Goal: Transaction & Acquisition: Obtain resource

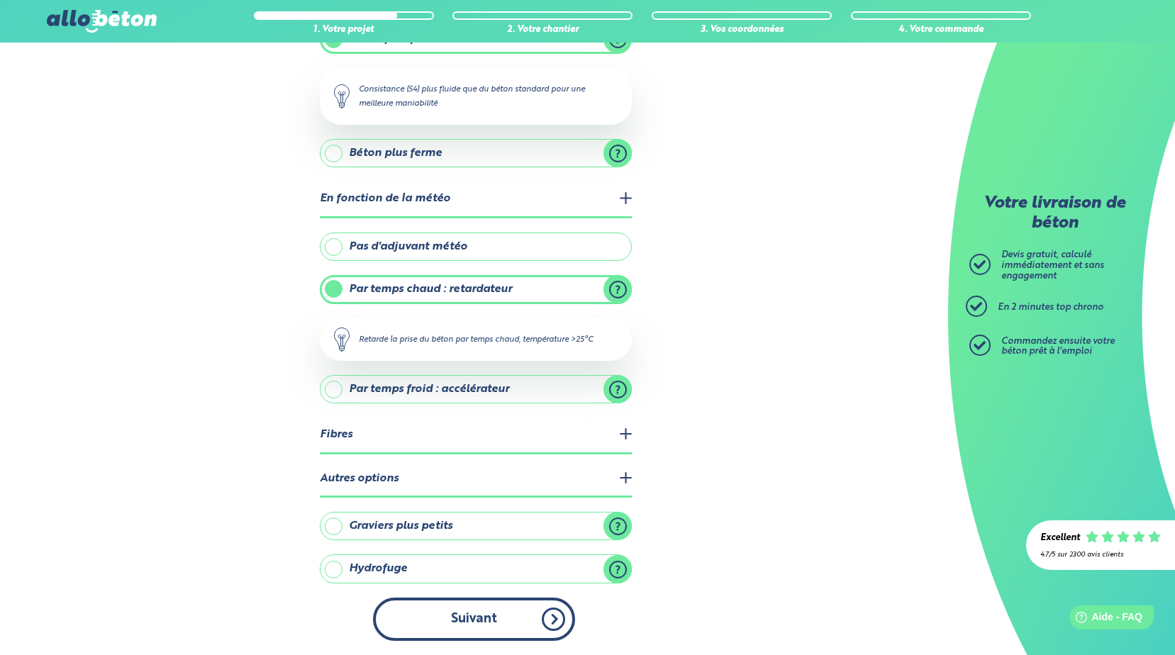
click at [447, 609] on button "Suivant" at bounding box center [474, 619] width 202 height 43
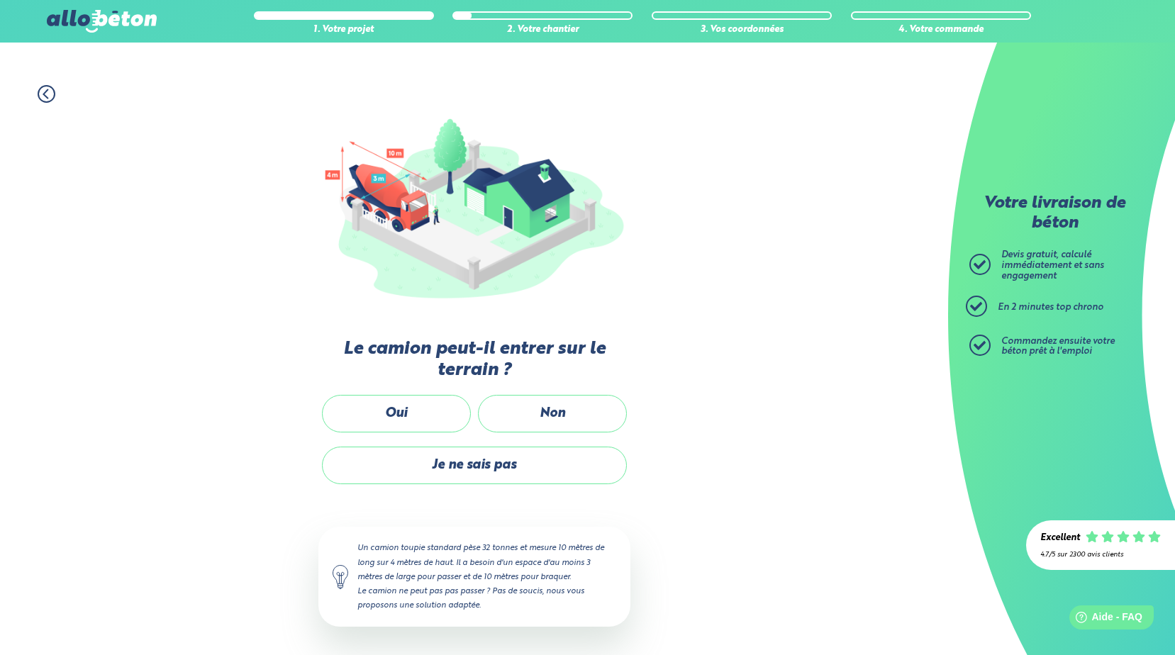
scroll to position [85, 0]
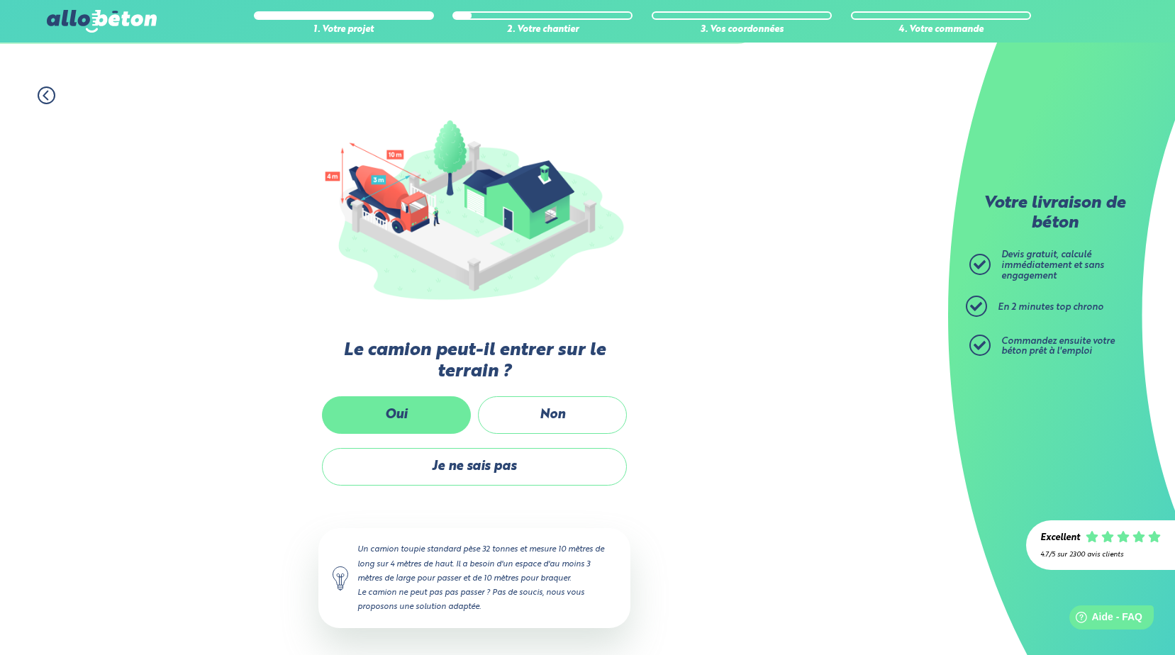
click at [412, 411] on label "Oui" at bounding box center [396, 415] width 149 height 38
click at [0, 0] on input "Oui" at bounding box center [0, 0] width 0 height 0
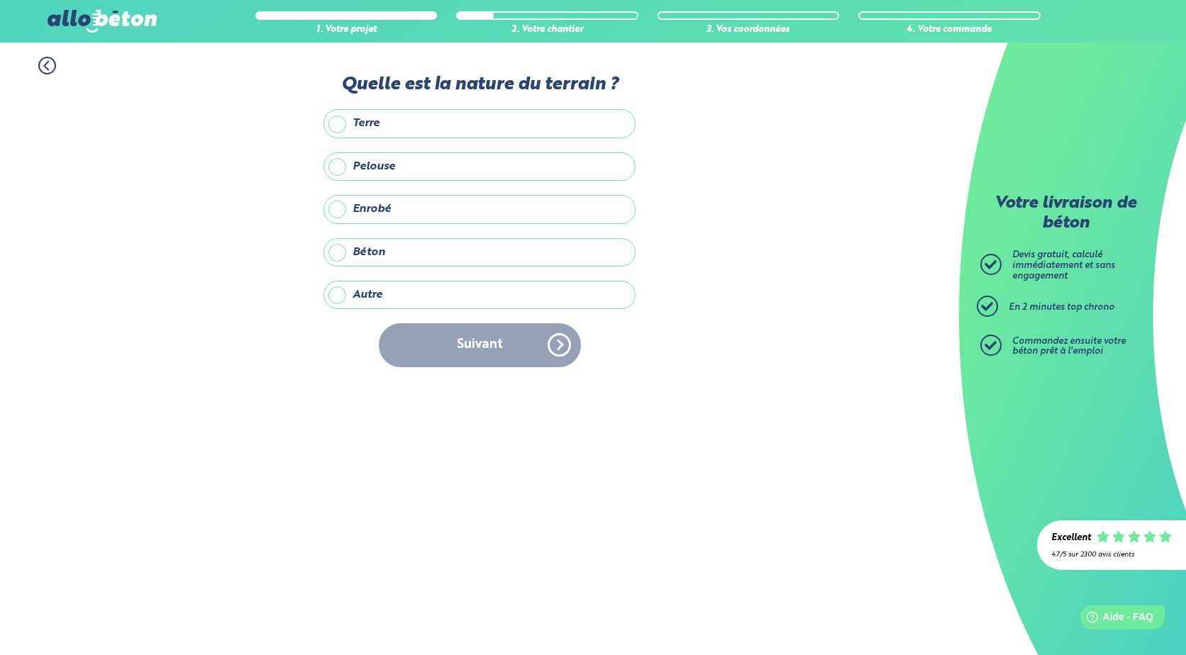
click at [342, 126] on label "Terre" at bounding box center [479, 123] width 312 height 28
click at [0, 0] on input "Terre" at bounding box center [0, 0] width 0 height 0
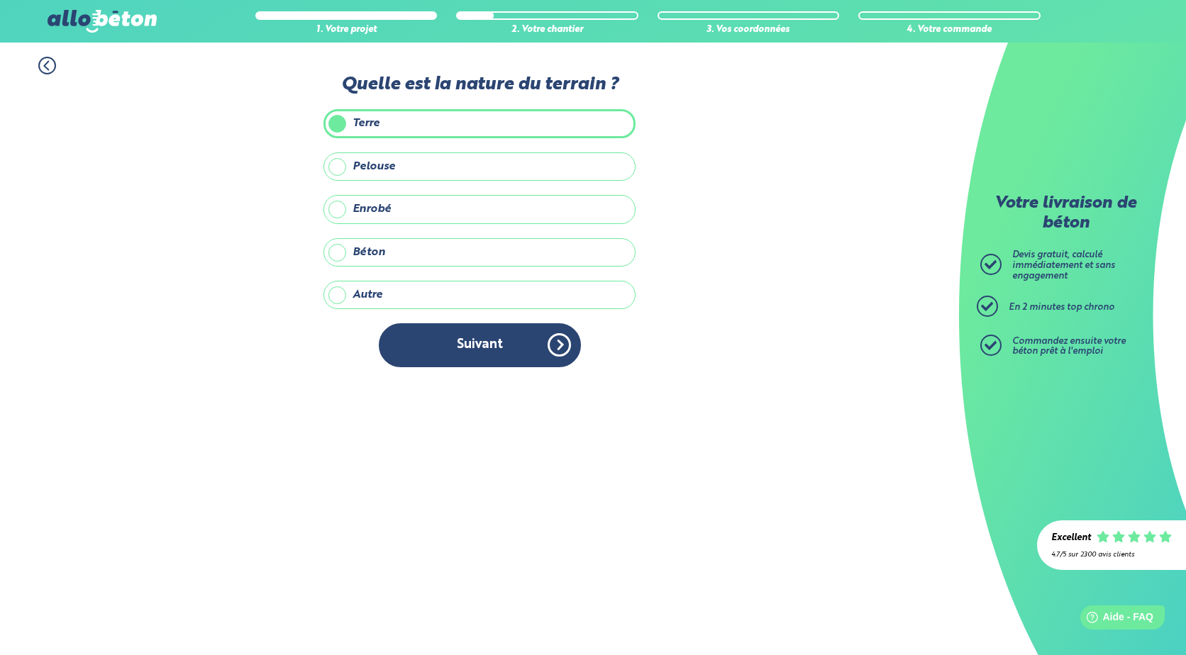
click at [335, 165] on label "Pelouse" at bounding box center [479, 166] width 312 height 28
click at [0, 0] on input "Pelouse" at bounding box center [0, 0] width 0 height 0
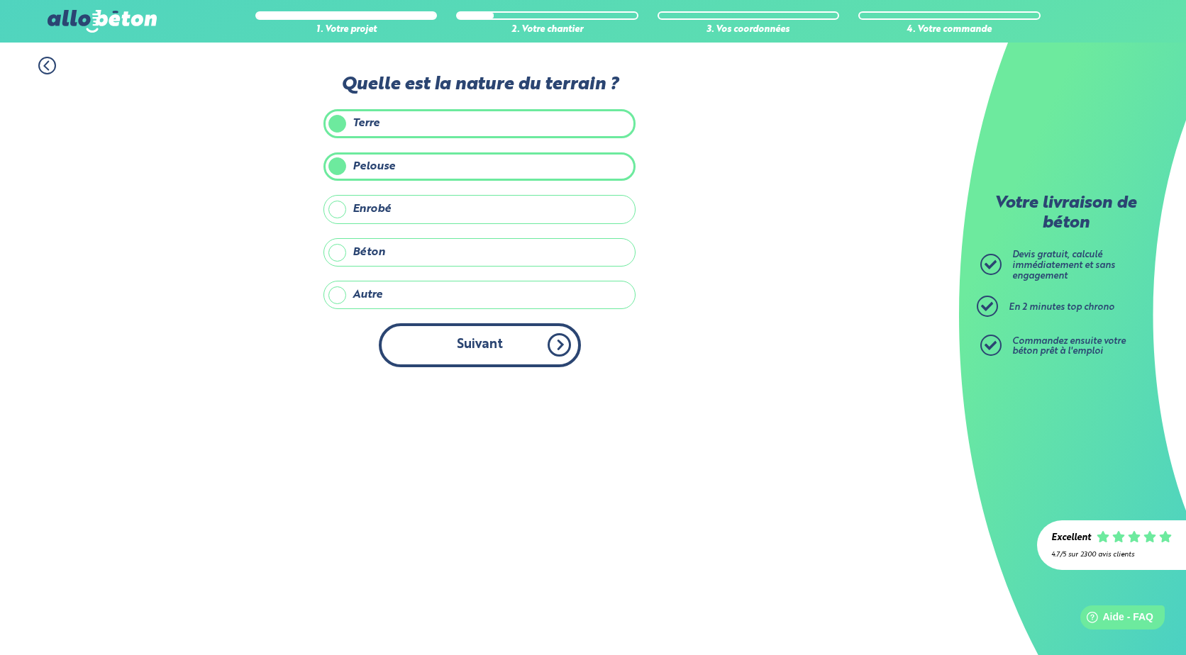
click at [484, 346] on button "Suivant" at bounding box center [480, 344] width 202 height 43
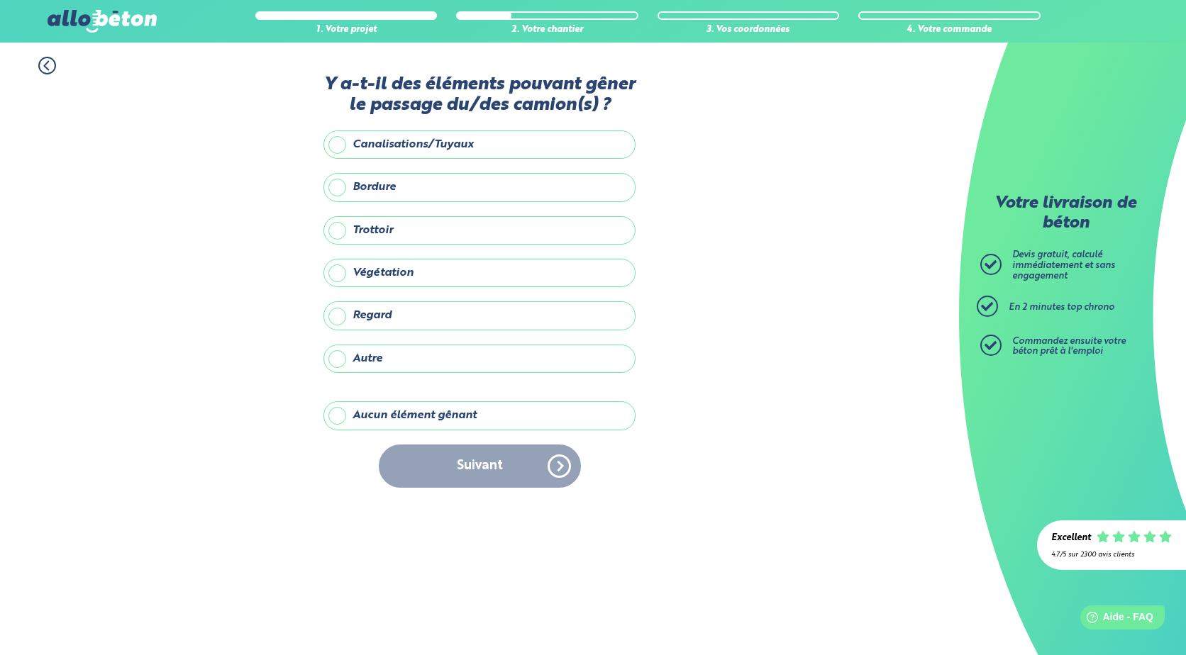
click at [335, 186] on label "Bordure" at bounding box center [479, 187] width 312 height 28
click at [0, 0] on input "Bordure" at bounding box center [0, 0] width 0 height 0
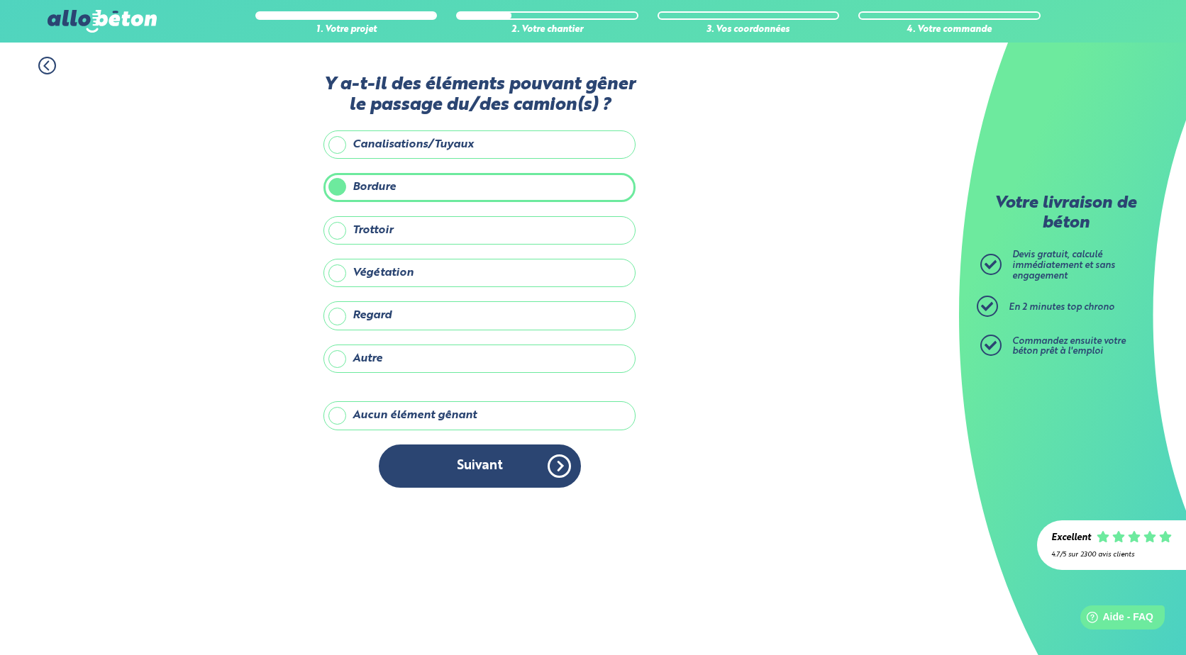
click at [336, 271] on label "Végétation" at bounding box center [479, 273] width 312 height 28
click at [0, 0] on input "Végétation" at bounding box center [0, 0] width 0 height 0
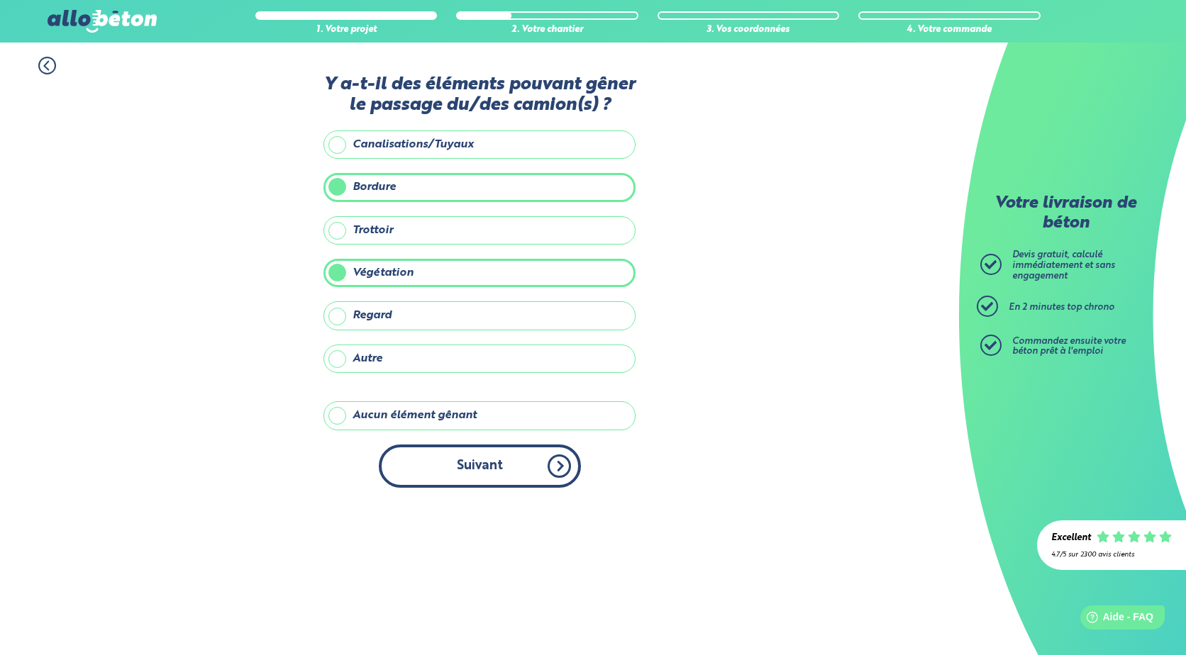
click at [477, 469] on button "Suivant" at bounding box center [480, 466] width 202 height 43
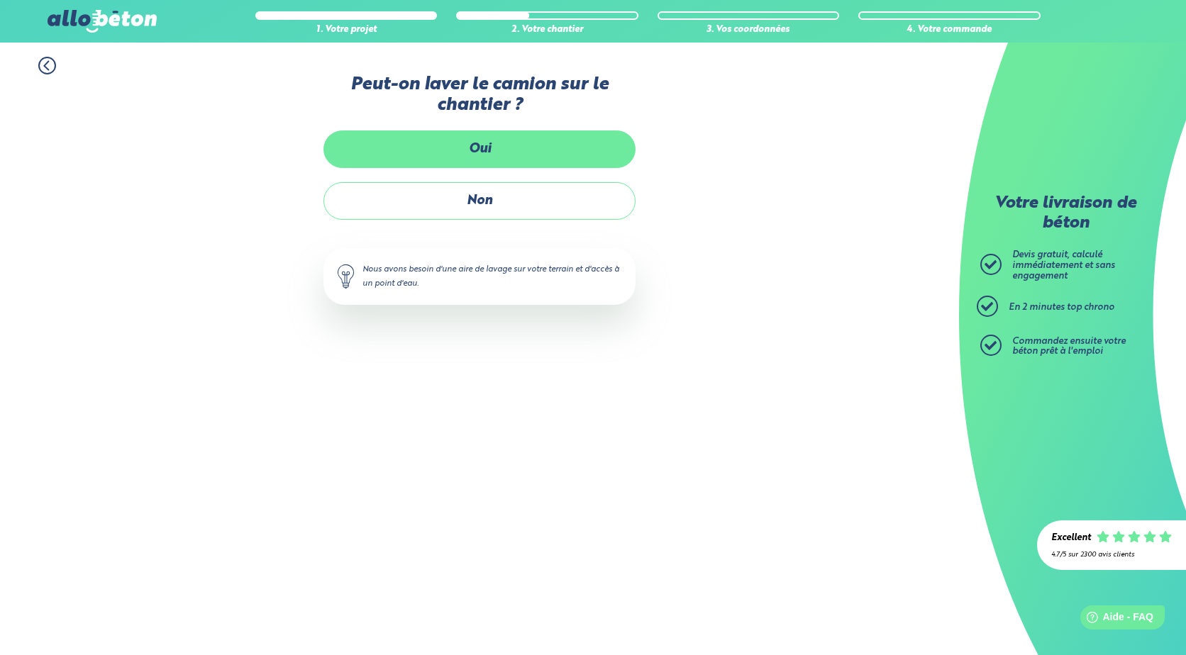
click at [496, 154] on label "Oui" at bounding box center [479, 149] width 312 height 38
click at [0, 0] on input "Oui" at bounding box center [0, 0] width 0 height 0
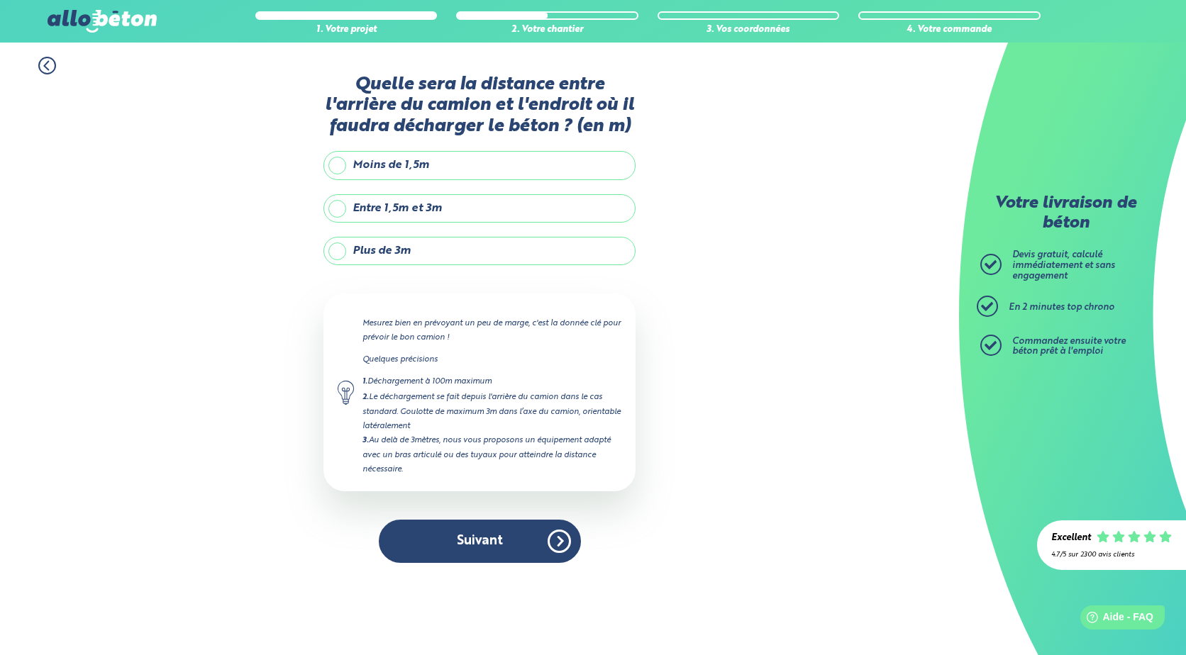
click at [333, 247] on label "Plus de 3m" at bounding box center [479, 251] width 312 height 28
click at [0, 0] on input "Plus de 3m" at bounding box center [0, 0] width 0 height 0
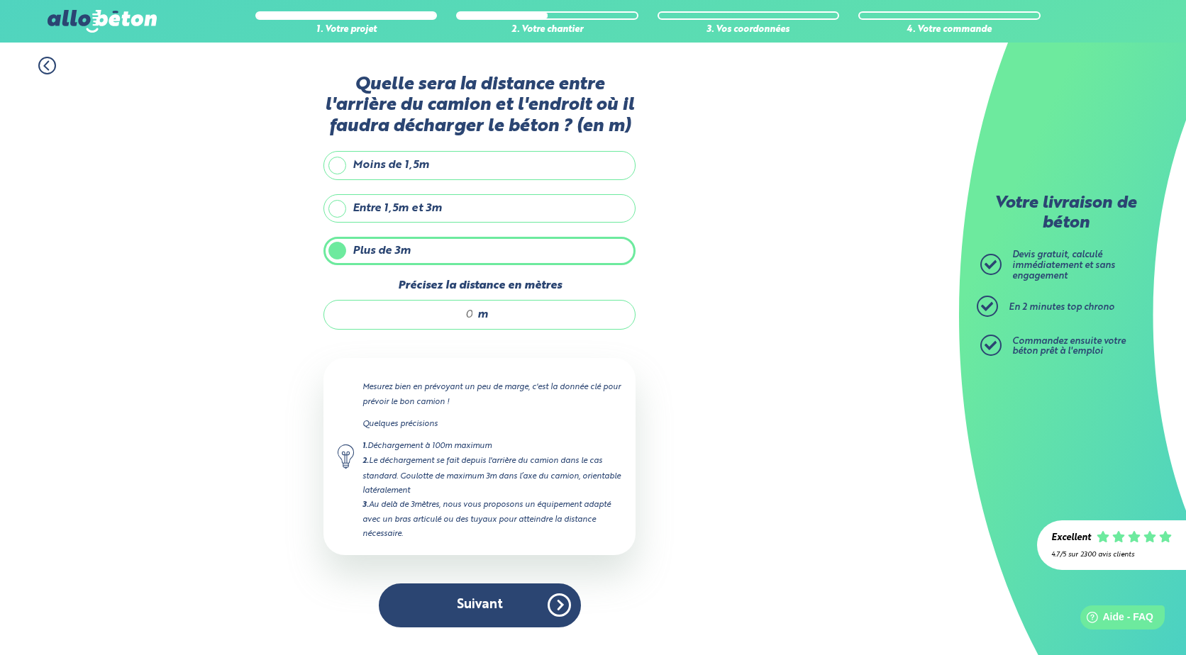
drag, startPoint x: 291, startPoint y: 230, endPoint x: 244, endPoint y: 212, distance: 51.0
click at [244, 212] on div "1. Votre projet 2. Votre chantier 3. Vos coordonnées 4. Votre commande Quelle s…" at bounding box center [479, 342] width 959 height 599
click at [467, 314] on input "Précisez la distance en mètres" at bounding box center [405, 315] width 135 height 14
type input "5"
click at [494, 605] on button "Suivant" at bounding box center [480, 605] width 202 height 43
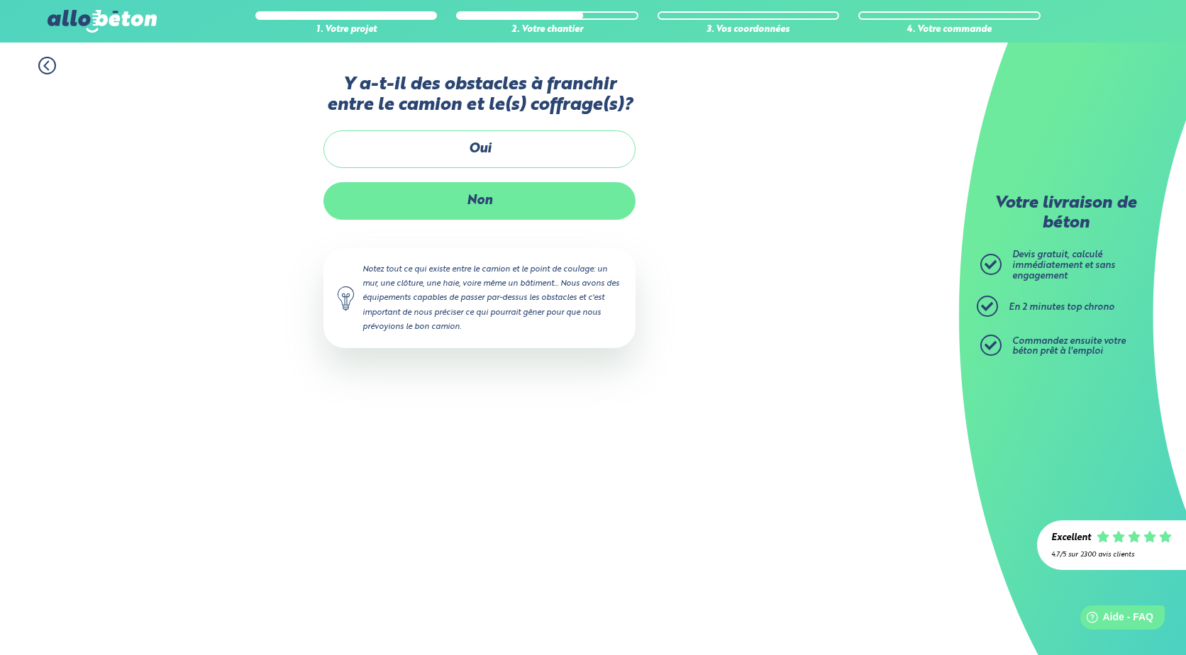
click at [486, 201] on label "Non" at bounding box center [479, 201] width 312 height 38
click at [0, 0] on input "Non" at bounding box center [0, 0] width 0 height 0
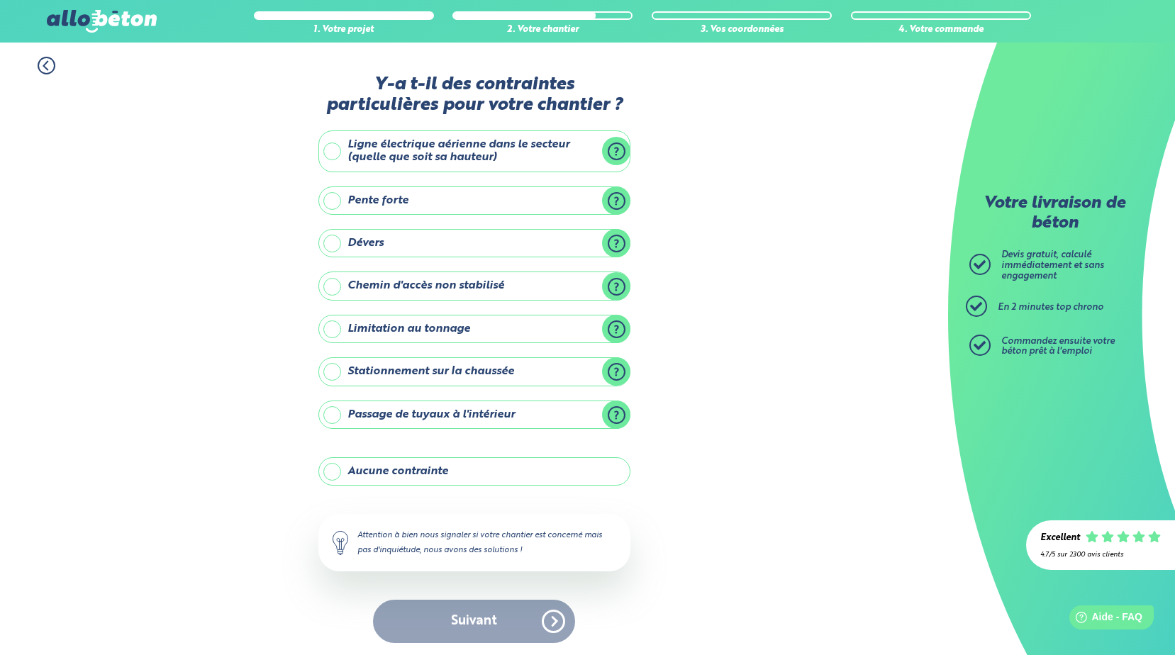
click at [327, 477] on label "Aucune contrainte" at bounding box center [474, 471] width 312 height 28
click at [0, 0] on input "Aucune contrainte" at bounding box center [0, 0] width 0 height 0
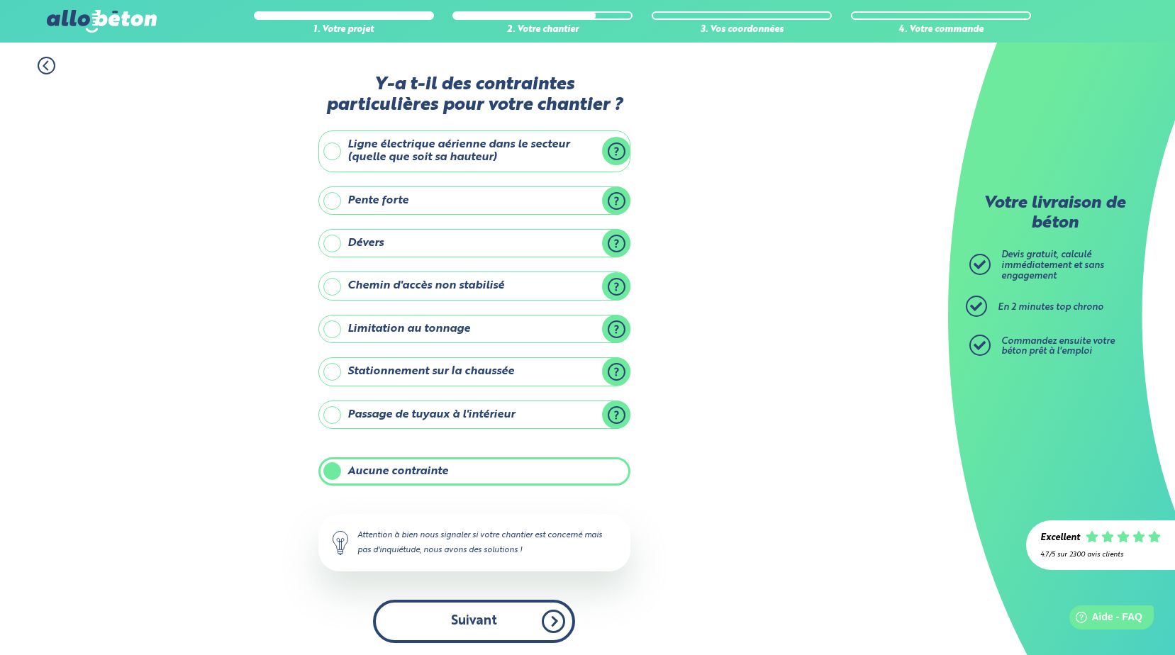
click at [464, 630] on button "Suivant" at bounding box center [474, 621] width 202 height 43
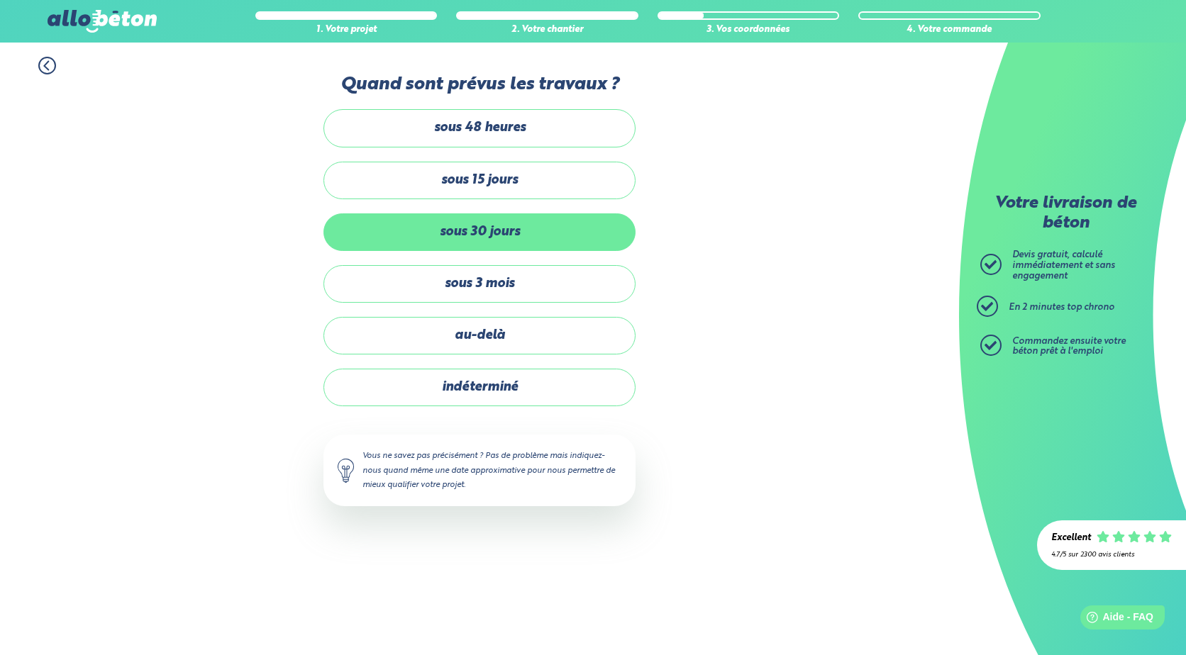
click at [457, 232] on label "sous 30 jours" at bounding box center [479, 232] width 312 height 38
click at [0, 0] on input "sous 30 jours" at bounding box center [0, 0] width 0 height 0
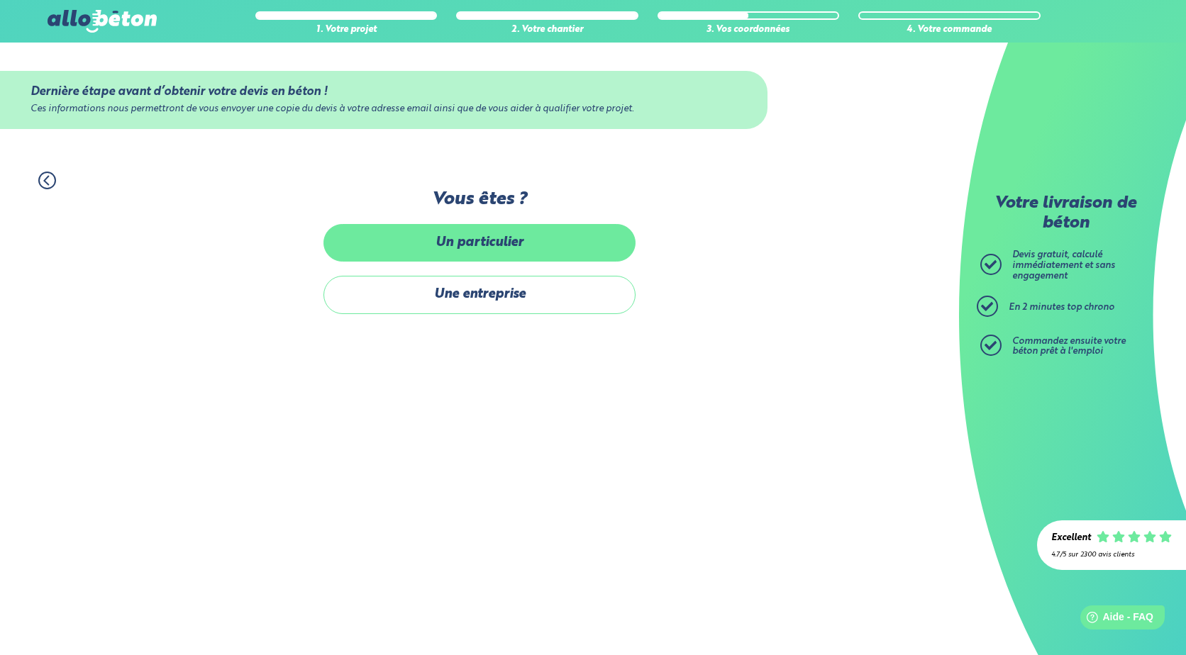
click at [442, 249] on label "Un particulier" at bounding box center [479, 243] width 312 height 38
click at [0, 0] on input "Un particulier" at bounding box center [0, 0] width 0 height 0
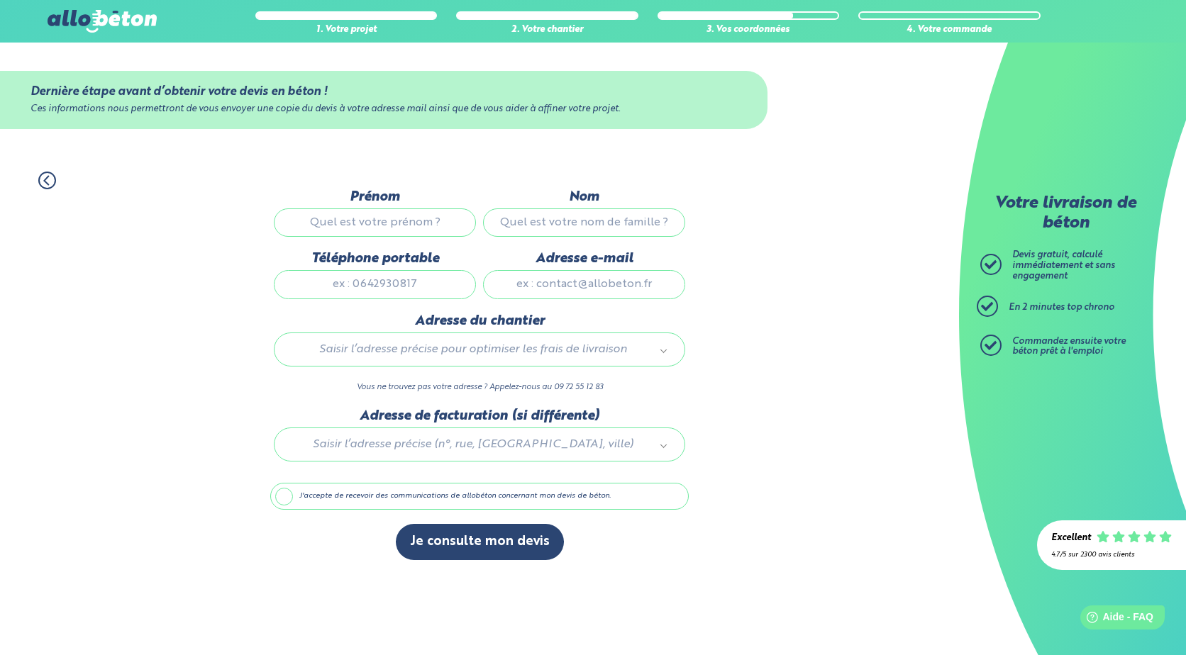
click at [350, 225] on input "Prénom" at bounding box center [375, 222] width 202 height 28
type input "joris"
type input "SAINT-MARTIN"
type input "0659009689"
type input "[EMAIL_ADDRESS][DOMAIN_NAME]"
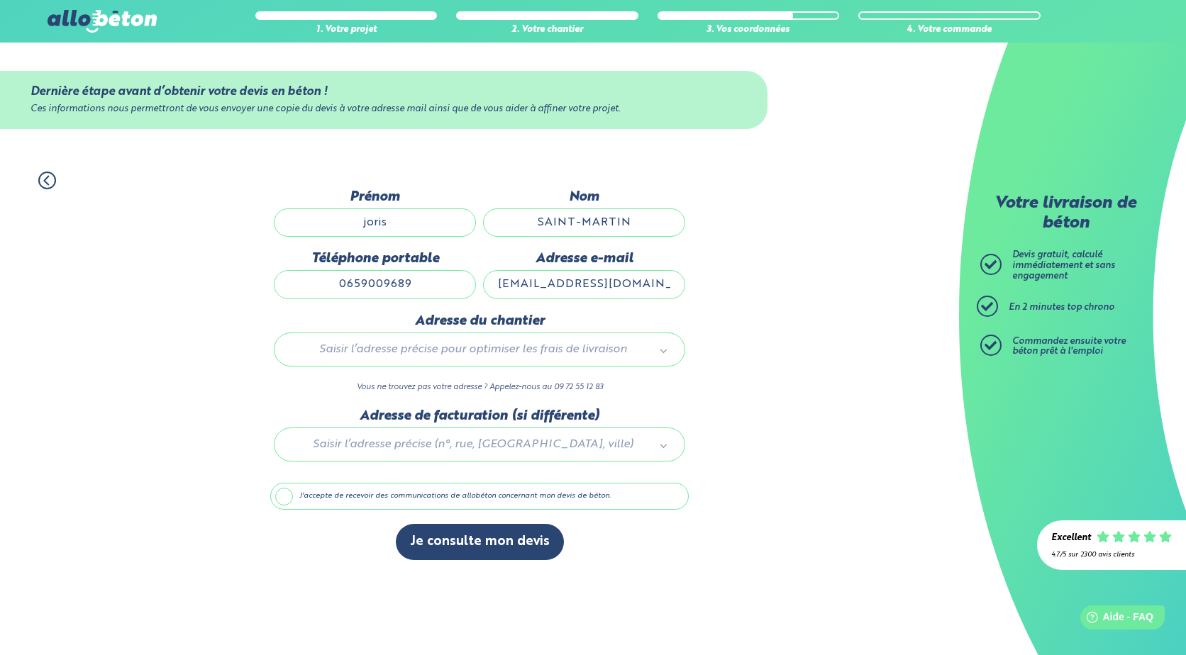
type input "350 rue de lazorthe"
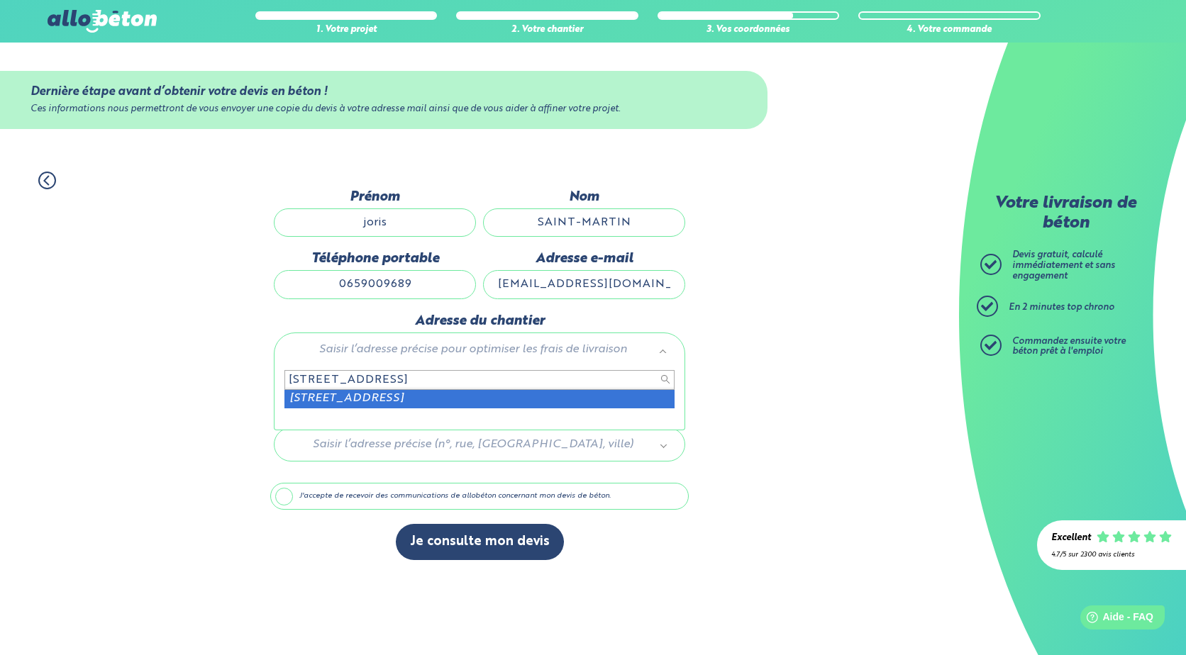
type input "350 rue de lazorthe 64370"
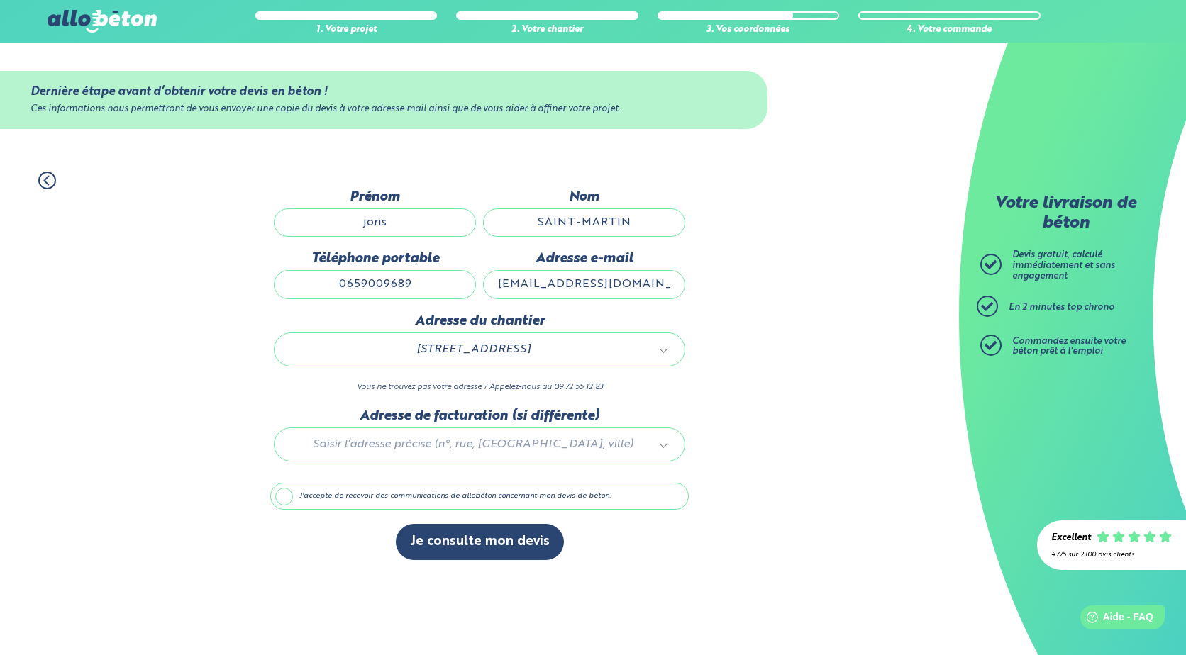
click at [406, 444] on div at bounding box center [479, 441] width 418 height 67
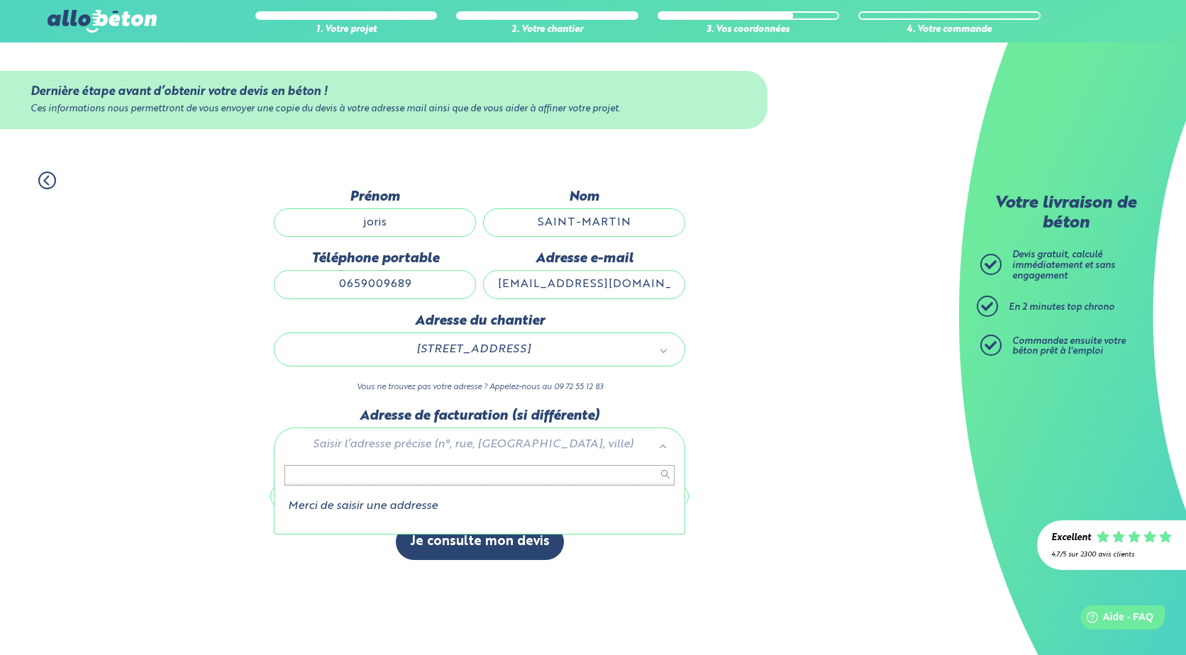
drag, startPoint x: 723, startPoint y: 400, endPoint x: 732, endPoint y: 399, distance: 9.3
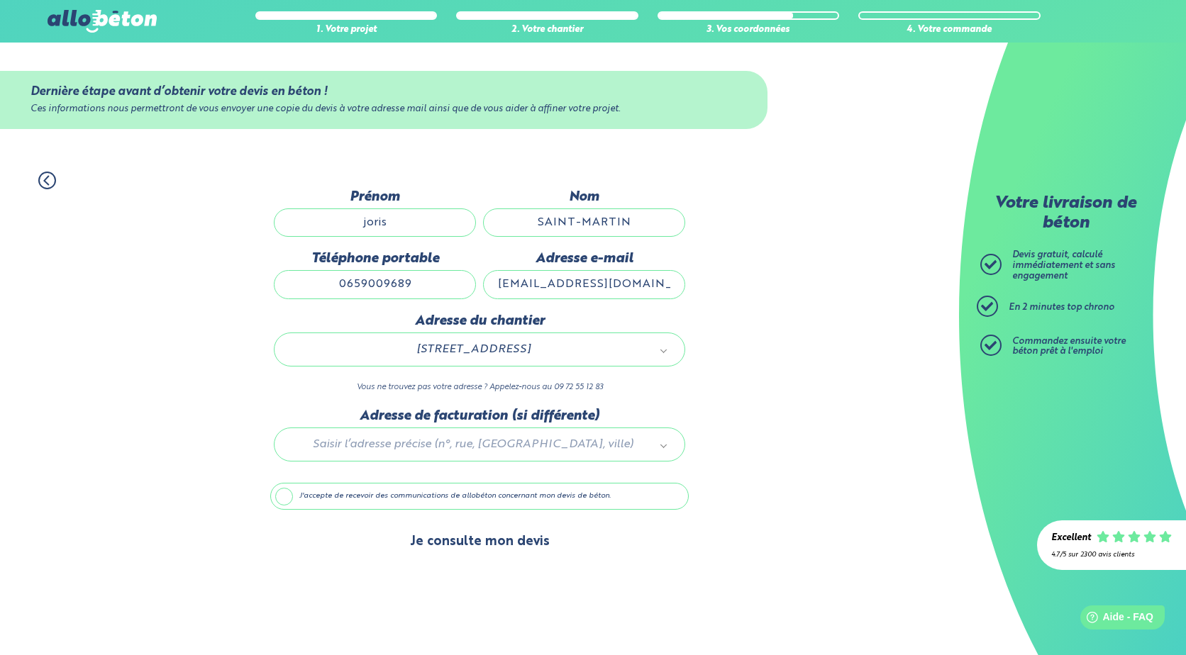
click at [457, 546] on button "Je consulte mon devis" at bounding box center [480, 542] width 168 height 36
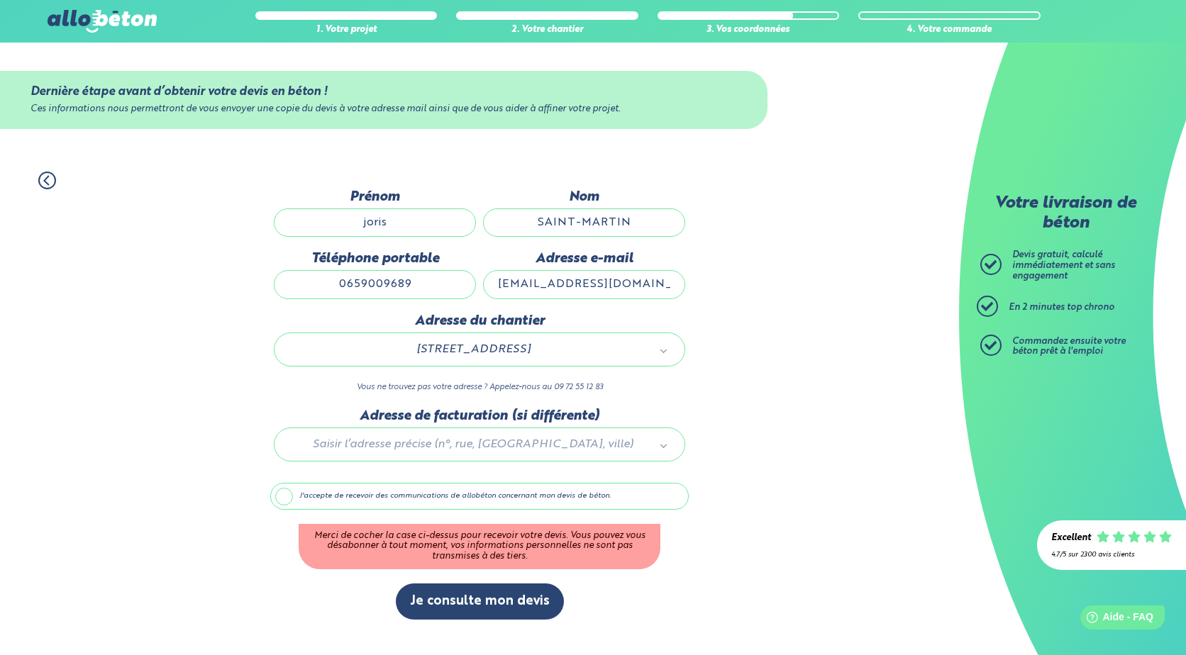
click at [285, 496] on label "J'accepte de recevoir des communications de allobéton concernant mon devis de b…" at bounding box center [479, 496] width 418 height 27
click at [0, 0] on input "J'accepte de recevoir des communications de allobéton concernant mon devis de b…" at bounding box center [0, 0] width 0 height 0
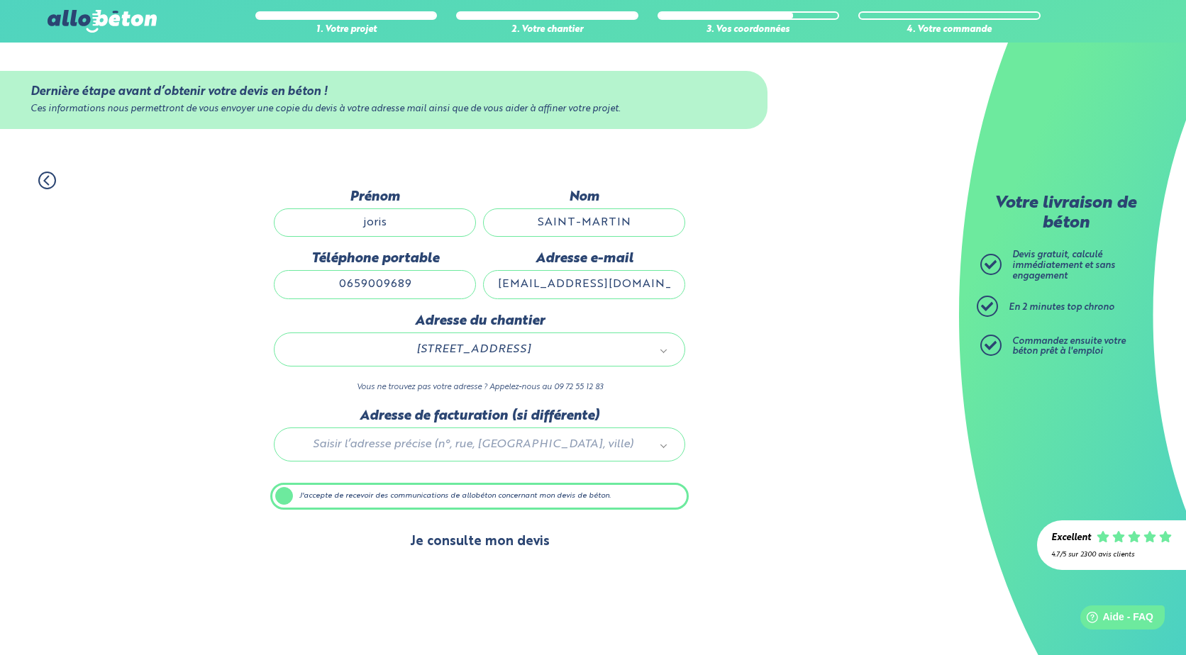
click at [474, 544] on button "Je consulte mon devis" at bounding box center [480, 542] width 168 height 36
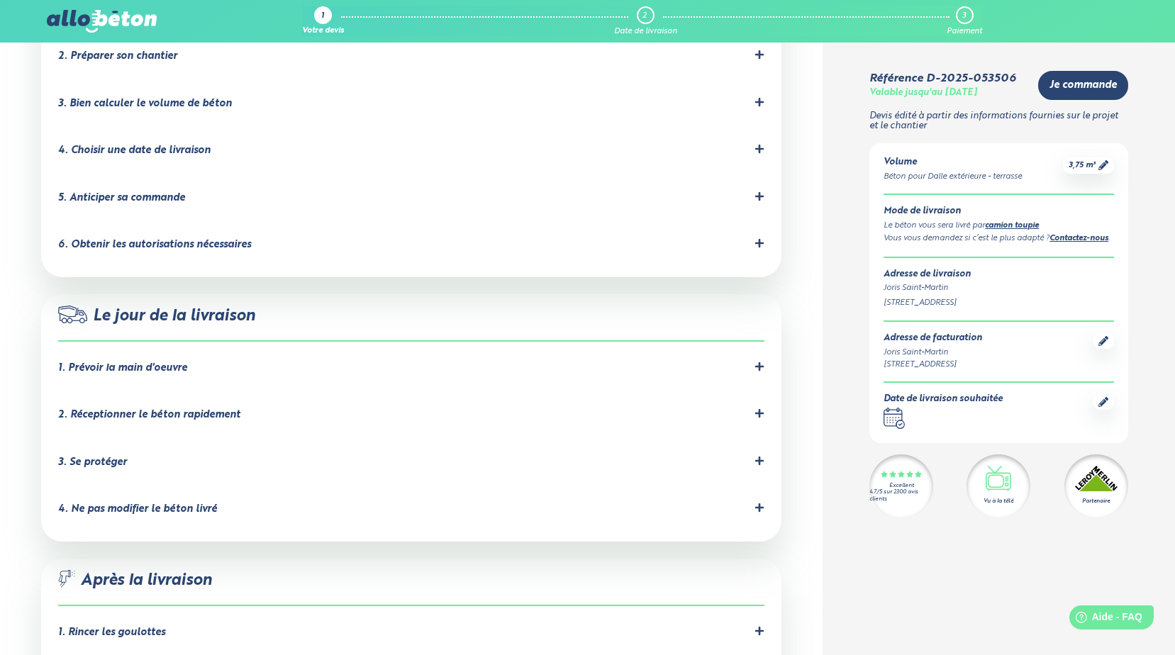
scroll to position [638, 0]
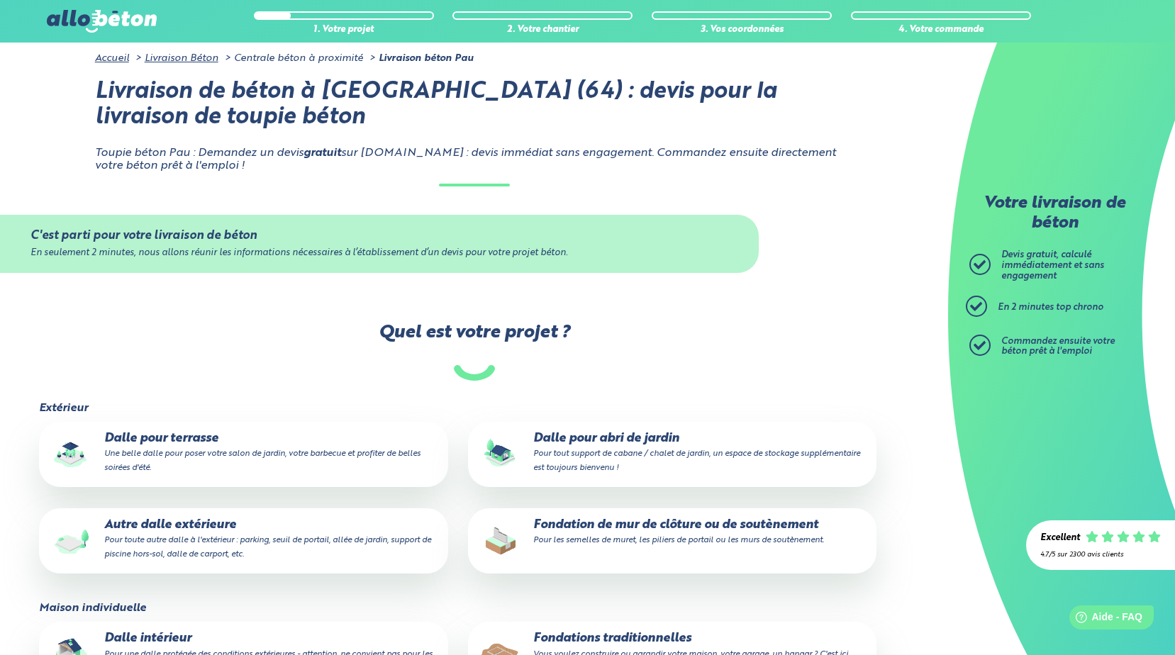
click at [169, 518] on p "Autre dalle extérieure Pour toute autre dalle à l'extérieur : parking, seuil de…" at bounding box center [243, 539] width 389 height 43
click at [0, 0] on input "Autre dalle extérieure Pour toute autre dalle à l'extérieur : parking, seuil de…" at bounding box center [0, 0] width 0 height 0
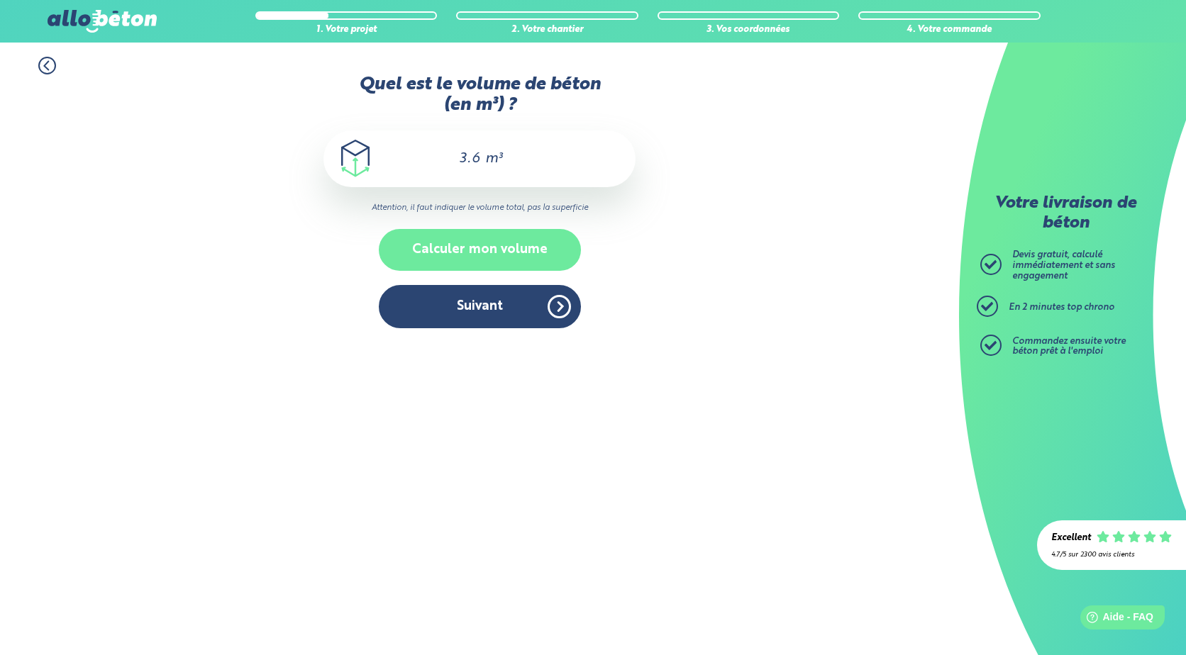
click at [489, 253] on button "Calculer mon volume" at bounding box center [480, 250] width 202 height 42
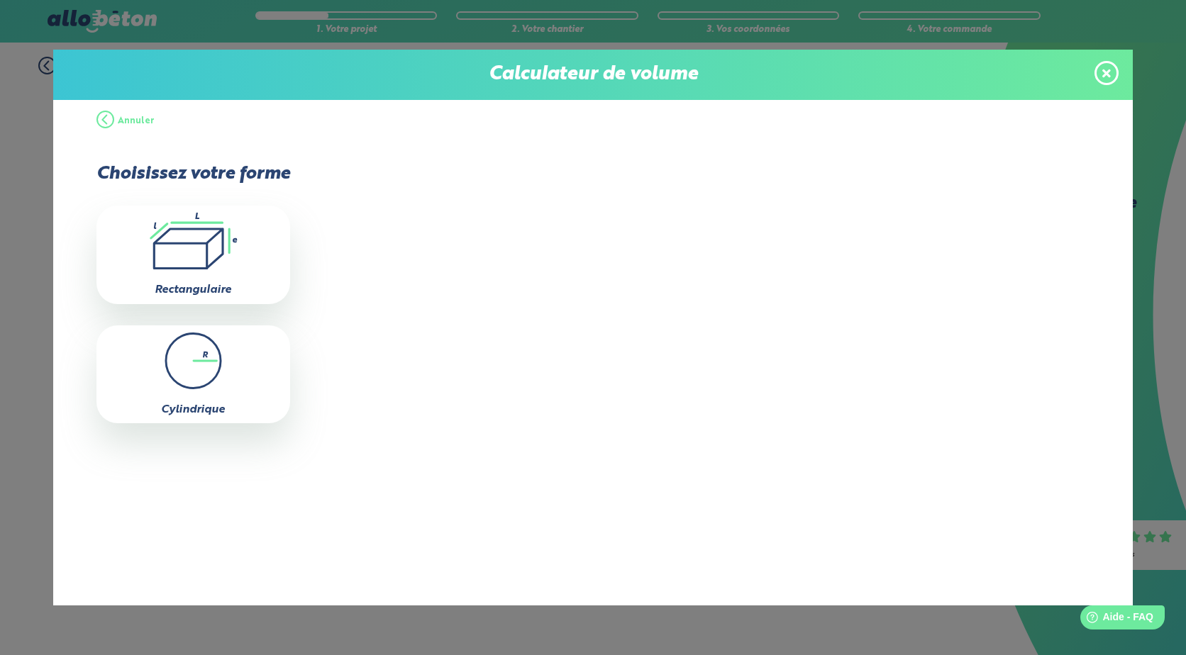
click at [186, 244] on icon ".icon-calc-rectanglea{fill:none;stroke-linecap:round;stroke-width:3px;stroke:#6…" at bounding box center [193, 241] width 179 height 57
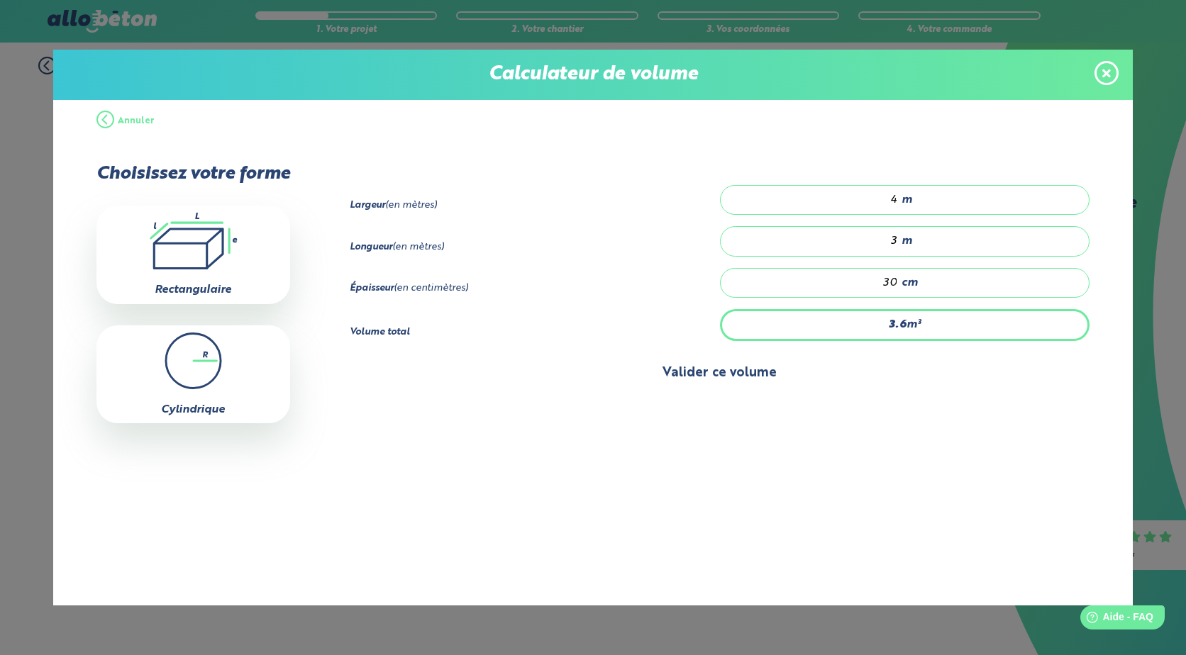
click at [715, 374] on button "Valider ce volume" at bounding box center [720, 373] width 740 height 36
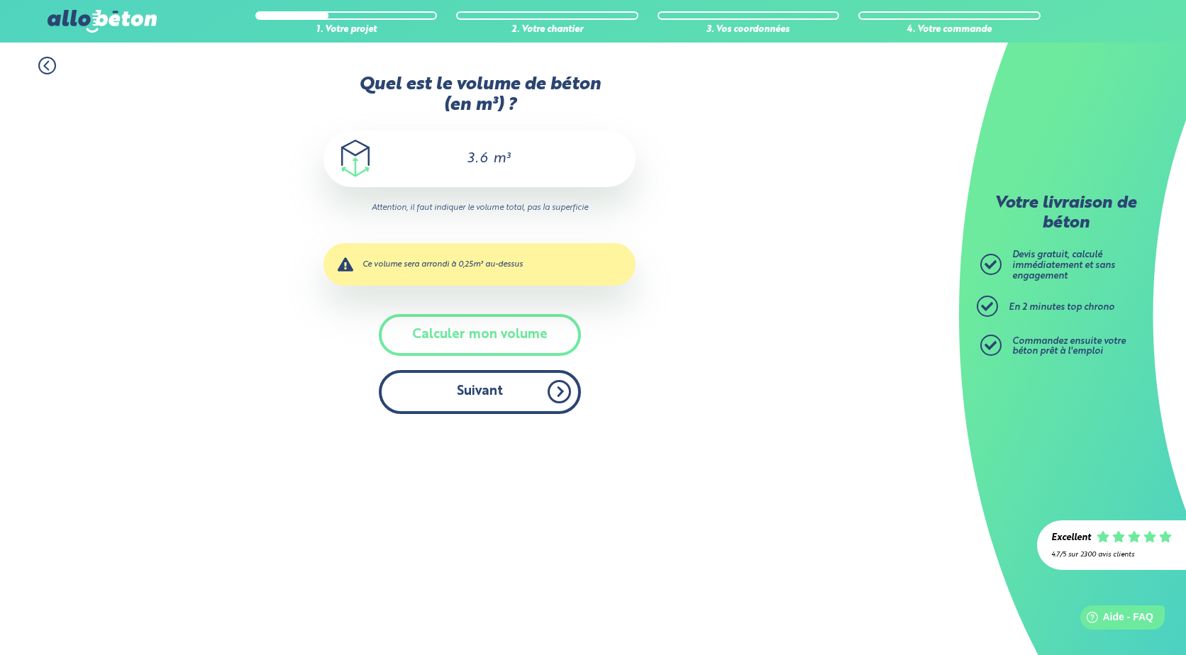
click at [497, 391] on button "Suivant" at bounding box center [480, 391] width 202 height 43
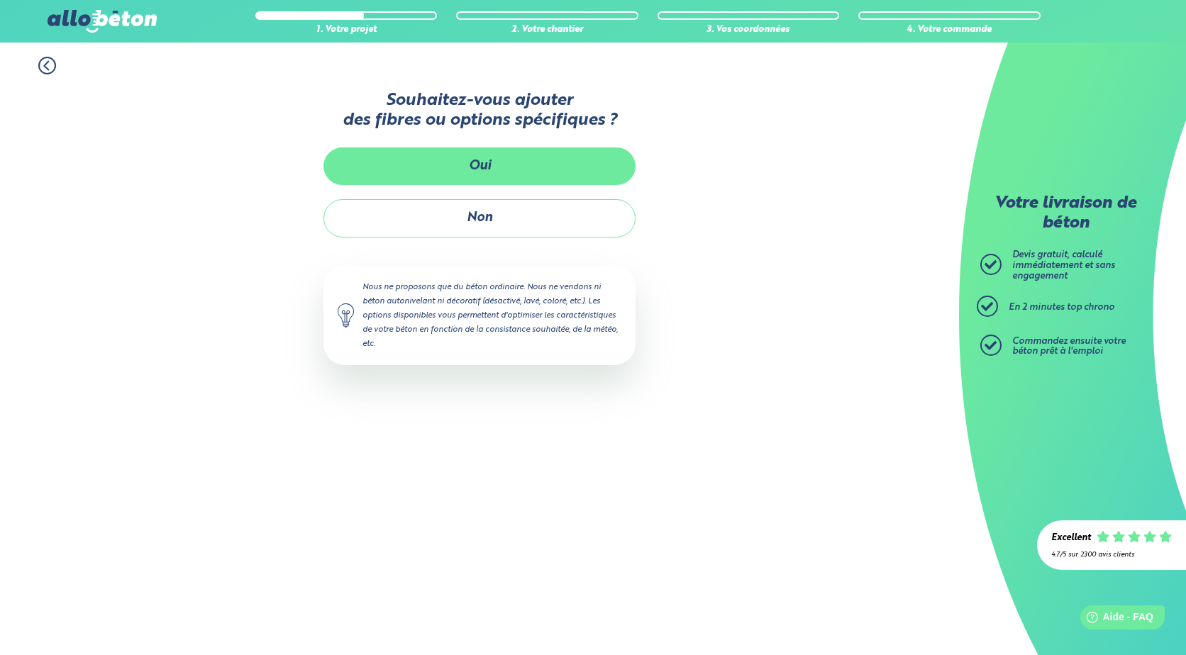
click at [474, 167] on button "Oui" at bounding box center [479, 166] width 312 height 38
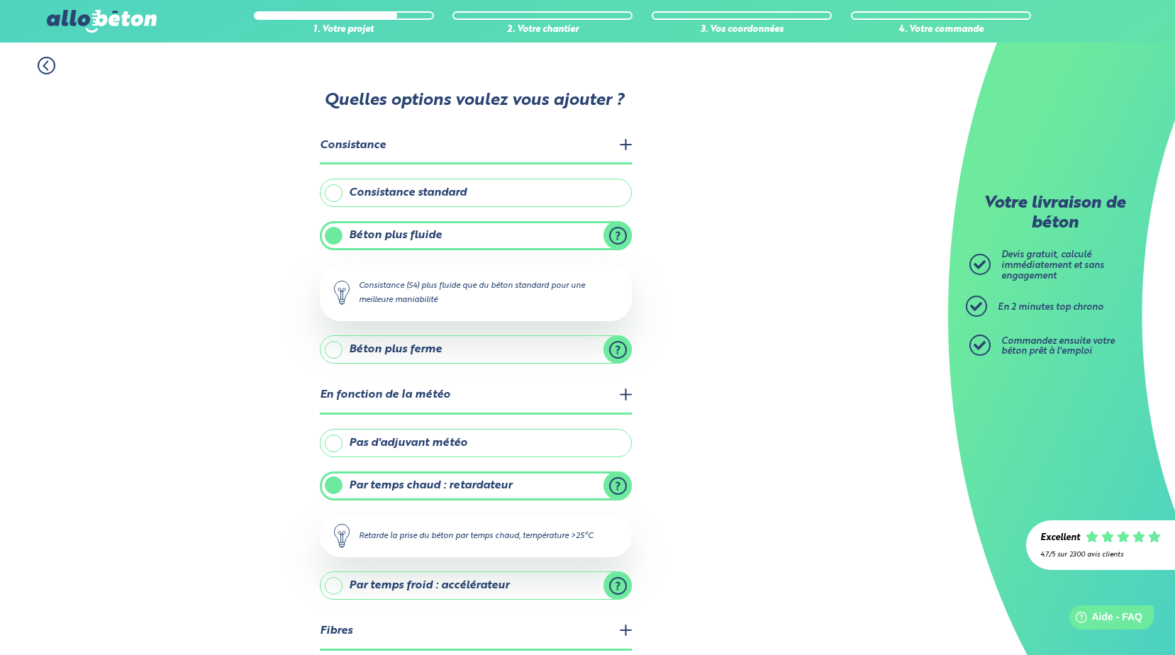
click at [411, 196] on label "Consistance standard" at bounding box center [476, 193] width 312 height 28
click at [0, 0] on input "Consistance standard" at bounding box center [0, 0] width 0 height 0
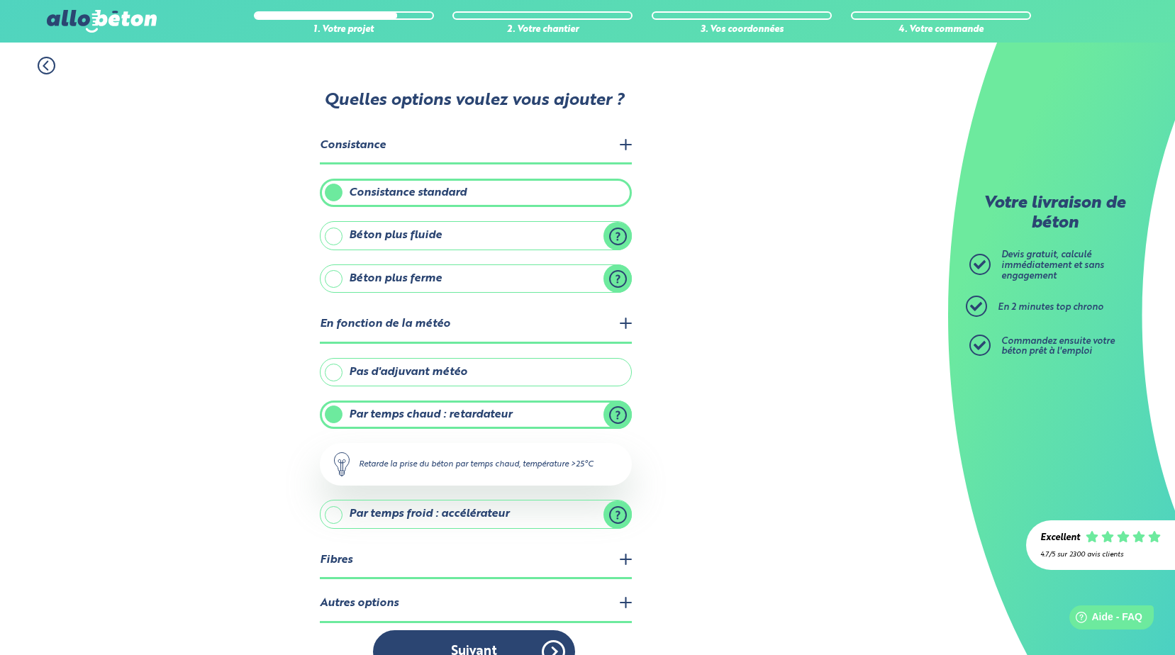
click at [335, 237] on label "Béton plus fluide" at bounding box center [476, 235] width 312 height 28
click at [0, 0] on input "Béton plus fluide" at bounding box center [0, 0] width 0 height 0
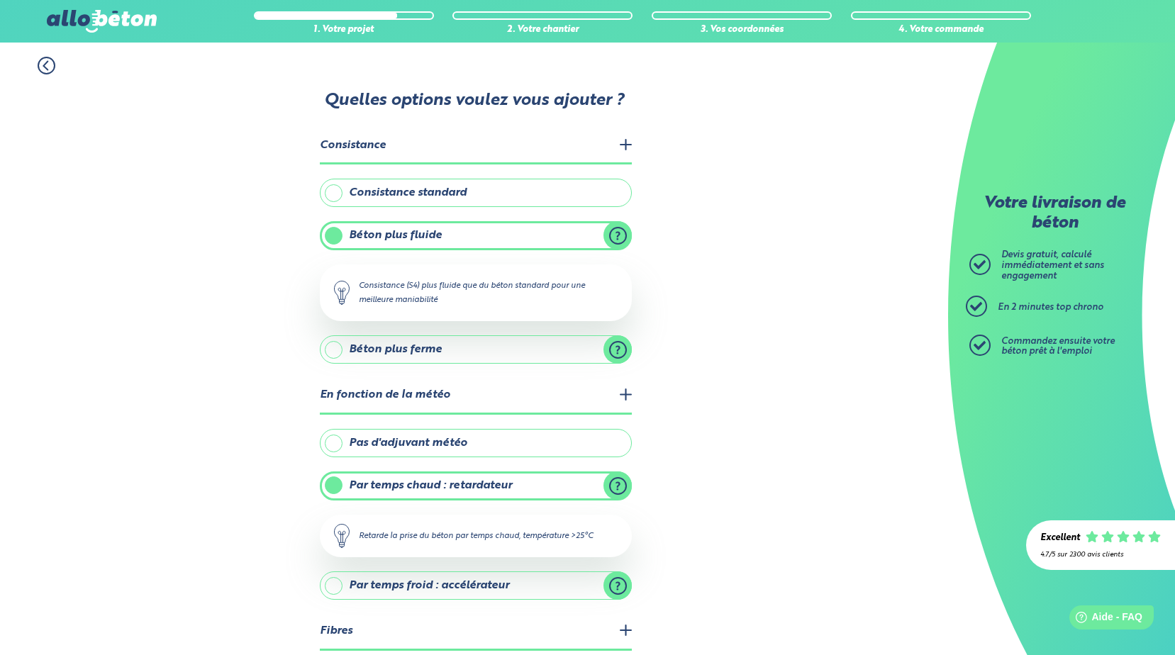
click at [331, 194] on label "Consistance standard" at bounding box center [476, 193] width 312 height 28
click at [0, 0] on input "Consistance standard" at bounding box center [0, 0] width 0 height 0
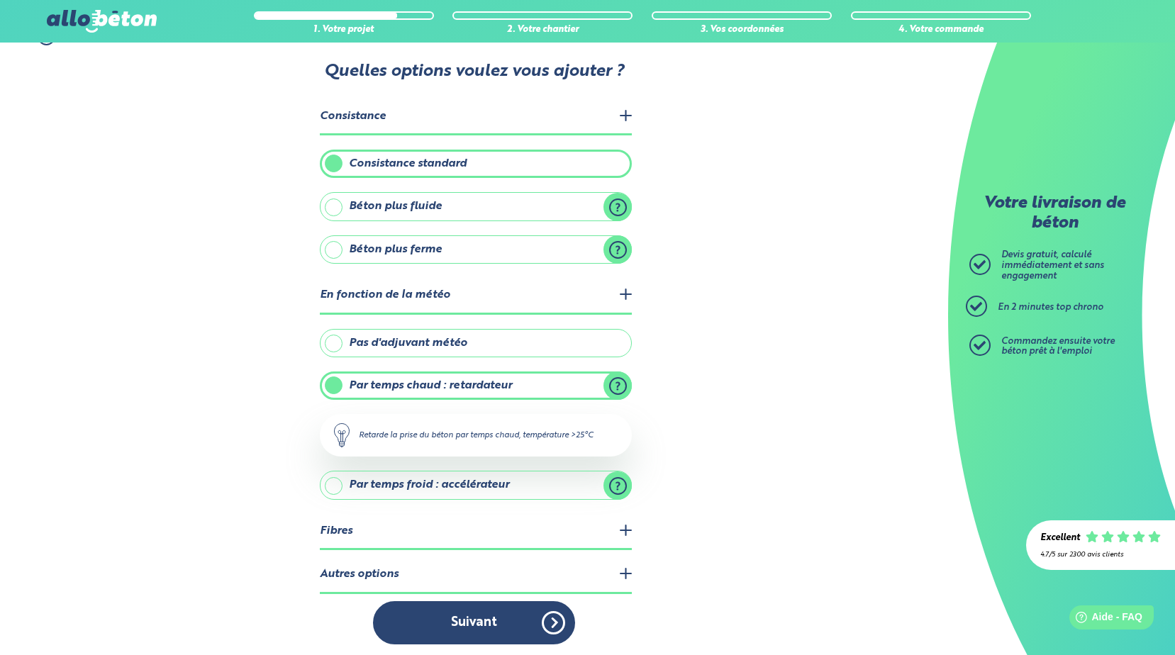
scroll to position [33, 0]
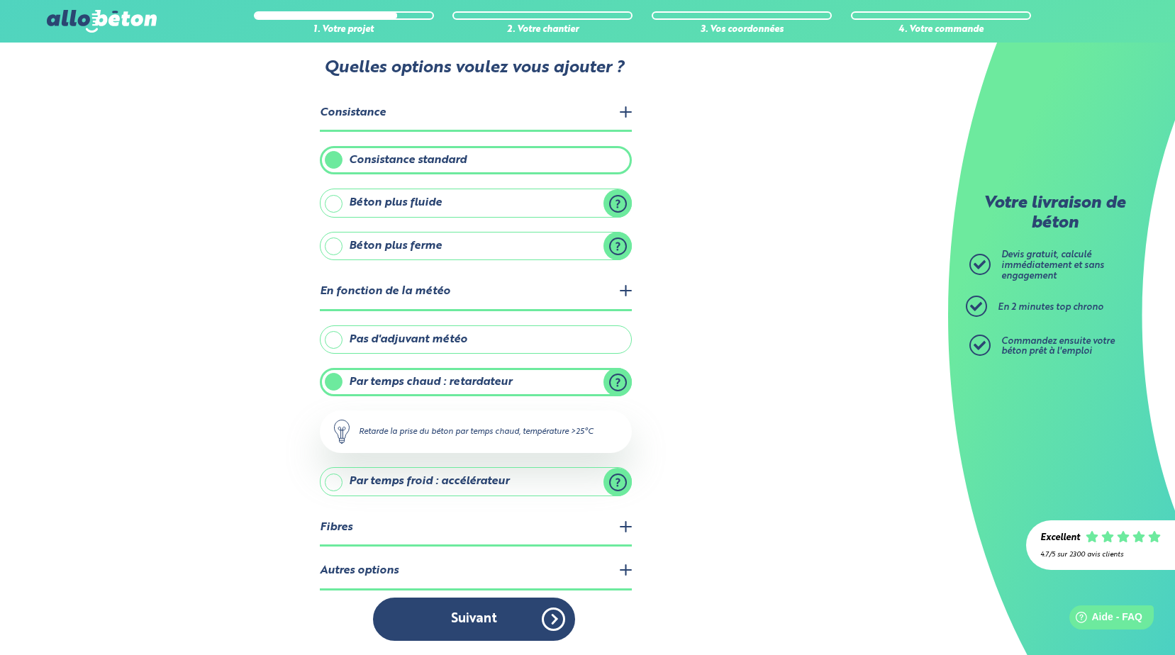
click at [337, 342] on label "Pas d'adjuvant météo" at bounding box center [476, 339] width 312 height 28
click at [0, 0] on input "Pas d'adjuvant météo" at bounding box center [0, 0] width 0 height 0
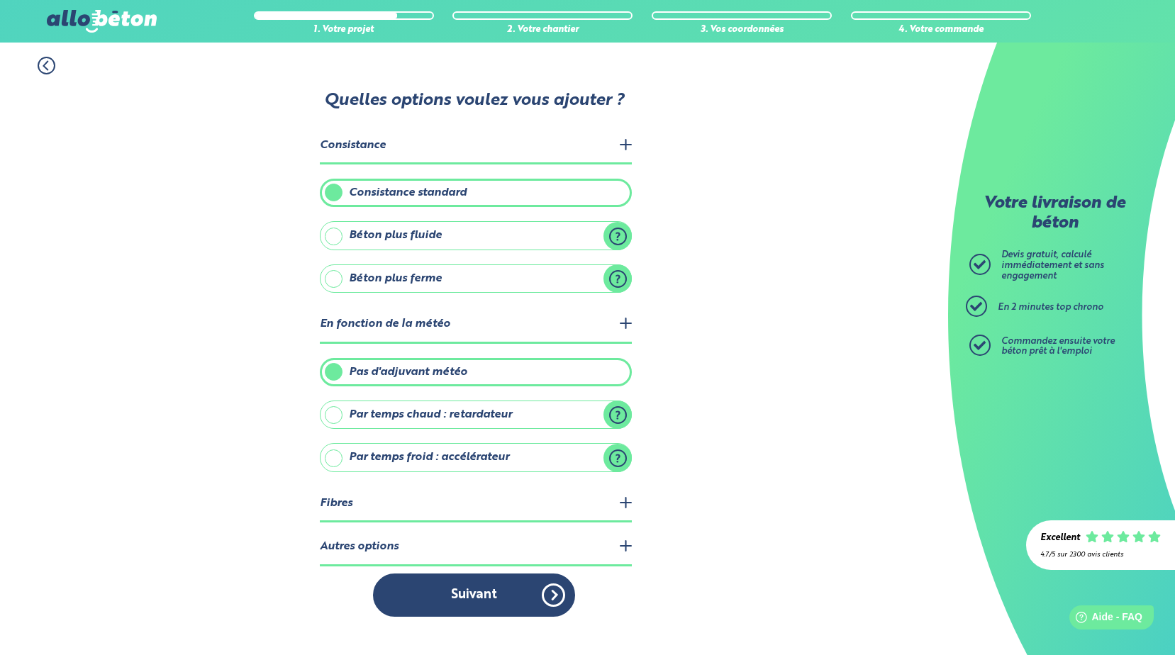
scroll to position [0, 0]
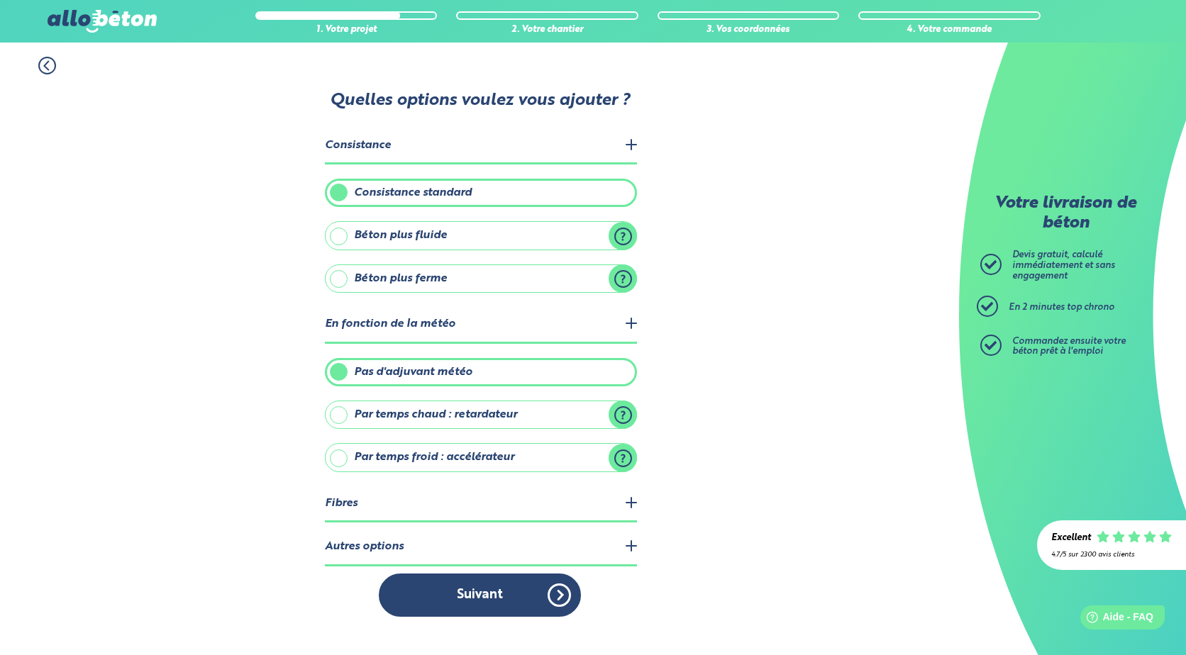
click at [339, 505] on legend "Fibres" at bounding box center [481, 504] width 312 height 36
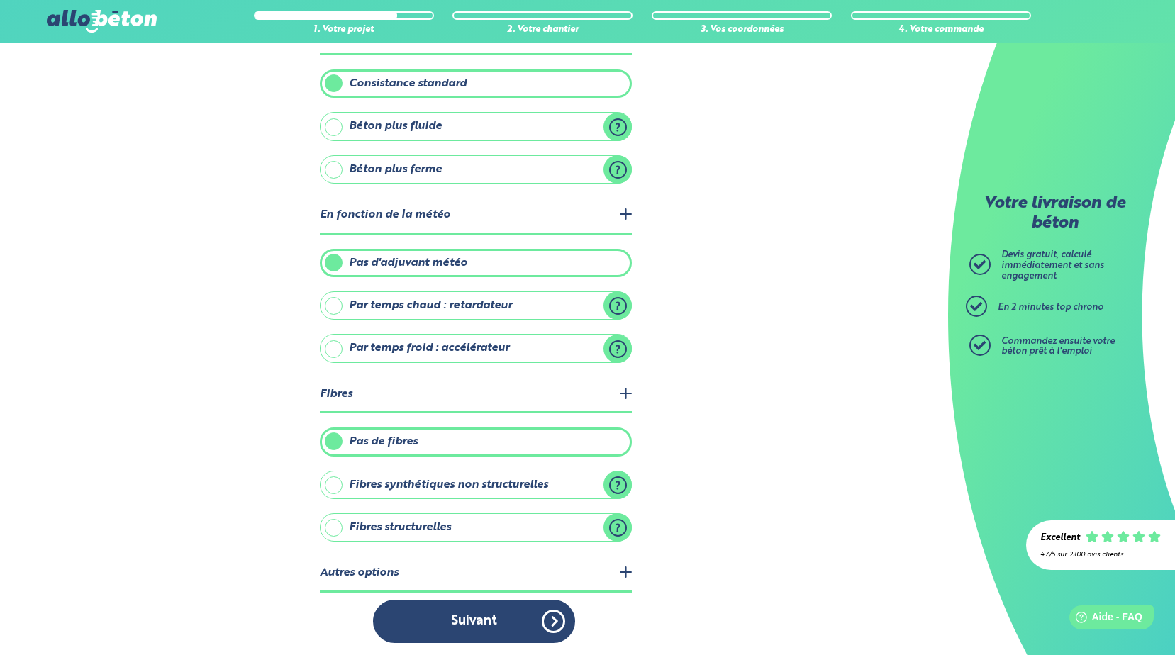
scroll to position [111, 0]
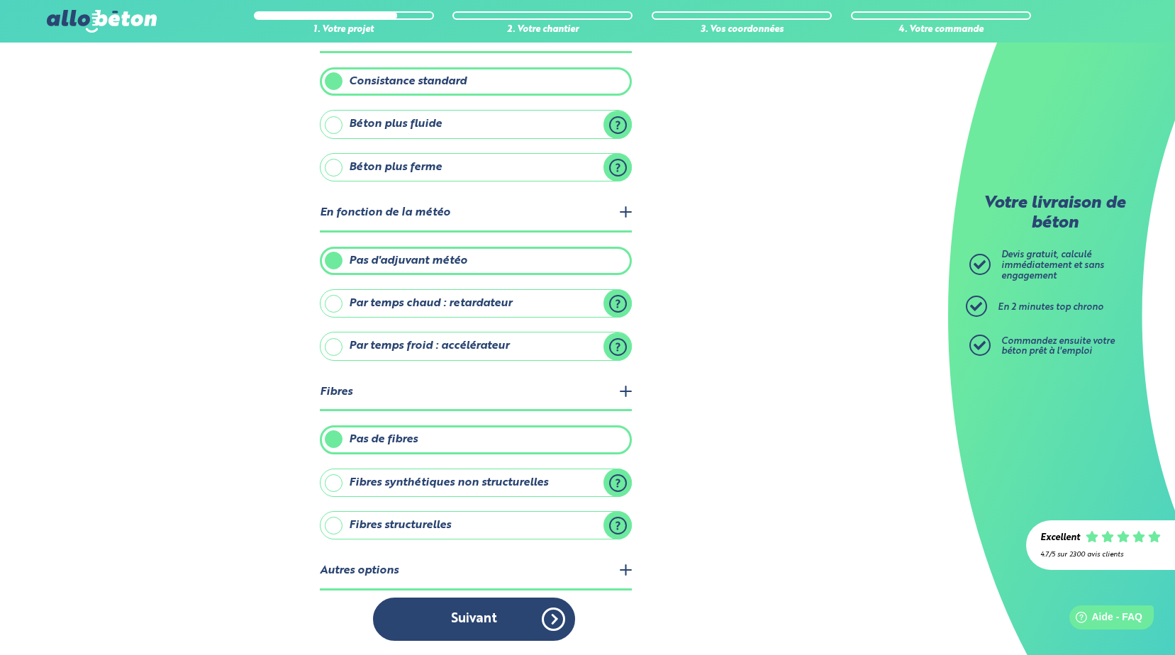
click at [620, 527] on label "Fibres structurelles" at bounding box center [476, 525] width 312 height 28
click at [0, 0] on input "Fibres structurelles" at bounding box center [0, 0] width 0 height 0
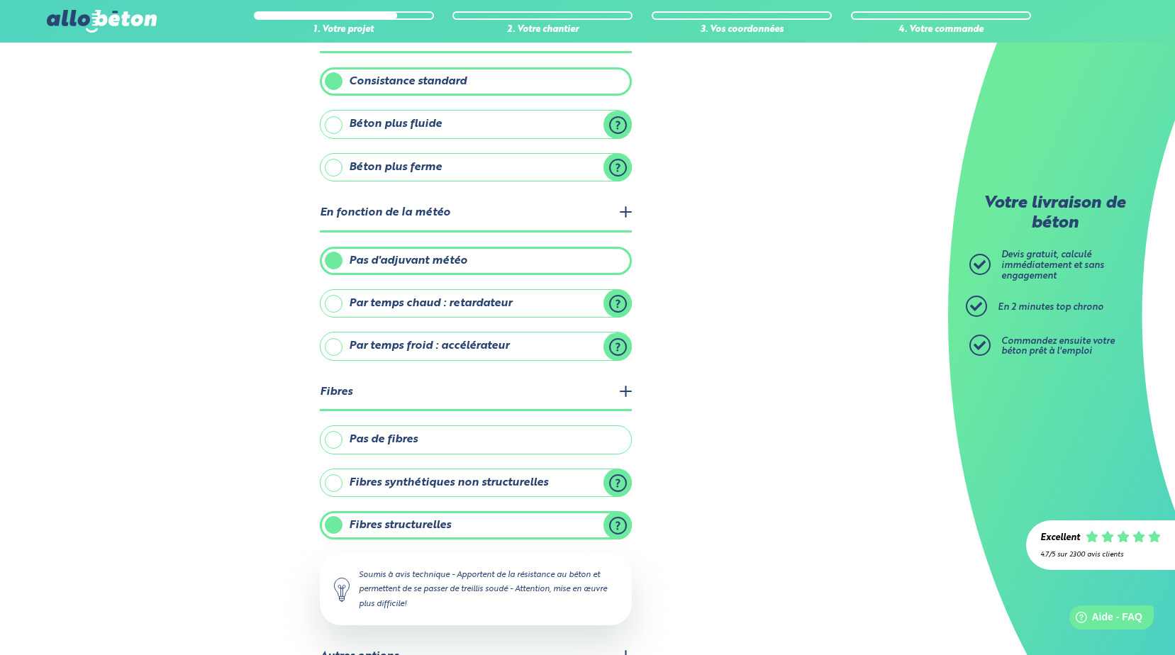
click at [616, 479] on label "Fibres synthétiques non structurelles" at bounding box center [476, 483] width 312 height 28
click at [0, 0] on input "Fibres synthétiques non structurelles" at bounding box center [0, 0] width 0 height 0
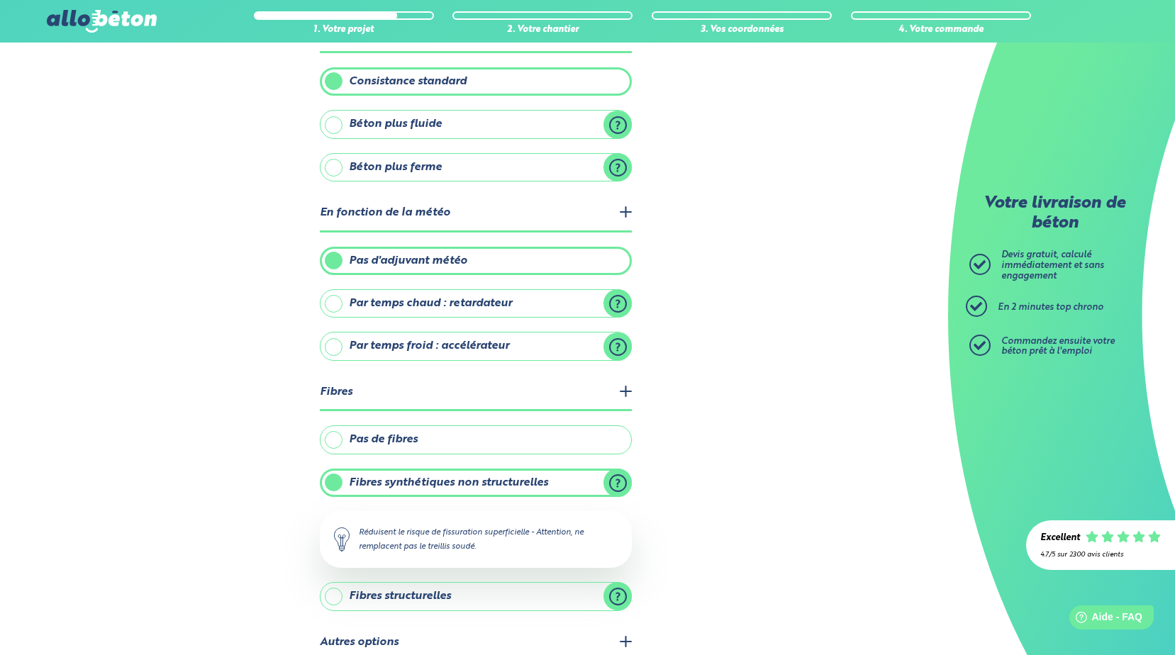
click at [715, 486] on div "1. Votre projet 2. Votre chantier 3. Vos coordonnées 4. Votre commande Quelles …" at bounding box center [474, 328] width 948 height 795
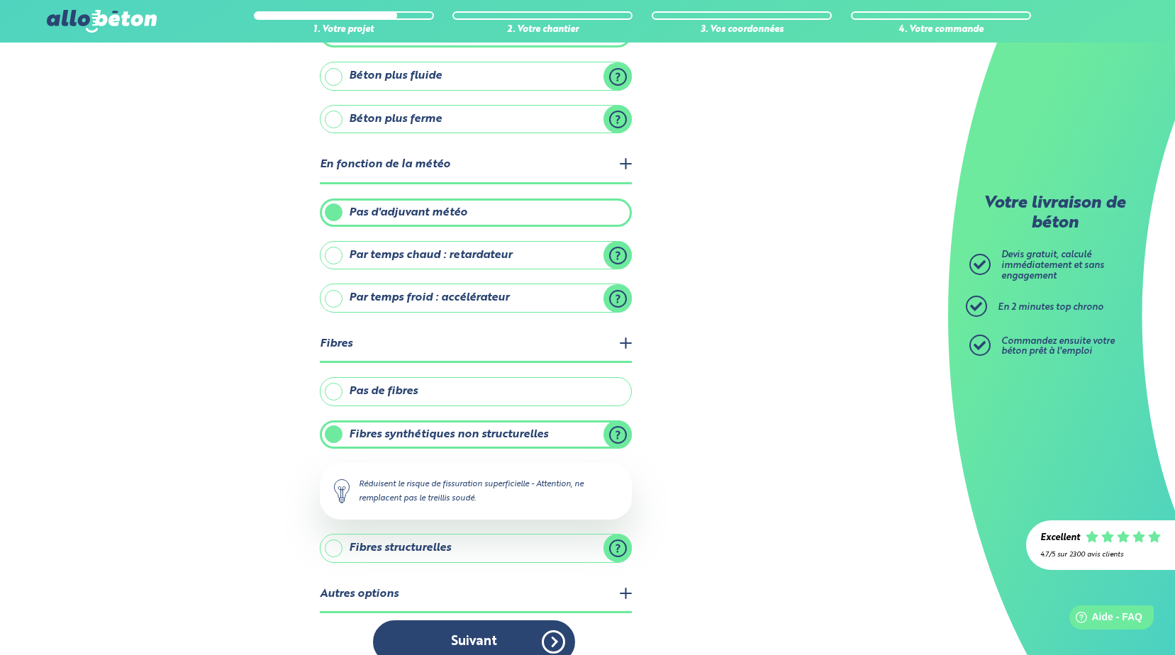
scroll to position [182, 0]
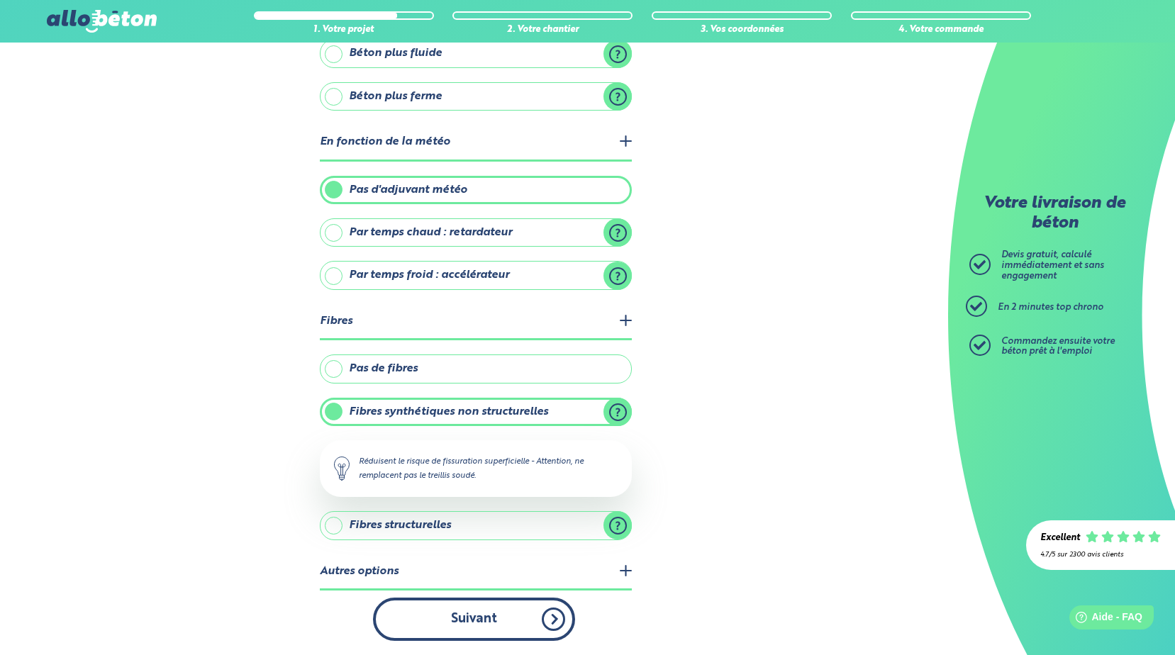
click at [486, 628] on button "Suivant" at bounding box center [474, 619] width 202 height 43
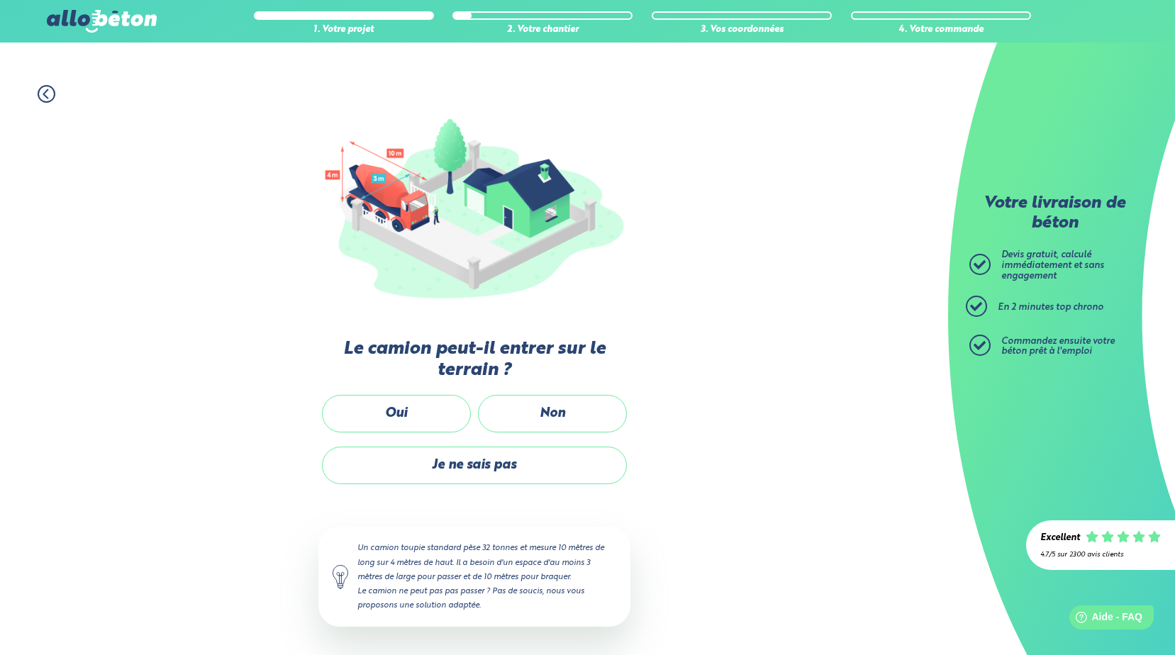
scroll to position [85, 0]
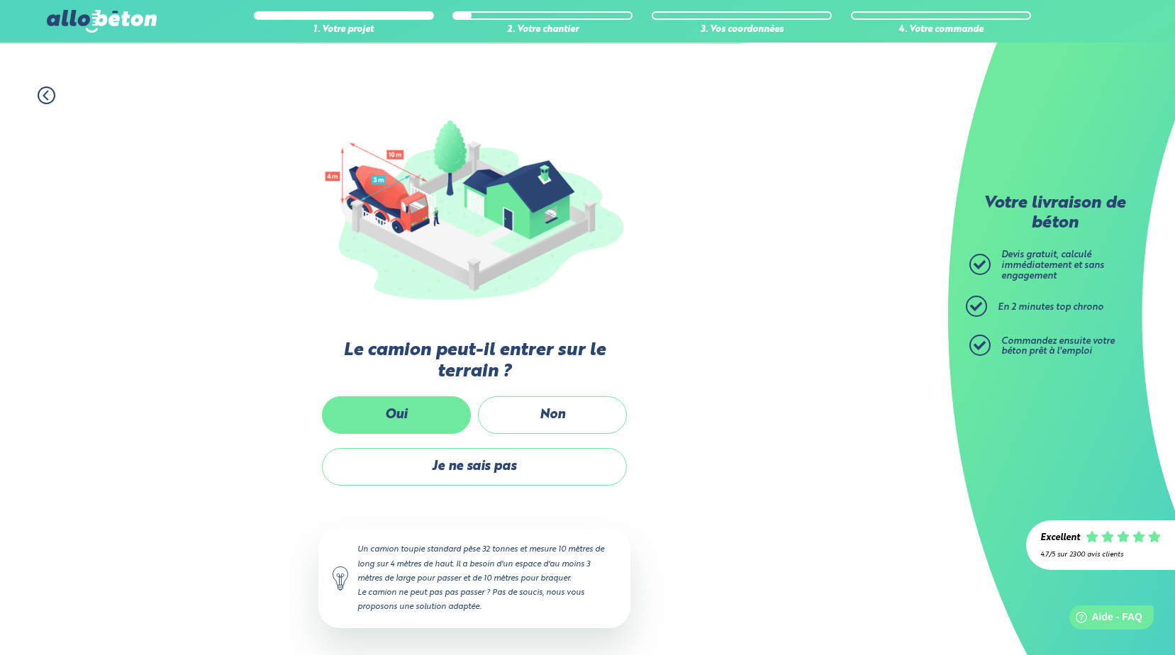
click at [406, 419] on label "Oui" at bounding box center [396, 415] width 149 height 38
click at [0, 0] on input "Oui" at bounding box center [0, 0] width 0 height 0
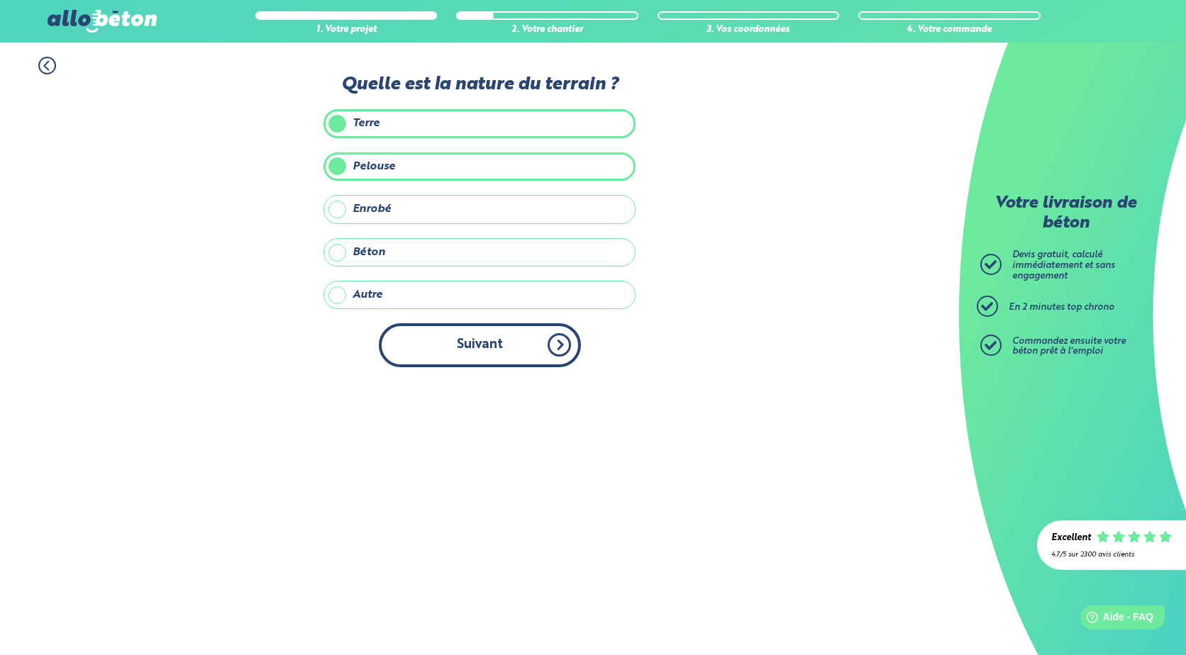
click at [473, 357] on button "Suivant" at bounding box center [480, 344] width 202 height 43
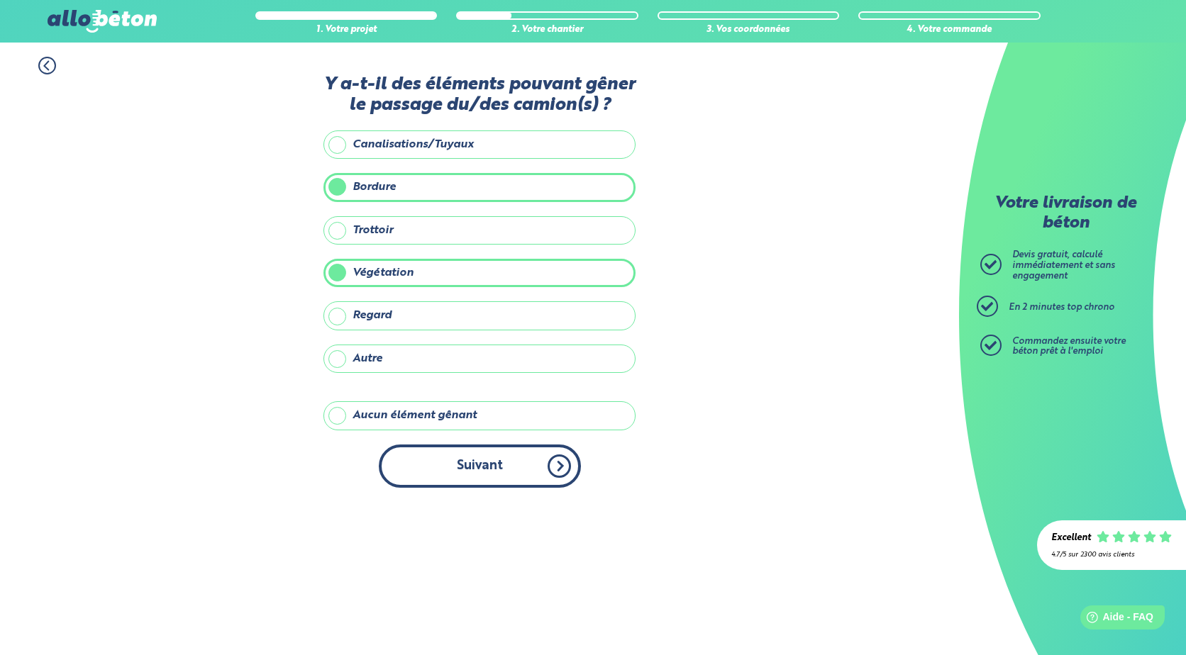
click at [469, 468] on button "Suivant" at bounding box center [480, 466] width 202 height 43
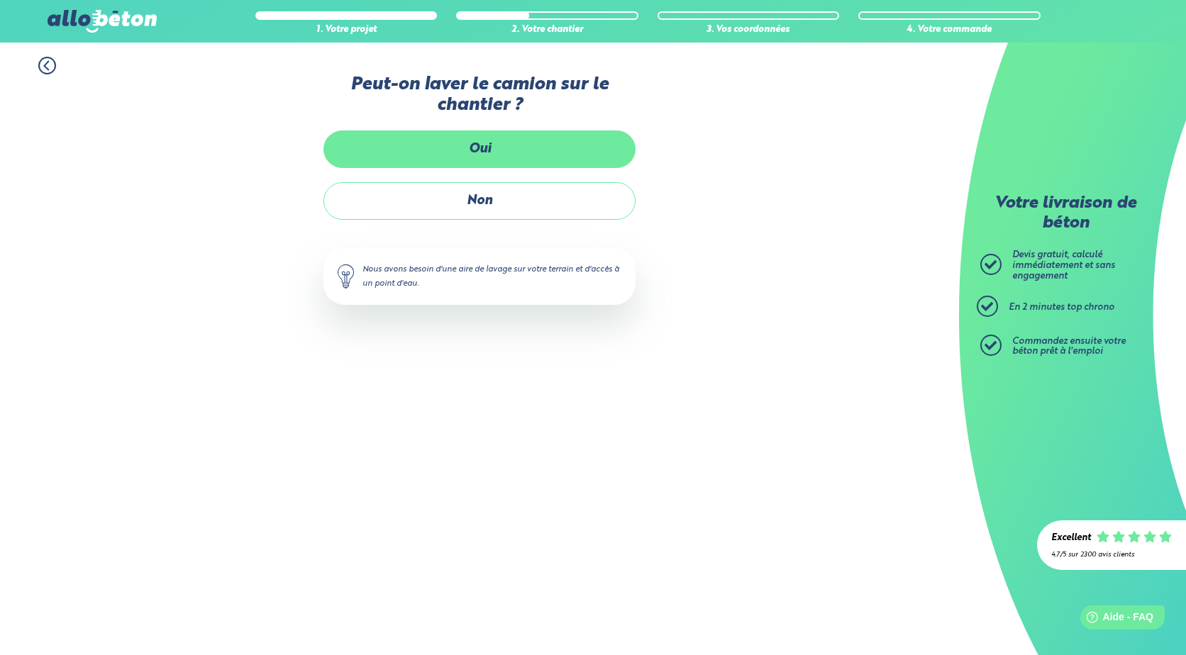
click at [481, 140] on label "Oui" at bounding box center [479, 149] width 312 height 38
click at [0, 0] on input "Oui" at bounding box center [0, 0] width 0 height 0
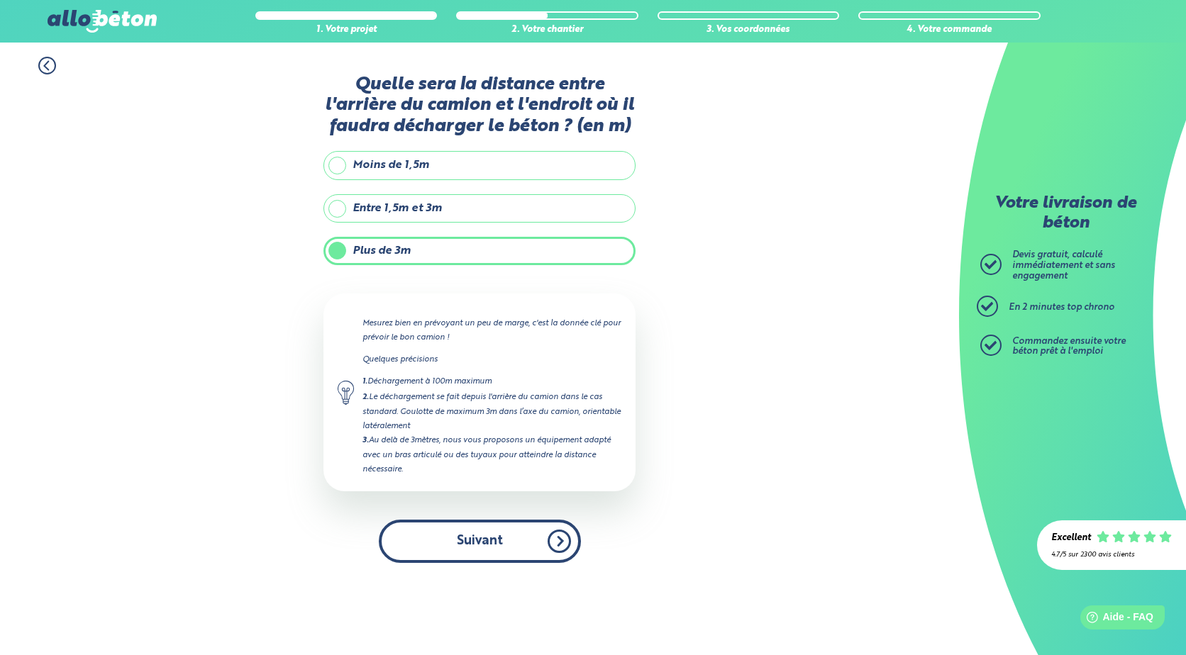
click at [467, 547] on button "Suivant" at bounding box center [480, 541] width 202 height 43
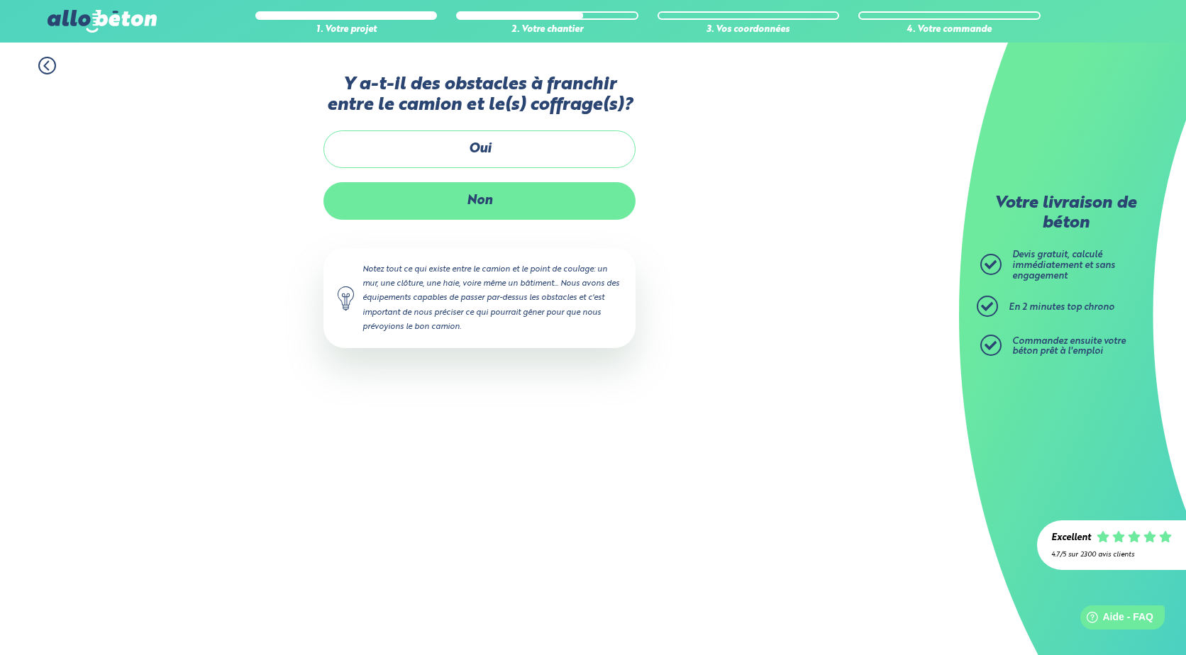
click at [487, 203] on label "Non" at bounding box center [479, 201] width 312 height 38
click at [0, 0] on input "Non" at bounding box center [0, 0] width 0 height 0
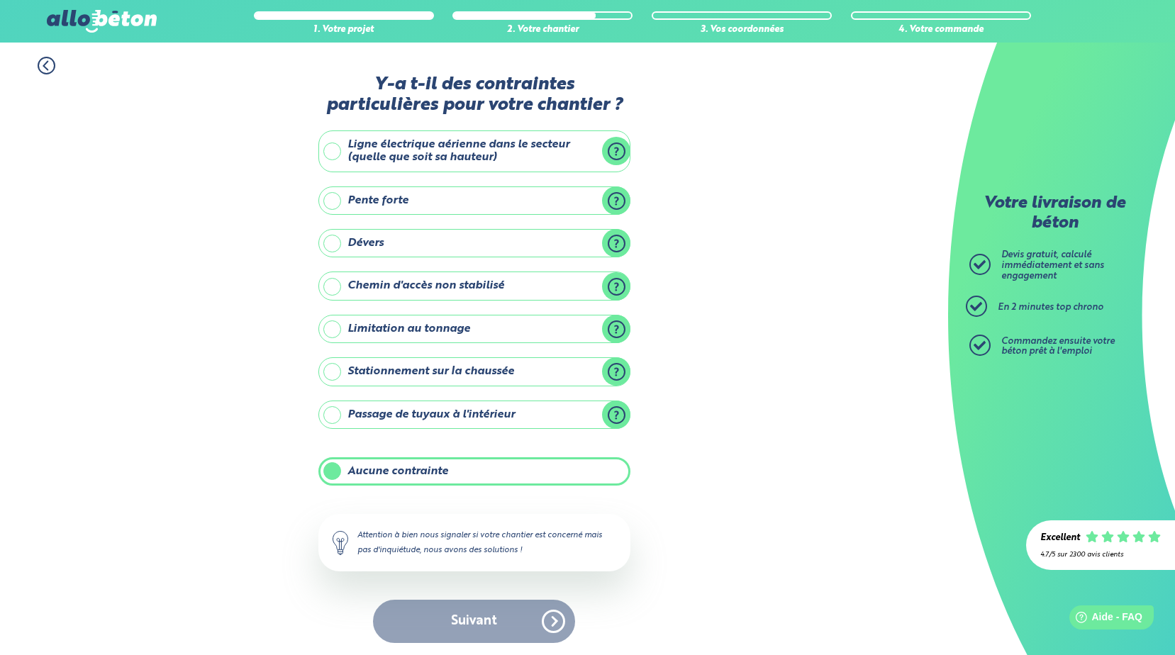
click at [497, 627] on div "Suivant" at bounding box center [474, 621] width 312 height 43
drag, startPoint x: 457, startPoint y: 623, endPoint x: 463, endPoint y: 615, distance: 10.6
click at [462, 623] on div "Suivant" at bounding box center [474, 621] width 312 height 43
click at [334, 473] on label "Aucune contrainte" at bounding box center [474, 471] width 312 height 28
click at [0, 0] on input "Aucune contrainte" at bounding box center [0, 0] width 0 height 0
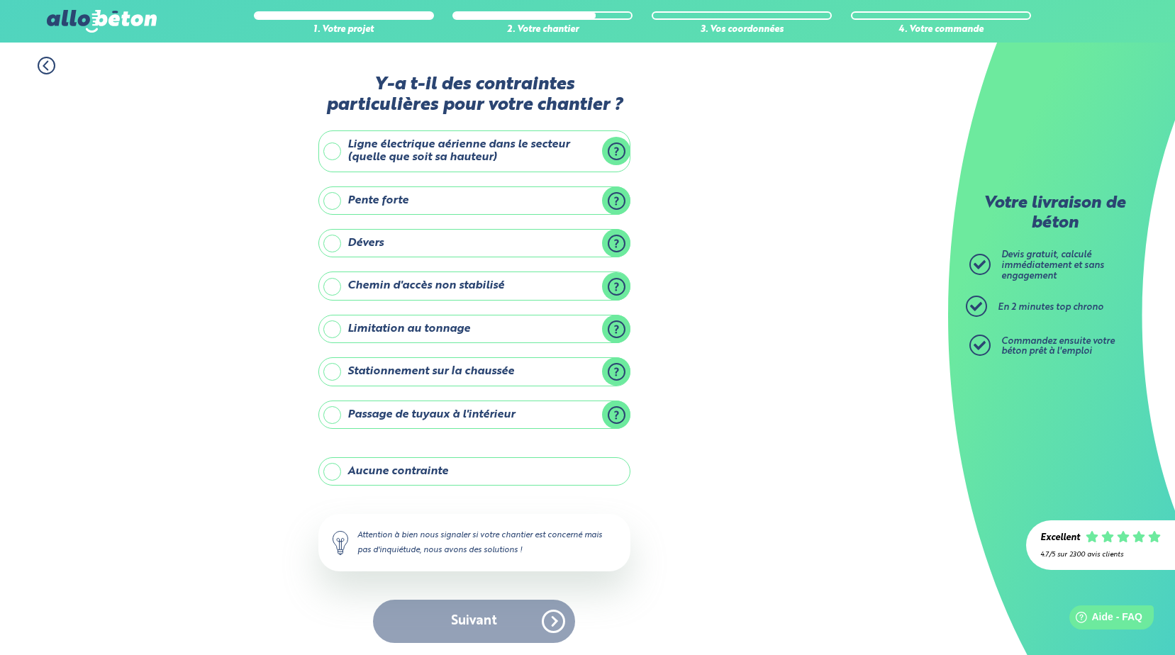
click at [335, 474] on label "Aucune contrainte" at bounding box center [474, 471] width 312 height 28
click at [0, 0] on input "Aucune contrainte" at bounding box center [0, 0] width 0 height 0
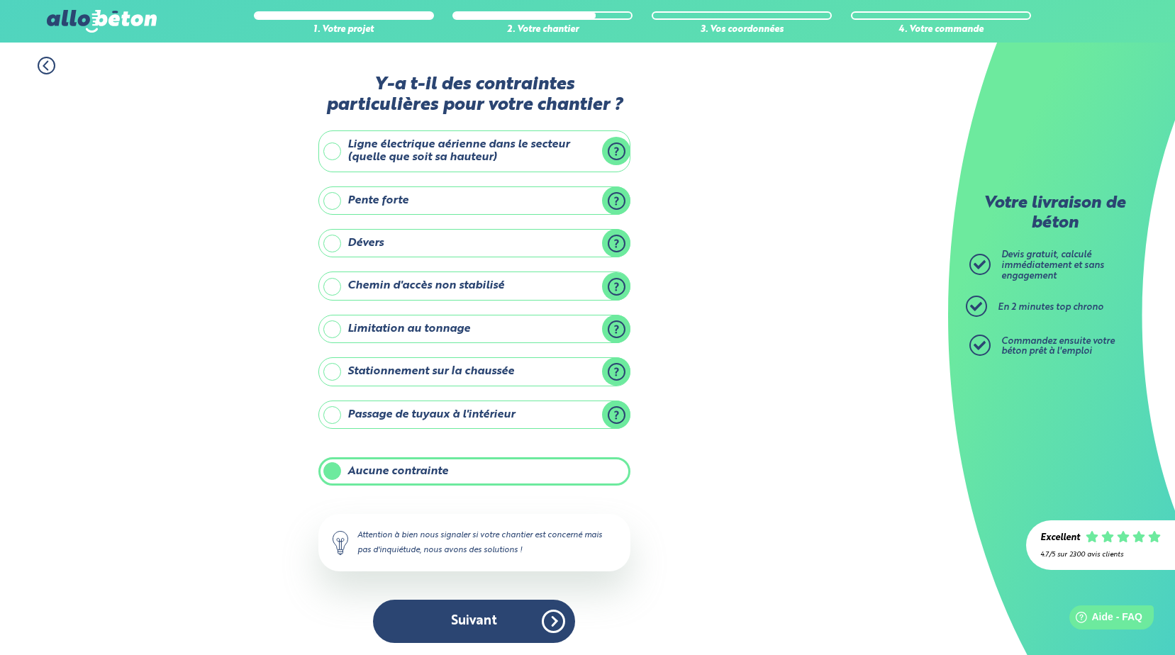
click at [490, 620] on button "Suivant" at bounding box center [474, 621] width 202 height 43
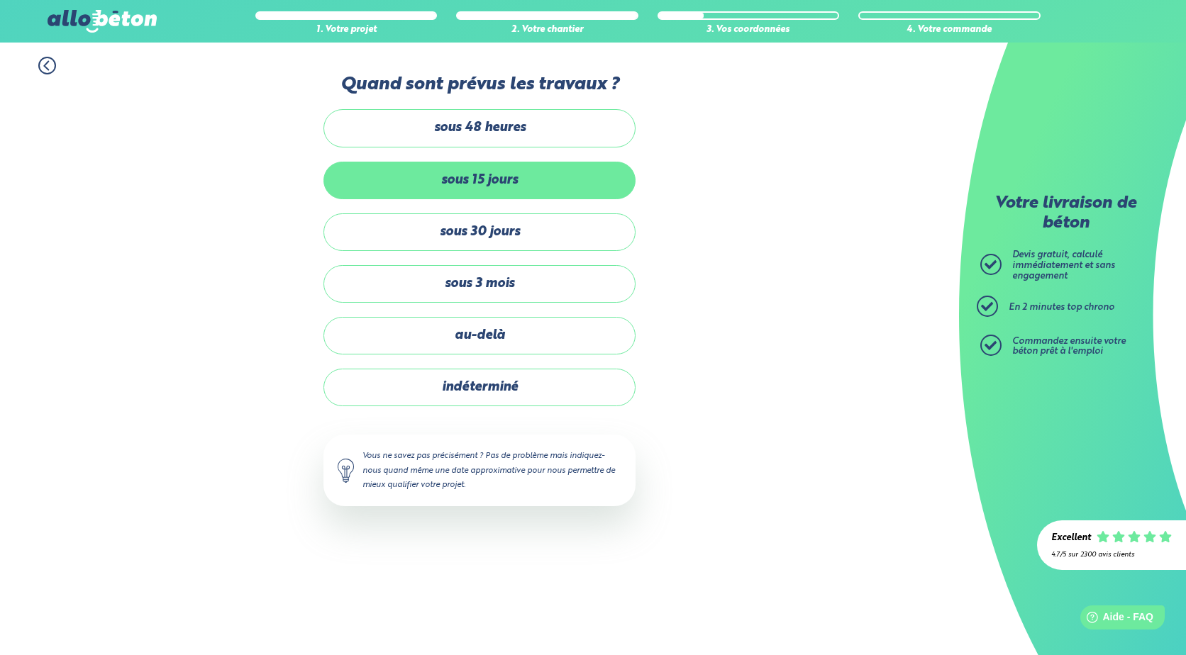
click at [498, 175] on label "sous 15 jours" at bounding box center [479, 181] width 312 height 38
click at [0, 0] on input "sous 15 jours" at bounding box center [0, 0] width 0 height 0
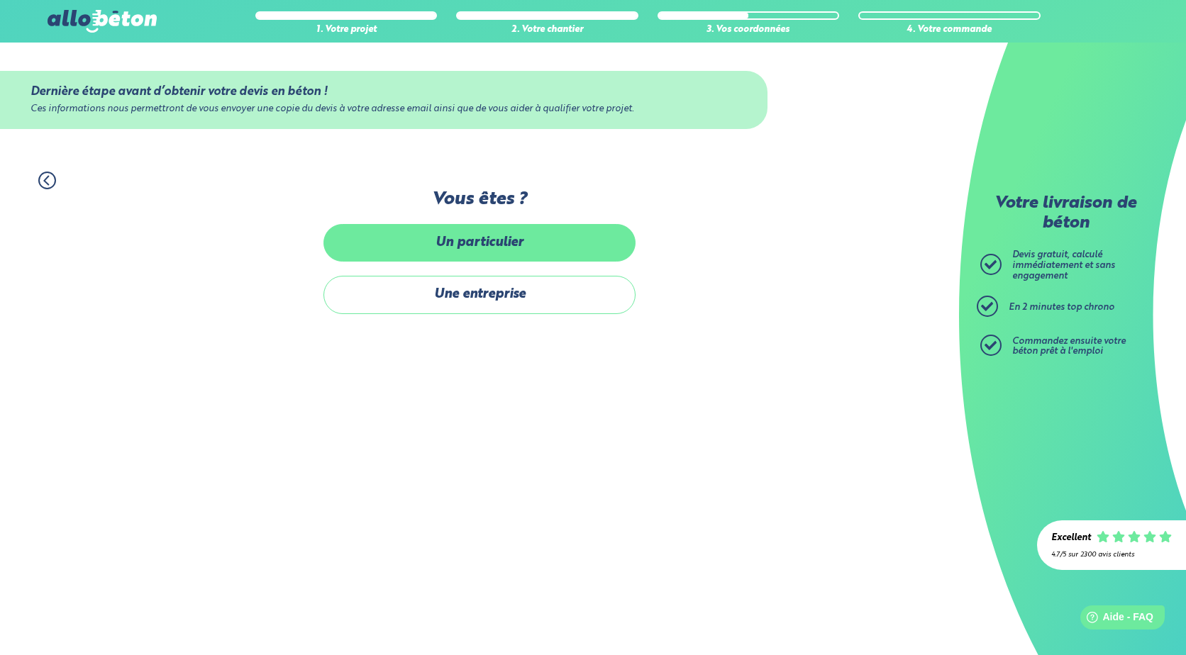
click at [469, 245] on label "Un particulier" at bounding box center [479, 243] width 312 height 38
click at [0, 0] on input "Un particulier" at bounding box center [0, 0] width 0 height 0
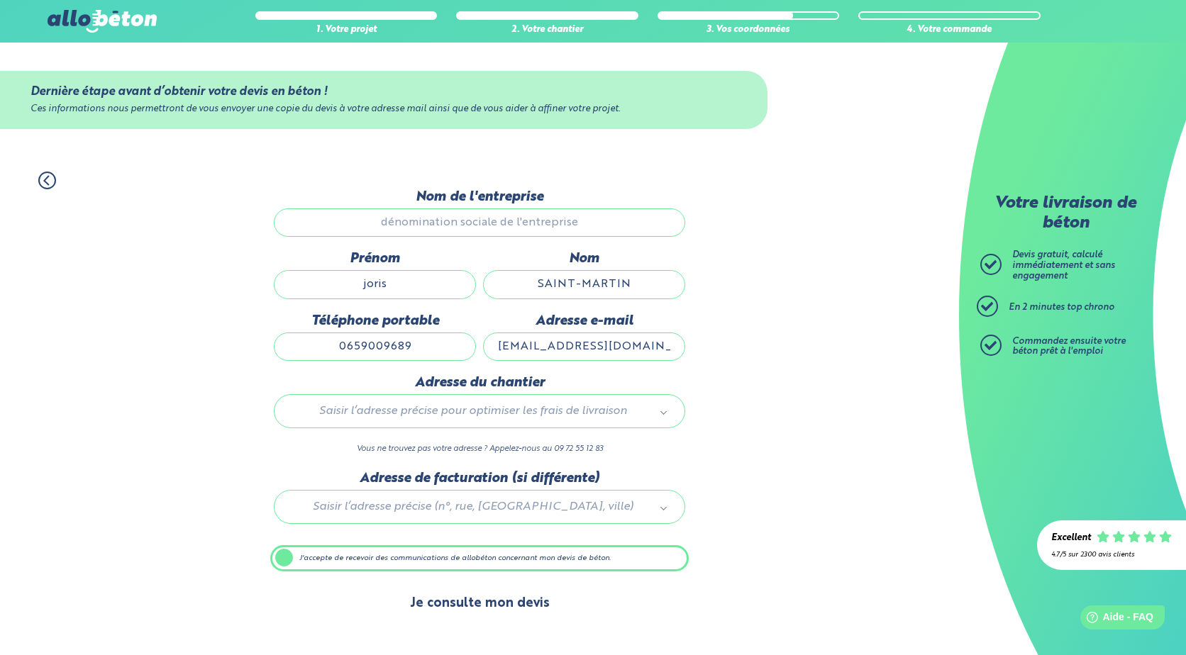
click at [485, 607] on button "Je consulte mon devis" at bounding box center [480, 604] width 168 height 36
click at [446, 225] on input "Nom de l'entreprise" at bounding box center [479, 222] width 411 height 28
click at [407, 286] on input "joris" at bounding box center [375, 284] width 202 height 28
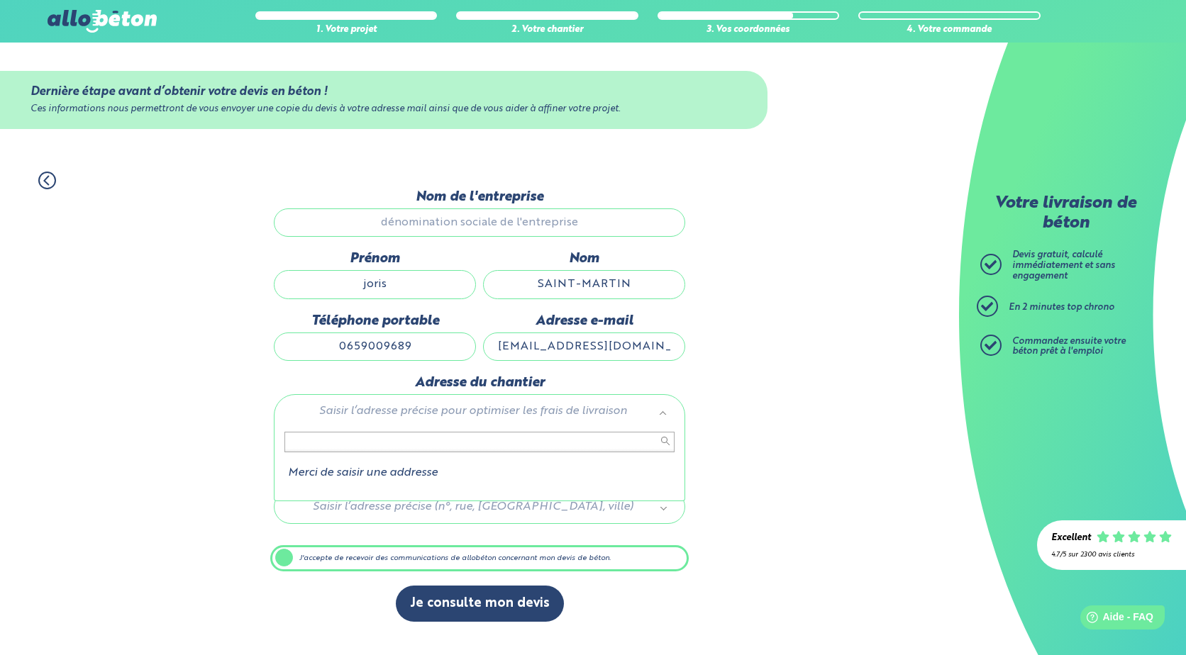
click at [317, 429] on div "Merci de saisir une addresse" at bounding box center [479, 463] width 411 height 77
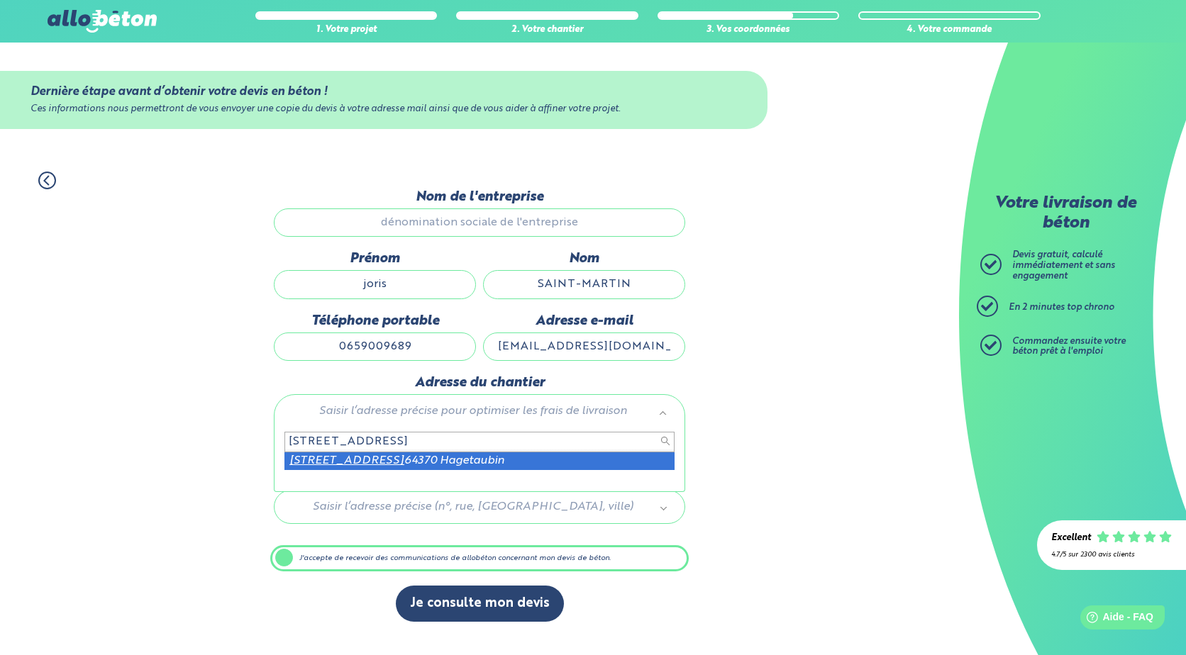
type input "[STREET_ADDRESS]"
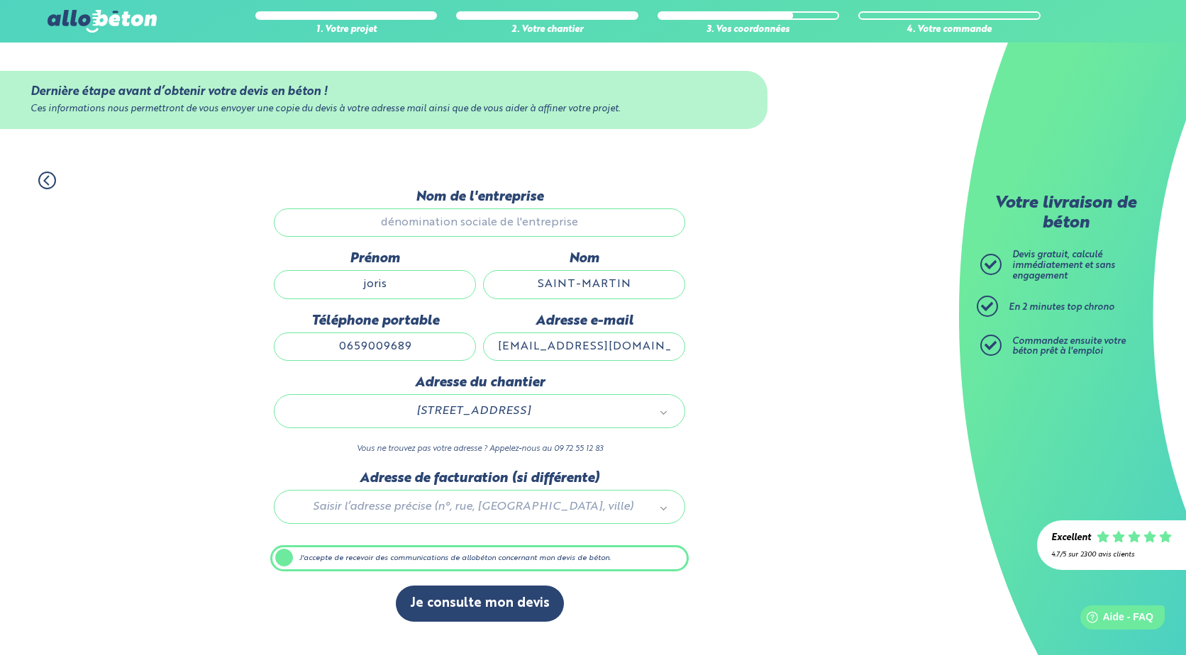
click at [640, 402] on div "[STREET_ADDRESS]" at bounding box center [479, 411] width 411 height 34
click at [637, 282] on input "SAINT-MARTIN" at bounding box center [584, 284] width 202 height 28
click at [399, 351] on input "0659009689" at bounding box center [375, 347] width 202 height 28
click at [657, 349] on input "[EMAIL_ADDRESS][DOMAIN_NAME]" at bounding box center [584, 347] width 202 height 28
click at [442, 505] on div at bounding box center [479, 504] width 418 height 67
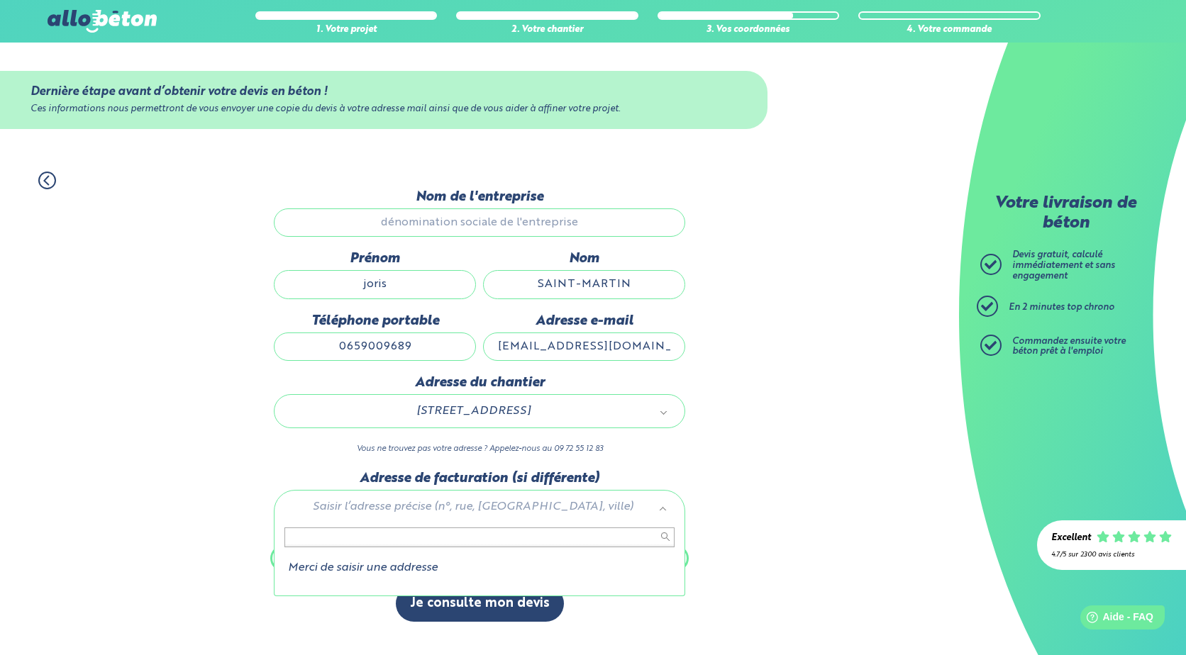
click at [372, 534] on input "text" at bounding box center [479, 538] width 390 height 20
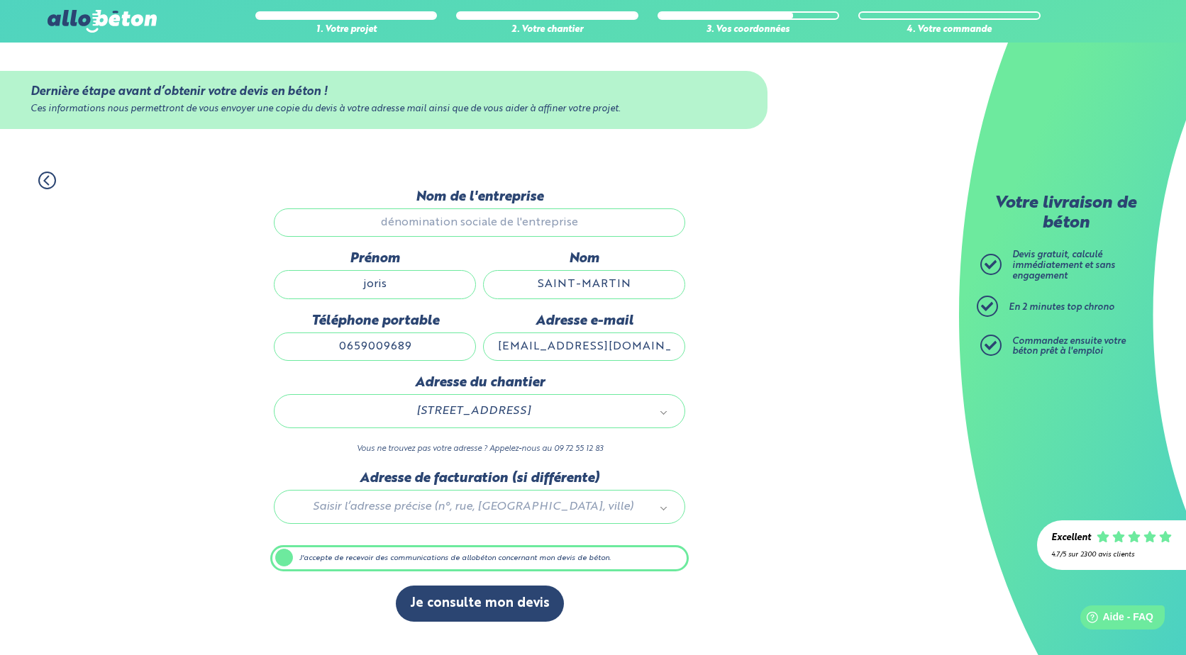
click at [183, 450] on div "1. Votre projet 2. Votre chantier 3. Vos coordonnées 4. Votre commande Dernière…" at bounding box center [479, 396] width 959 height 479
click at [284, 559] on label "J'accepte de recevoir des communications de allobéton concernant mon devis de b…" at bounding box center [479, 558] width 418 height 27
click at [0, 0] on input "J'accepte de recevoir des communications de allobéton concernant mon devis de b…" at bounding box center [0, 0] width 0 height 0
click at [282, 557] on label "J'accepte de recevoir des communications de allobéton concernant mon devis de b…" at bounding box center [479, 558] width 418 height 27
click at [0, 0] on input "J'accepte de recevoir des communications de allobéton concernant mon devis de b…" at bounding box center [0, 0] width 0 height 0
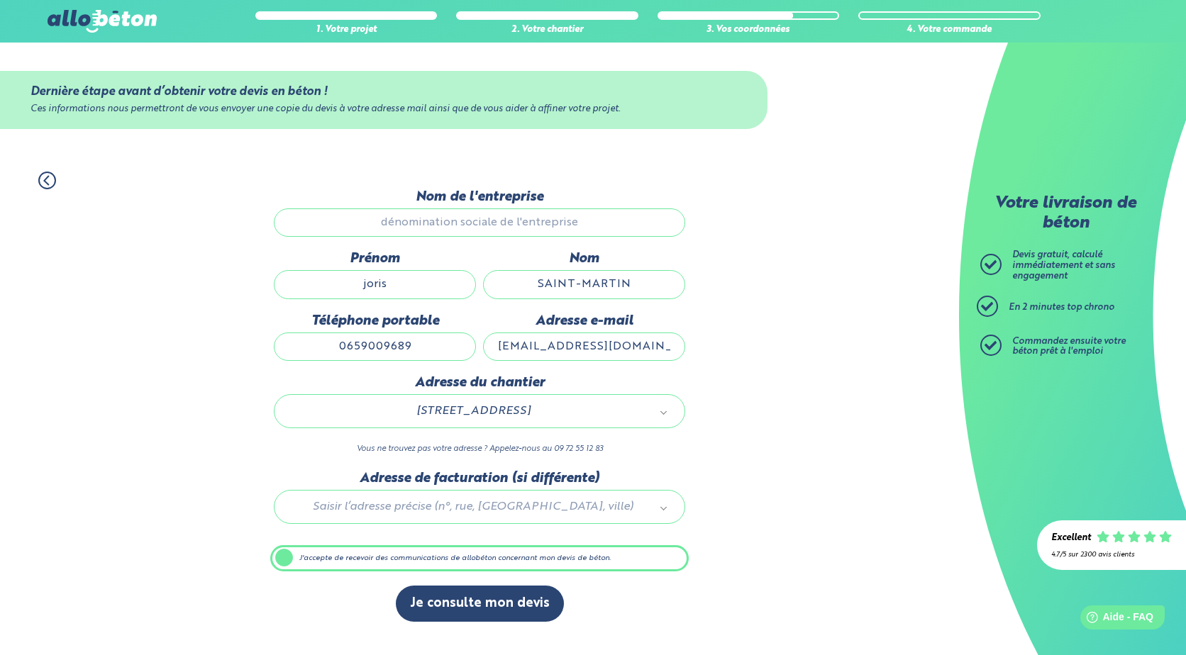
click at [400, 287] on input "joris" at bounding box center [375, 284] width 202 height 28
click at [577, 288] on input "SAINT-MARTIN" at bounding box center [584, 284] width 202 height 28
click at [372, 348] on input "0659009689" at bounding box center [375, 347] width 202 height 28
click at [633, 348] on input "[EMAIL_ADDRESS][DOMAIN_NAME]" at bounding box center [584, 347] width 202 height 28
click at [48, 177] on icon at bounding box center [47, 180] width 4 height 9
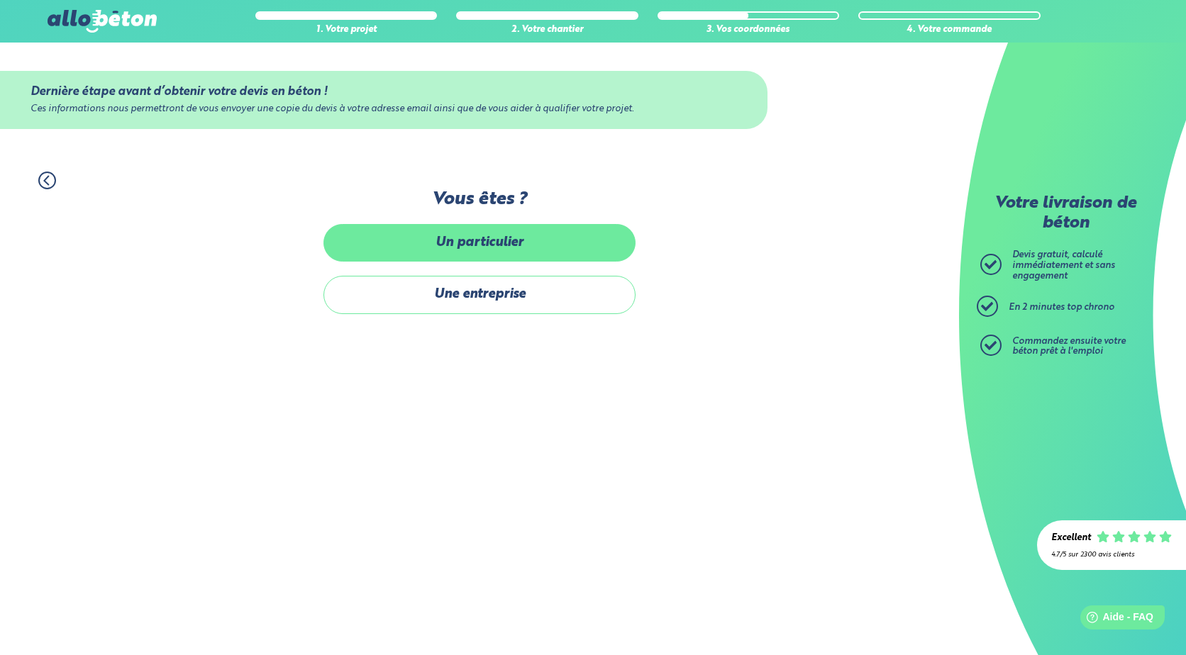
click at [435, 248] on label "Un particulier" at bounding box center [479, 243] width 312 height 38
click at [0, 0] on input "Un particulier" at bounding box center [0, 0] width 0 height 0
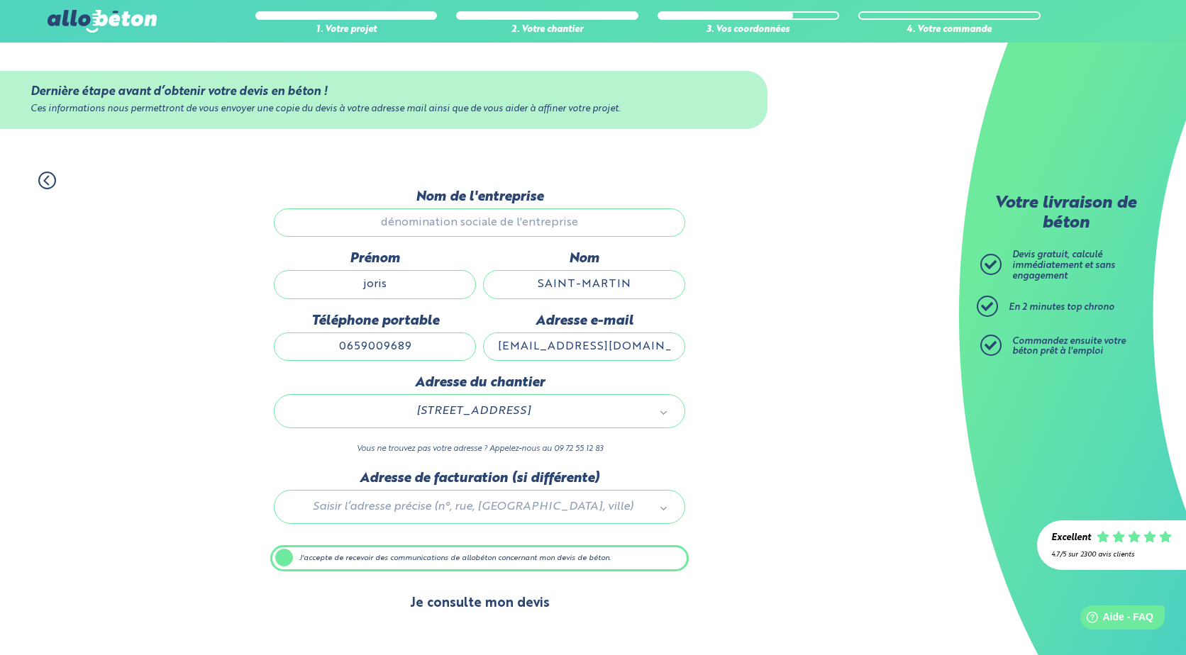
click at [515, 607] on button "Je consulte mon devis" at bounding box center [480, 604] width 168 height 36
click at [446, 599] on button "Je consulte mon devis" at bounding box center [480, 604] width 168 height 36
click at [49, 179] on icon at bounding box center [47, 181] width 18 height 18
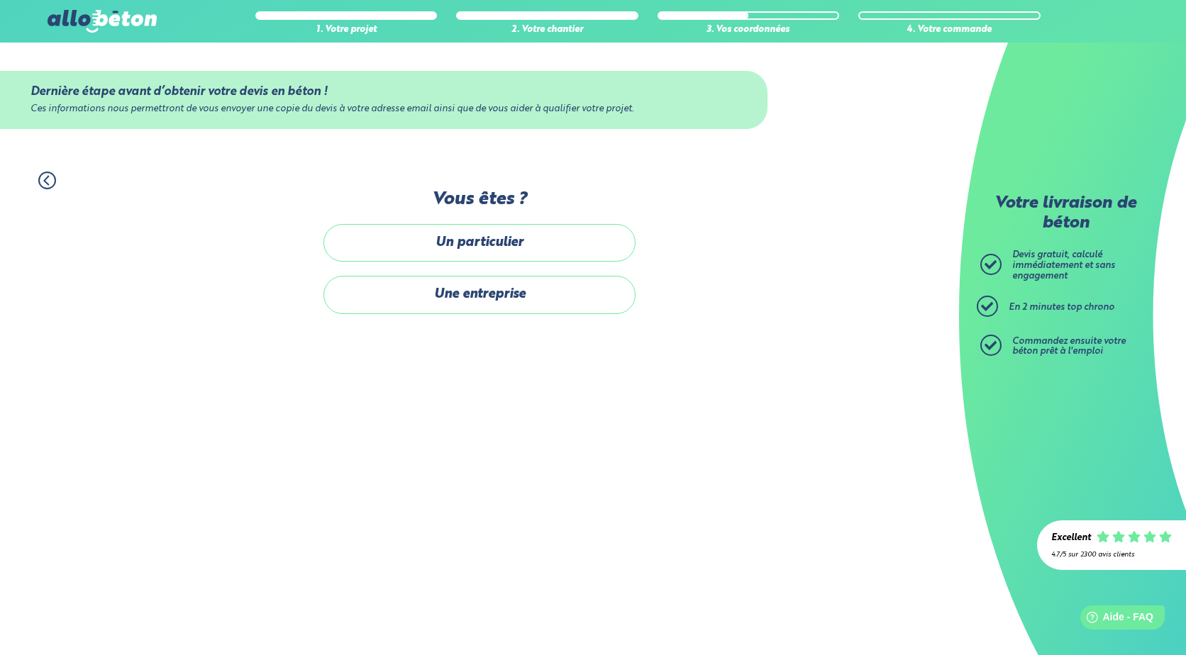
click at [49, 179] on icon at bounding box center [47, 181] width 18 height 18
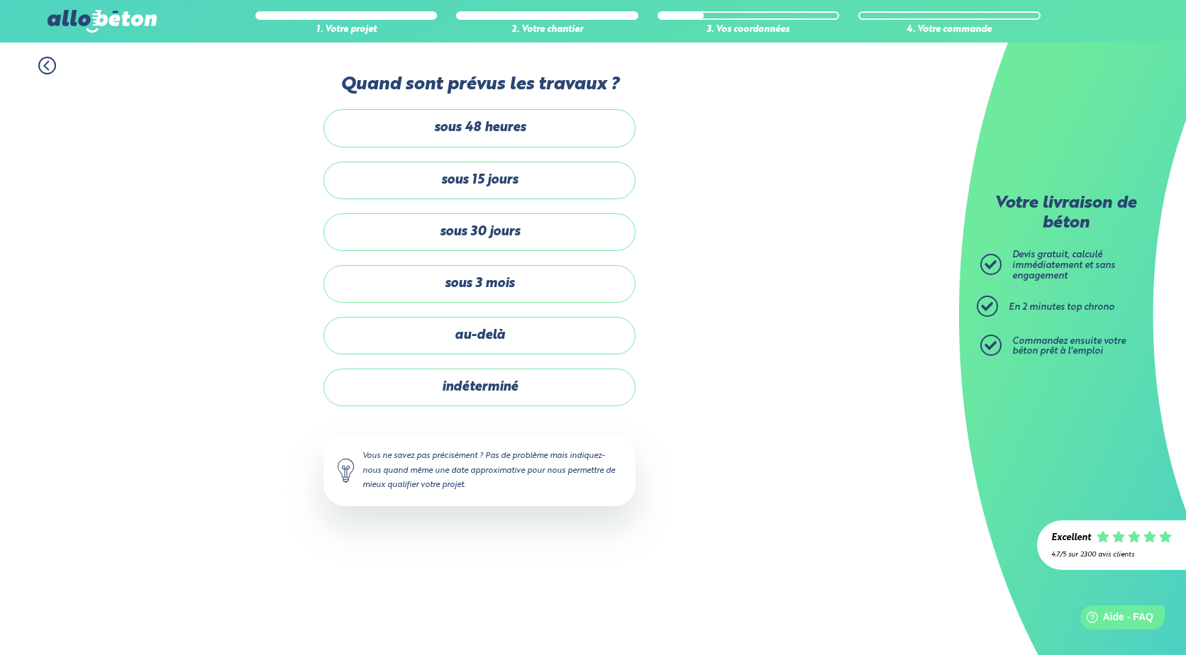
click at [45, 68] on icon at bounding box center [47, 66] width 18 height 18
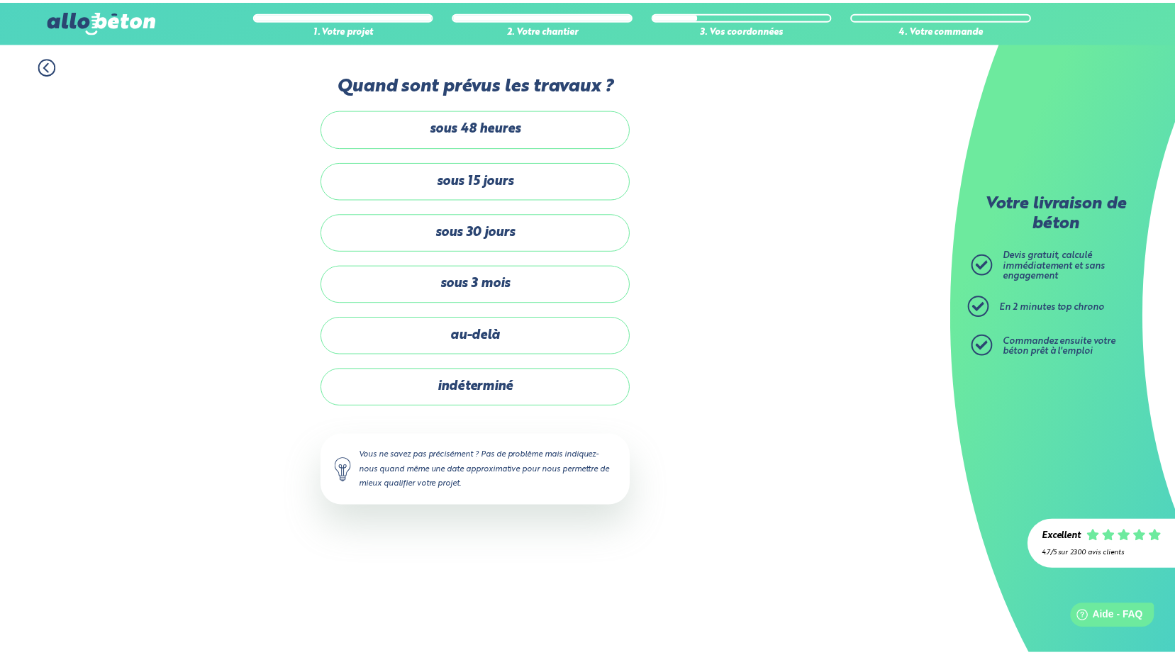
scroll to position [2, 0]
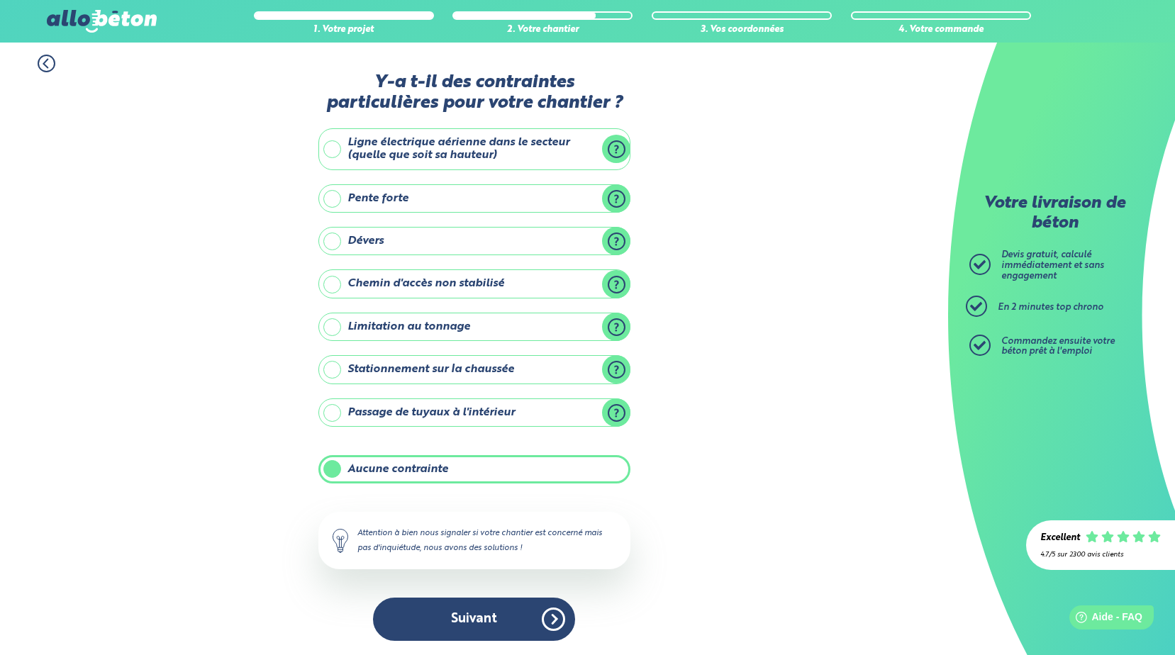
click at [45, 68] on icon at bounding box center [47, 64] width 18 height 18
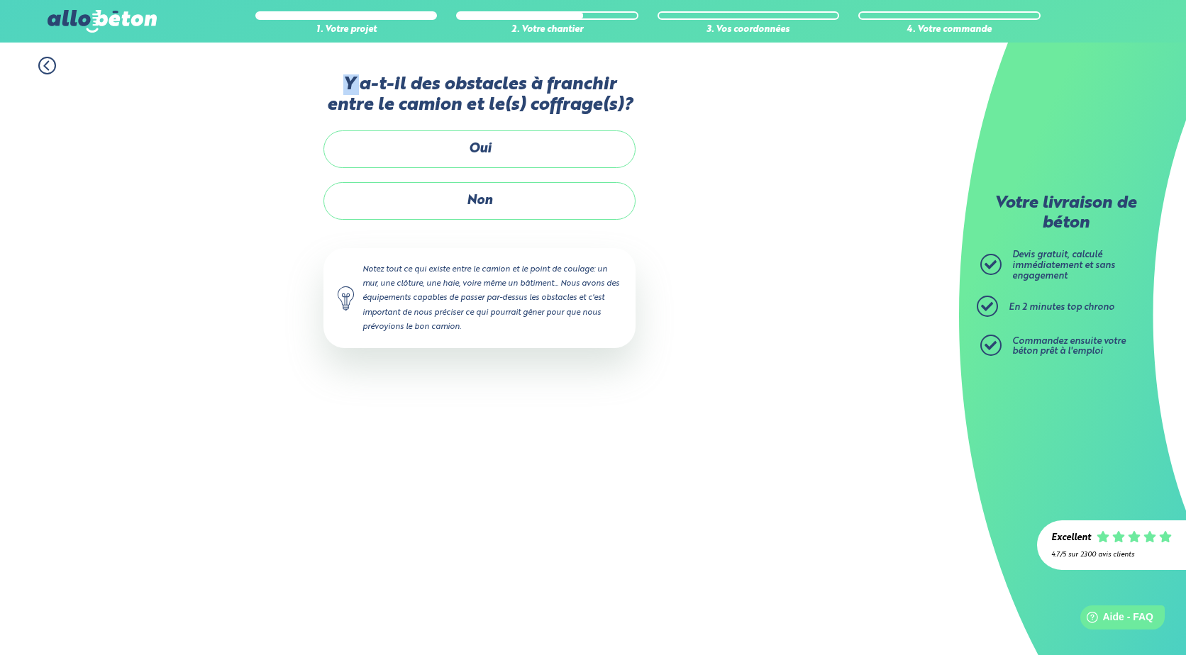
click at [45, 68] on icon at bounding box center [47, 66] width 18 height 18
click at [0, 0] on icon at bounding box center [0, 0] width 0 height 0
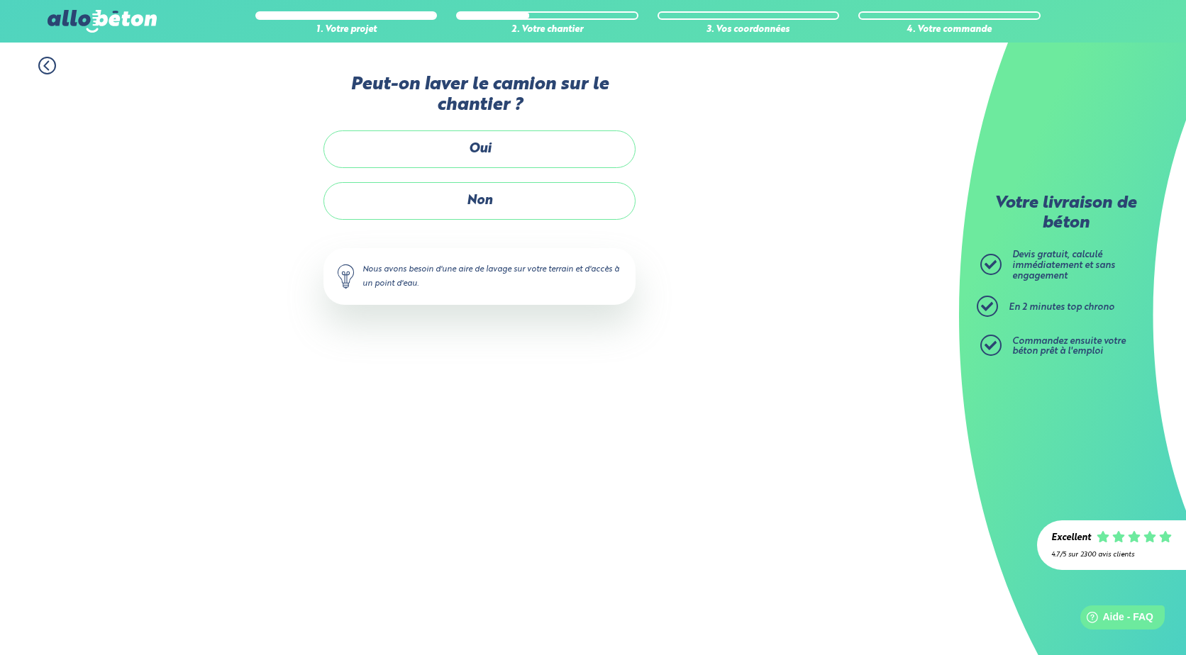
click at [45, 68] on icon at bounding box center [47, 66] width 18 height 18
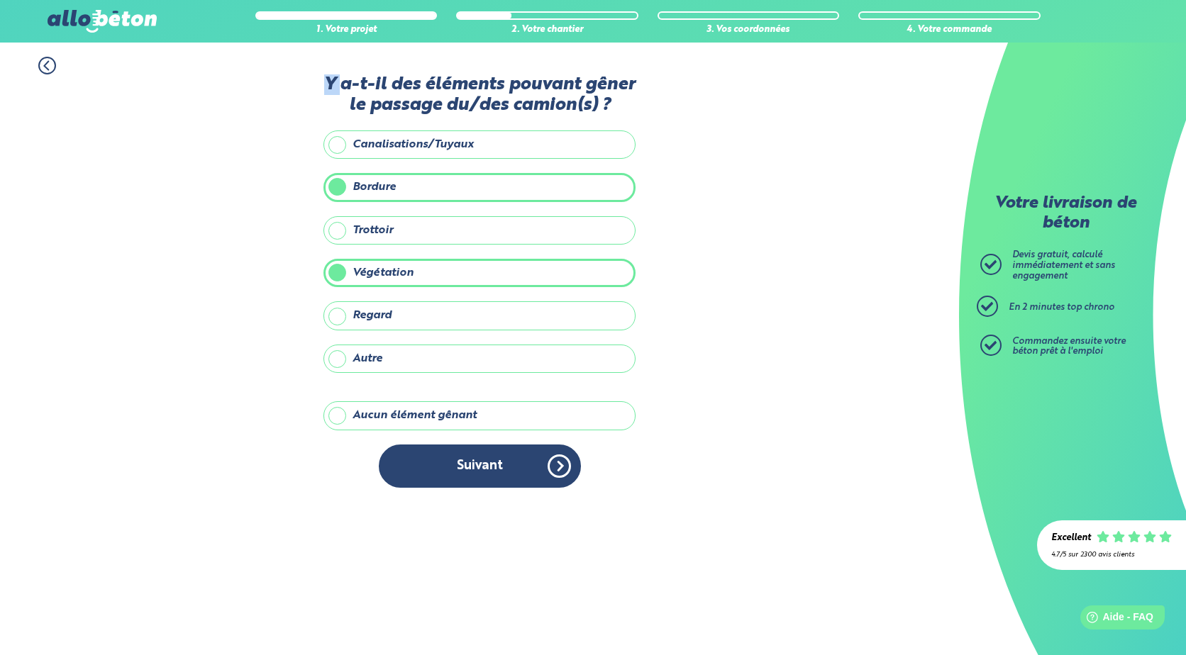
click at [47, 68] on icon at bounding box center [47, 66] width 4 height 9
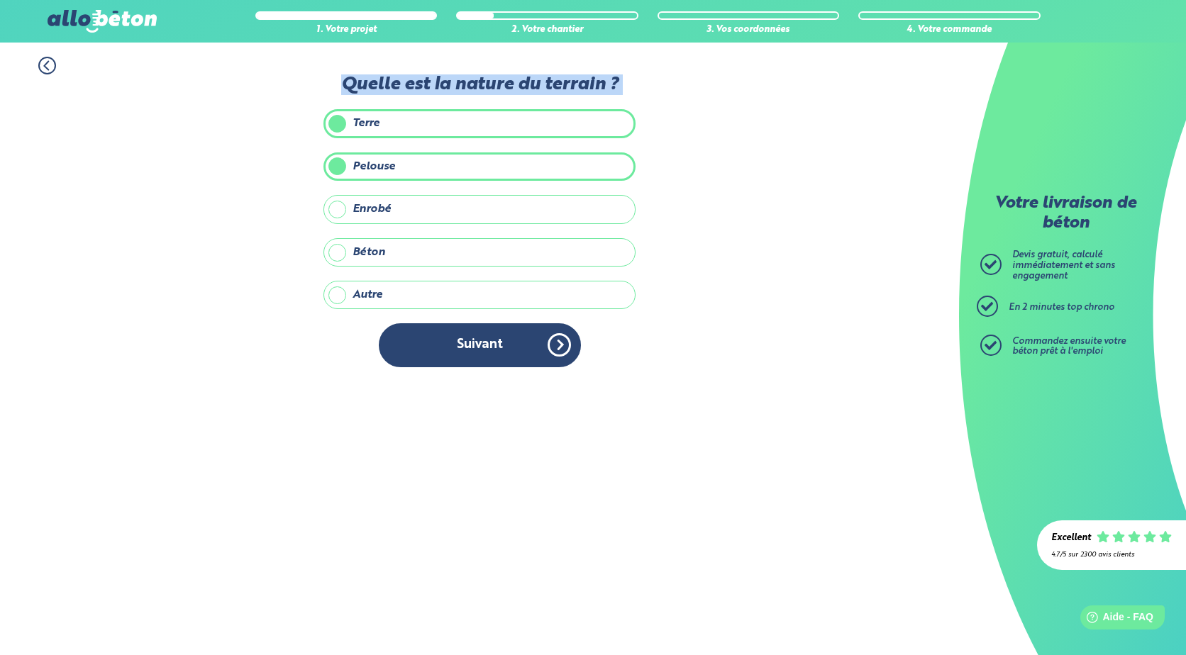
click at [47, 68] on icon at bounding box center [47, 66] width 4 height 9
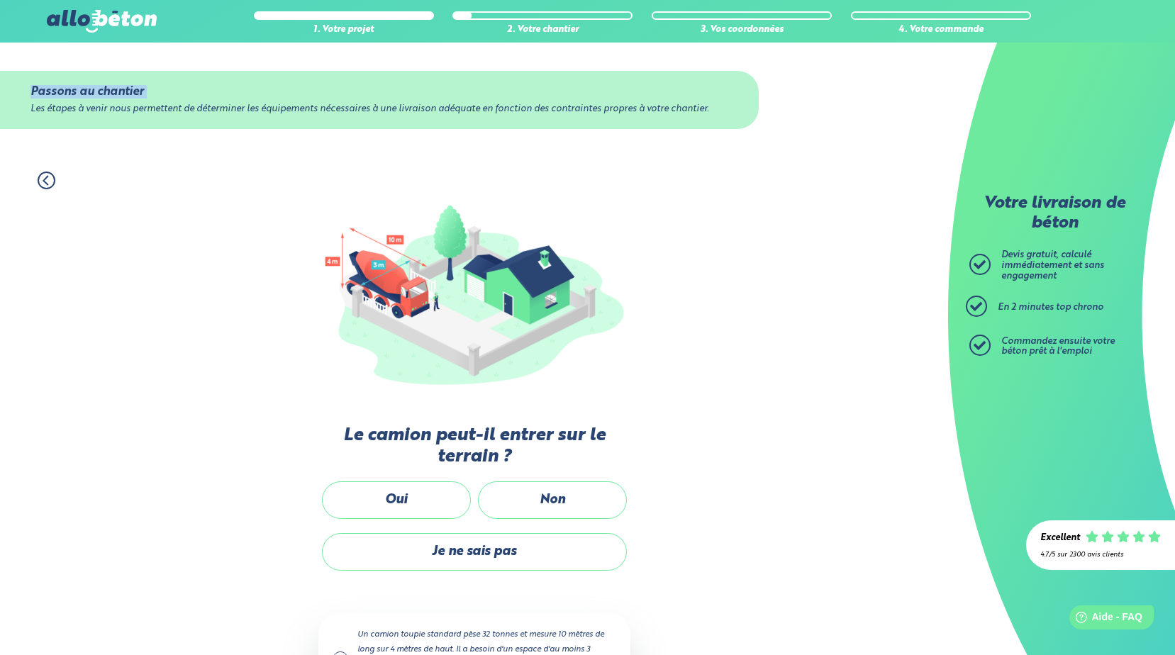
click at [47, 68] on div "Passons au chantier Les étapes à venir nous permettent de déterminer les équipe…" at bounding box center [474, 100] width 948 height 115
drag, startPoint x: 264, startPoint y: 328, endPoint x: 281, endPoint y: 321, distance: 17.5
click at [264, 327] on div "1. Votre projet 2. Votre chantier 3. Vos coordonnées 4. Votre commande Passons …" at bounding box center [474, 449] width 948 height 584
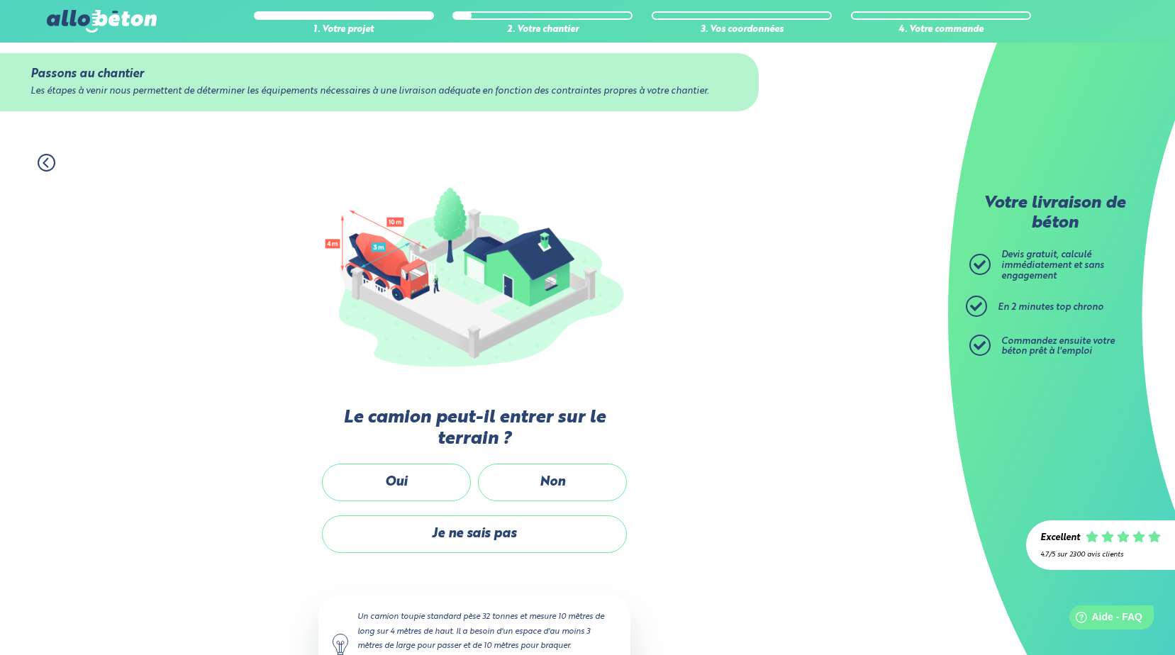
scroll to position [14, 0]
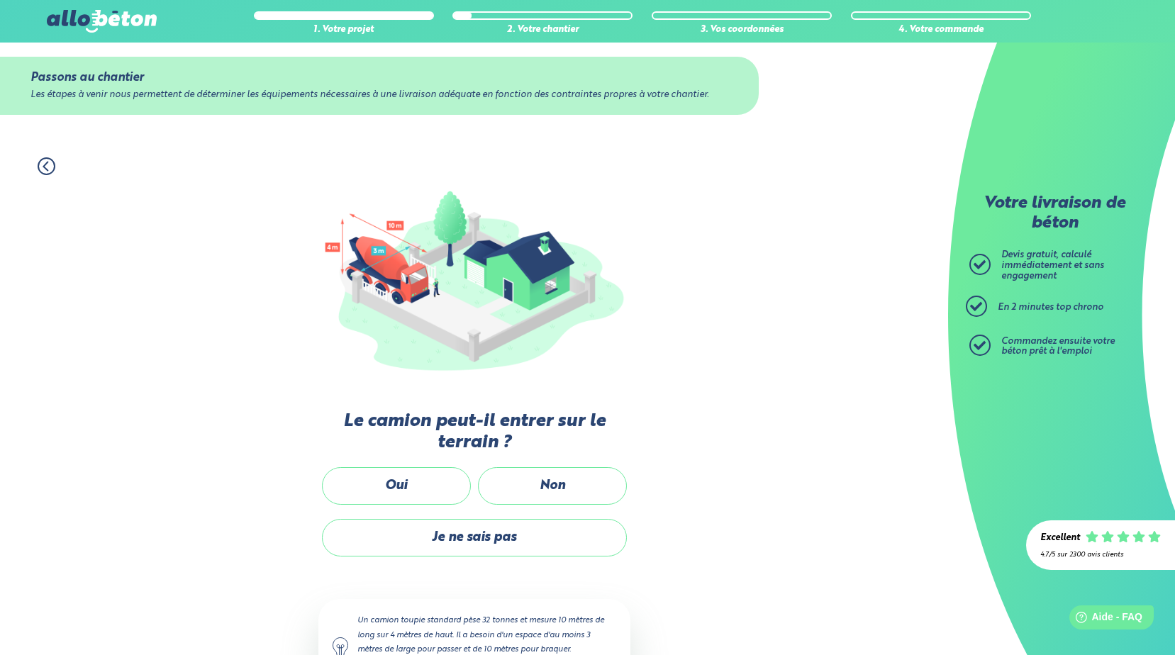
click at [43, 165] on icon at bounding box center [47, 166] width 18 height 18
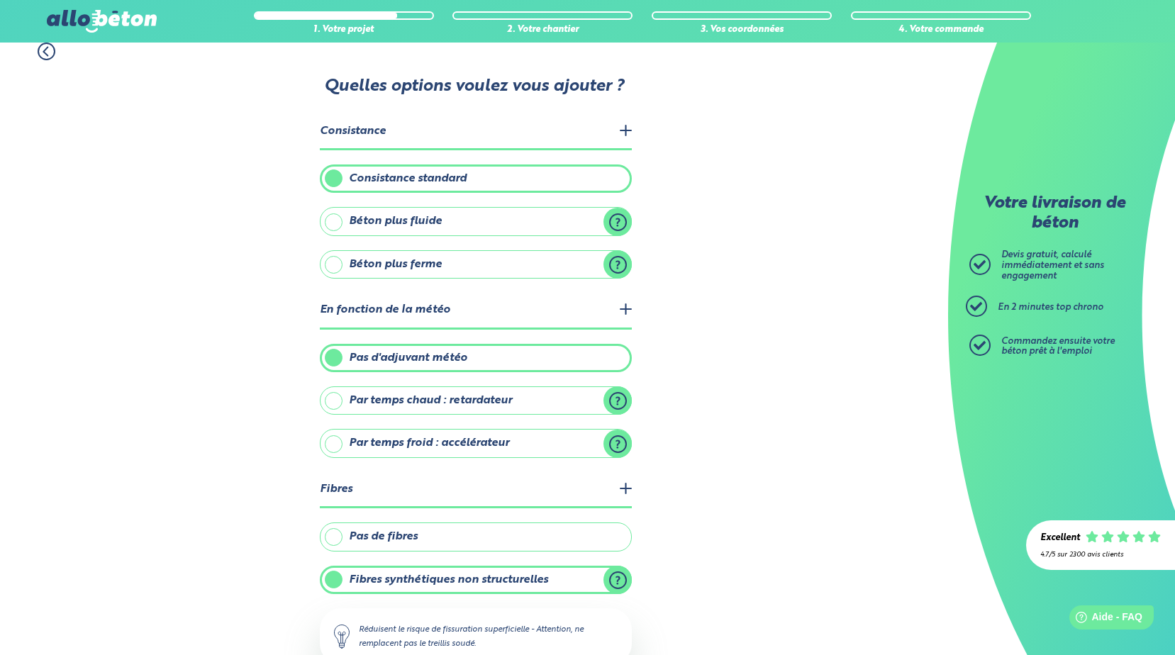
click at [43, 167] on div "1. Votre projet 2. Votre chantier 3. Vos coordonnées 4. Votre commande Quelles …" at bounding box center [474, 425] width 948 height 795
click at [47, 52] on icon at bounding box center [47, 52] width 18 height 18
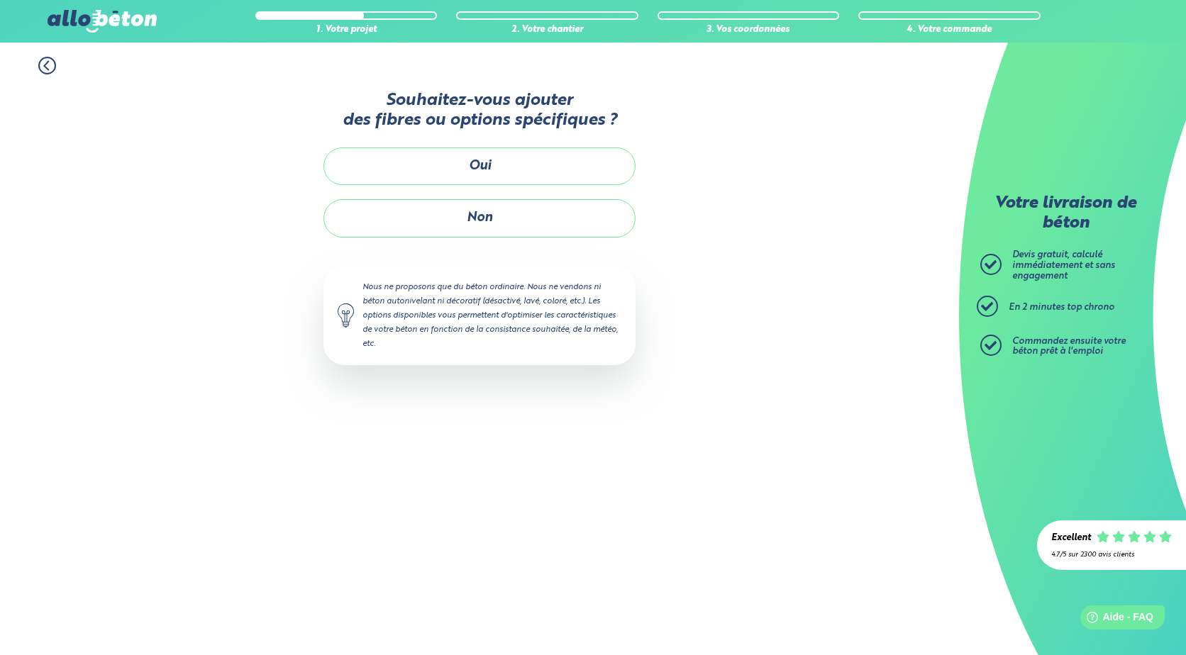
click at [45, 65] on icon at bounding box center [47, 66] width 4 height 9
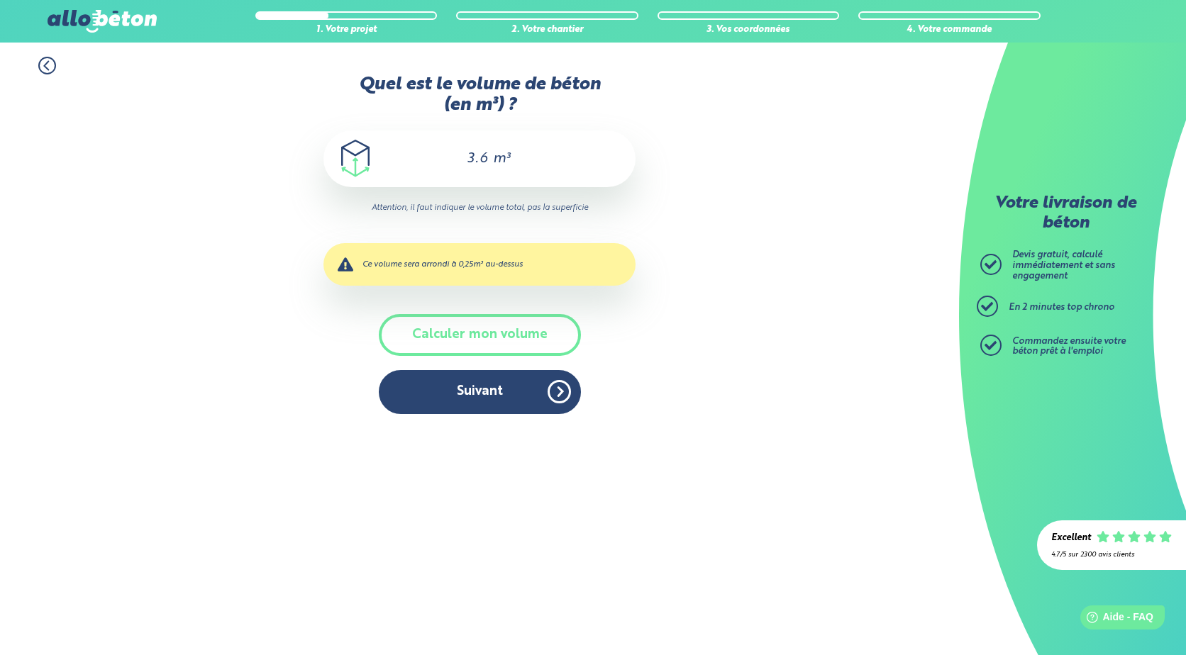
click at [45, 65] on icon at bounding box center [47, 66] width 4 height 9
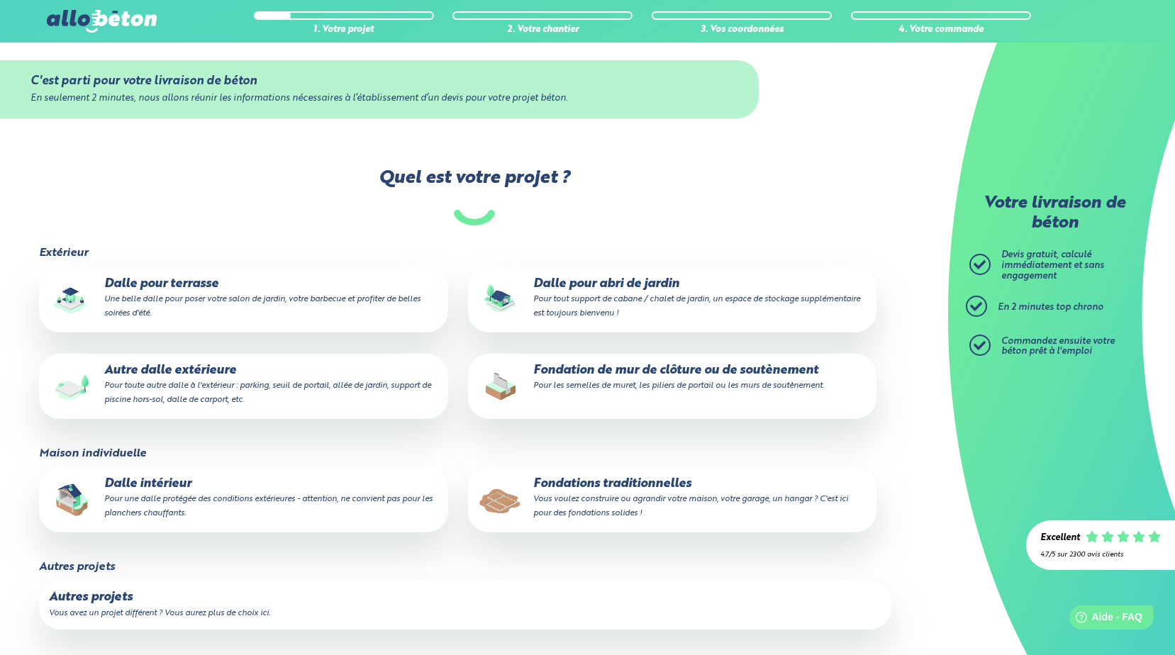
scroll to position [13, 0]
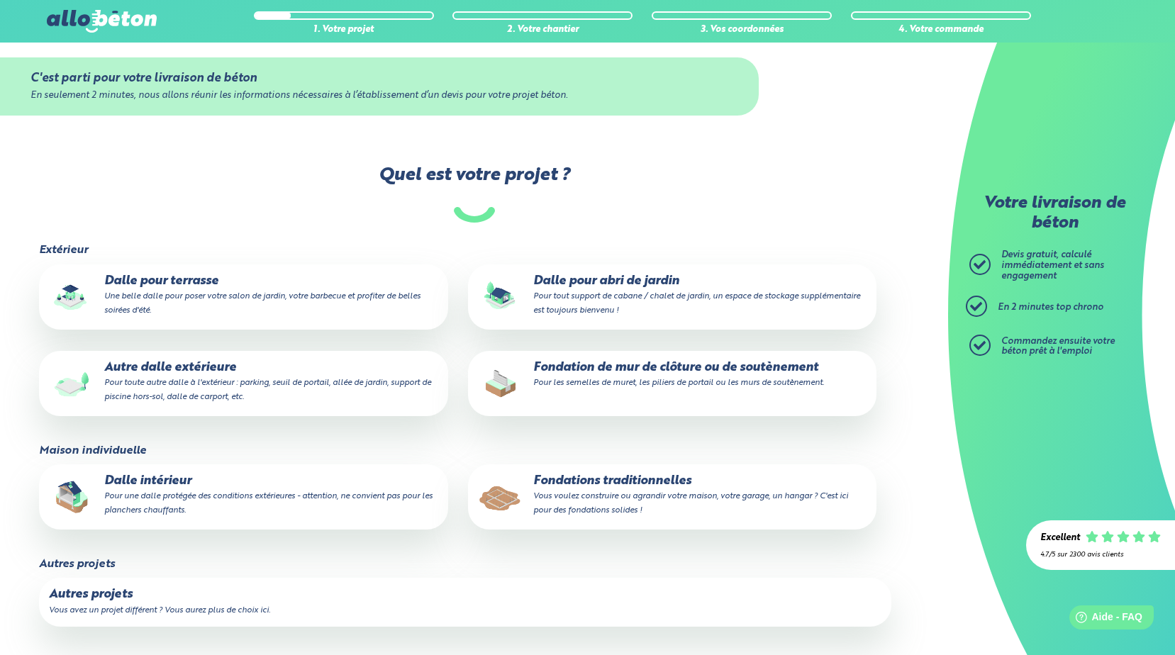
click at [182, 385] on small "Pour toute autre dalle à l'extérieur : parking, seuil de portail, allée de jard…" at bounding box center [267, 390] width 327 height 23
click at [0, 0] on input "Autre dalle extérieure Pour toute autre dalle à l'extérieur : parking, seuil de…" at bounding box center [0, 0] width 0 height 0
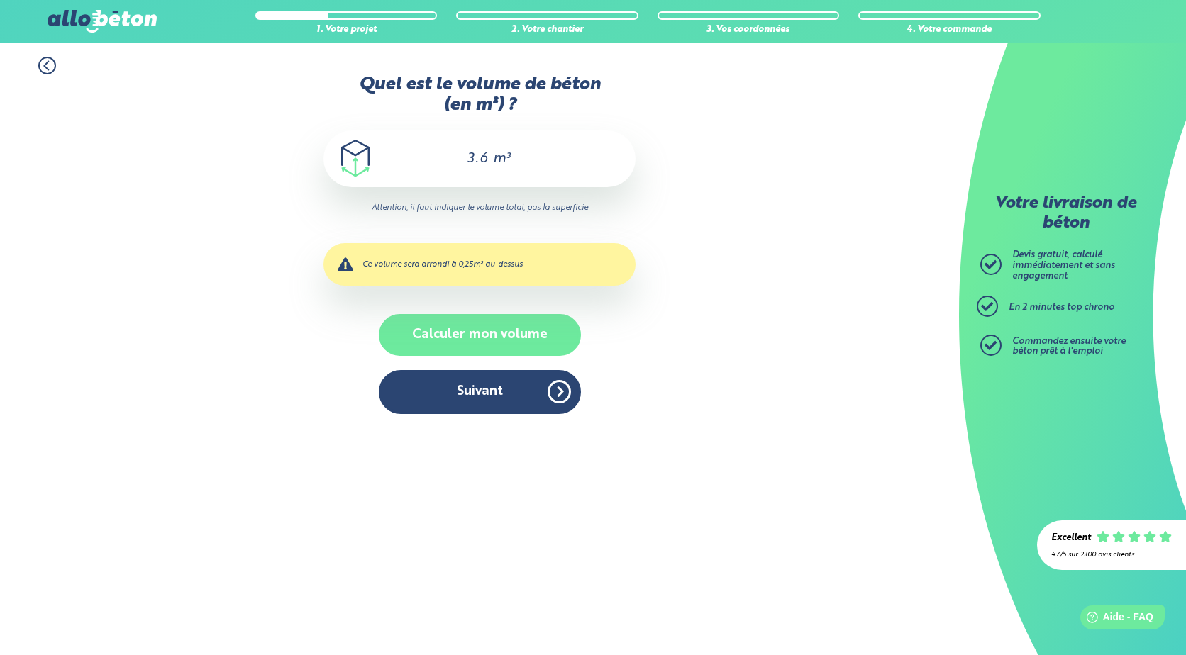
click at [492, 336] on button "Calculer mon volume" at bounding box center [480, 335] width 202 height 42
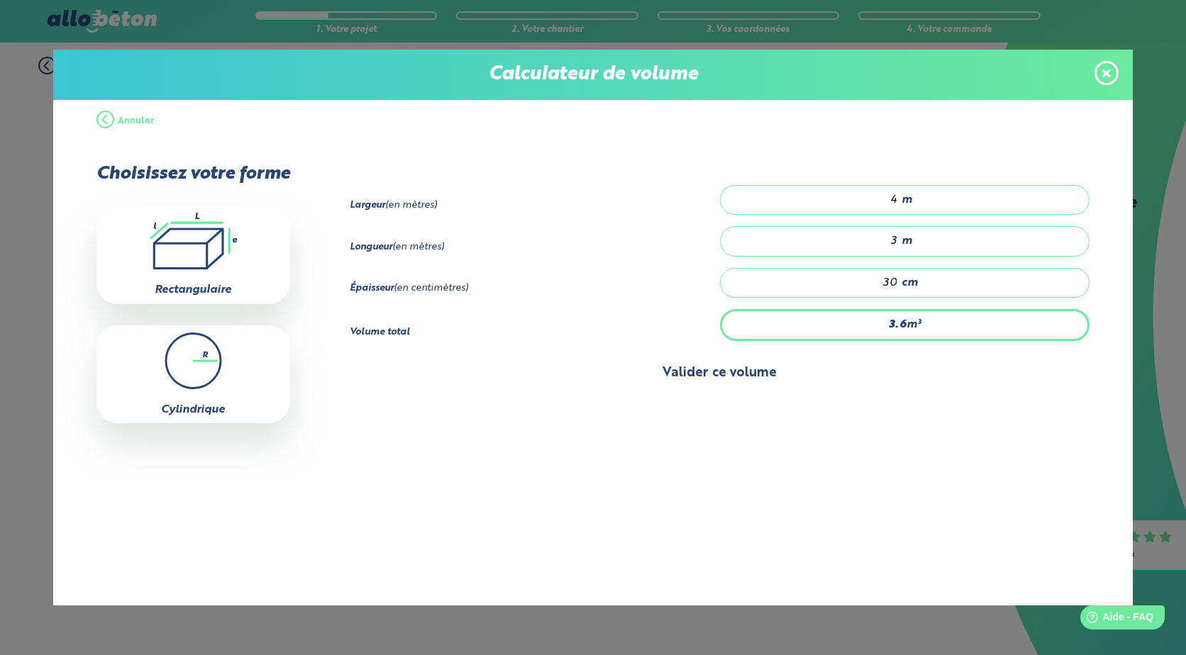
click at [767, 374] on button "Valider ce volume" at bounding box center [720, 373] width 740 height 36
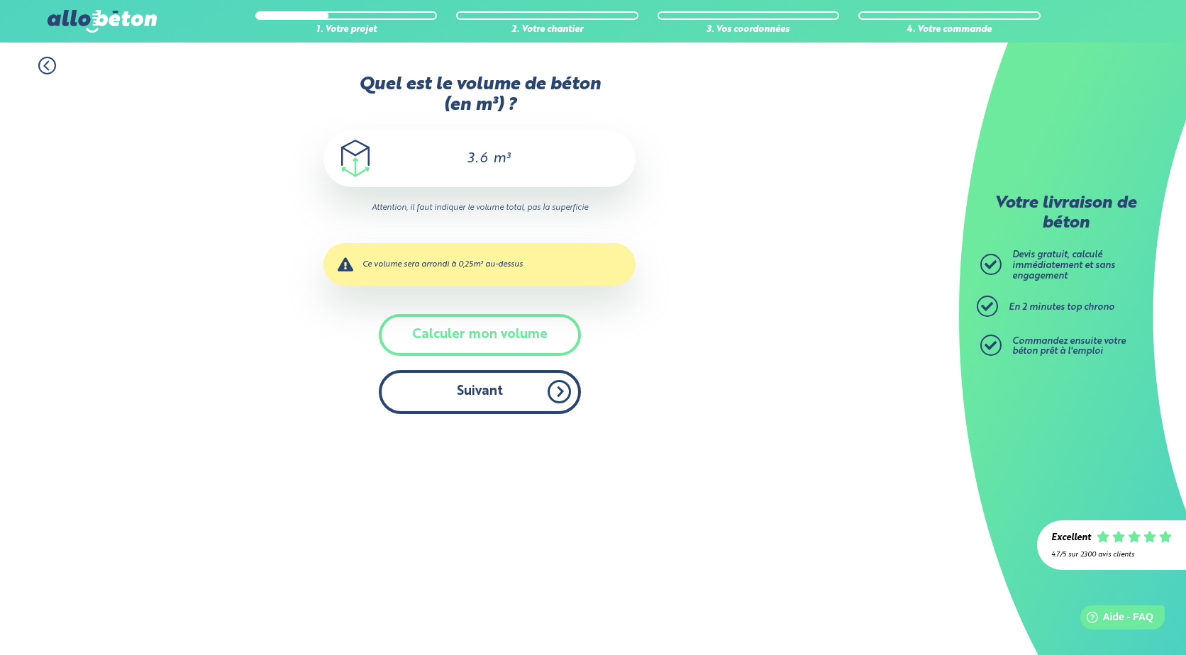
click at [494, 398] on button "Suivant" at bounding box center [480, 391] width 202 height 43
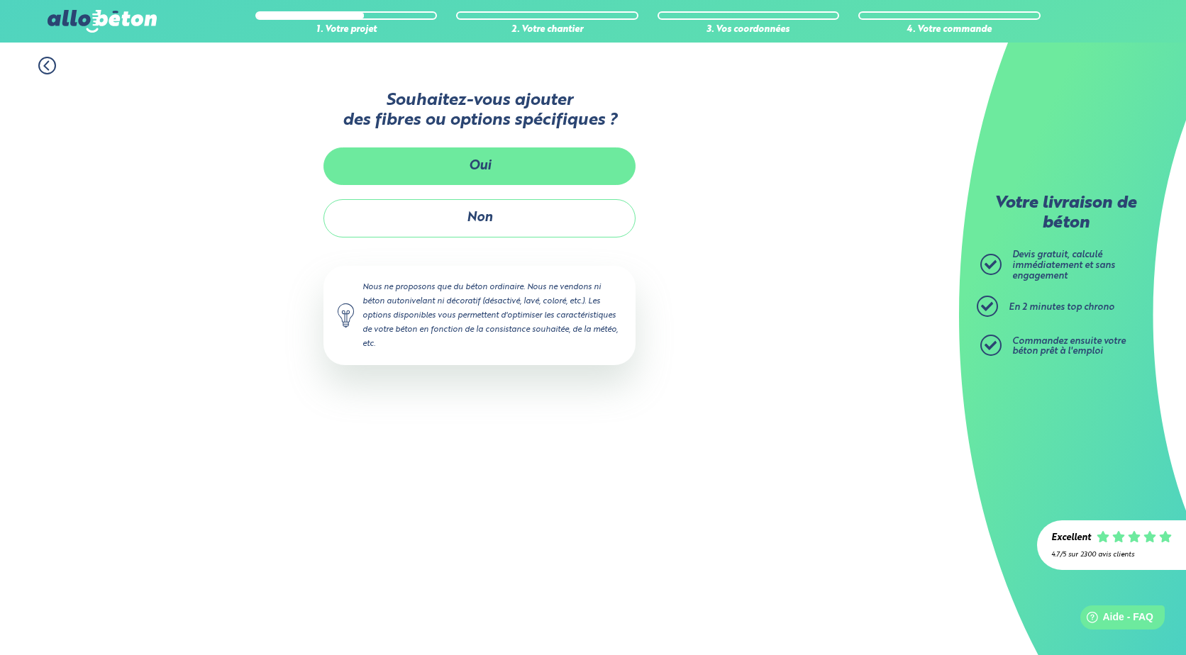
click at [491, 163] on button "Oui" at bounding box center [479, 166] width 312 height 38
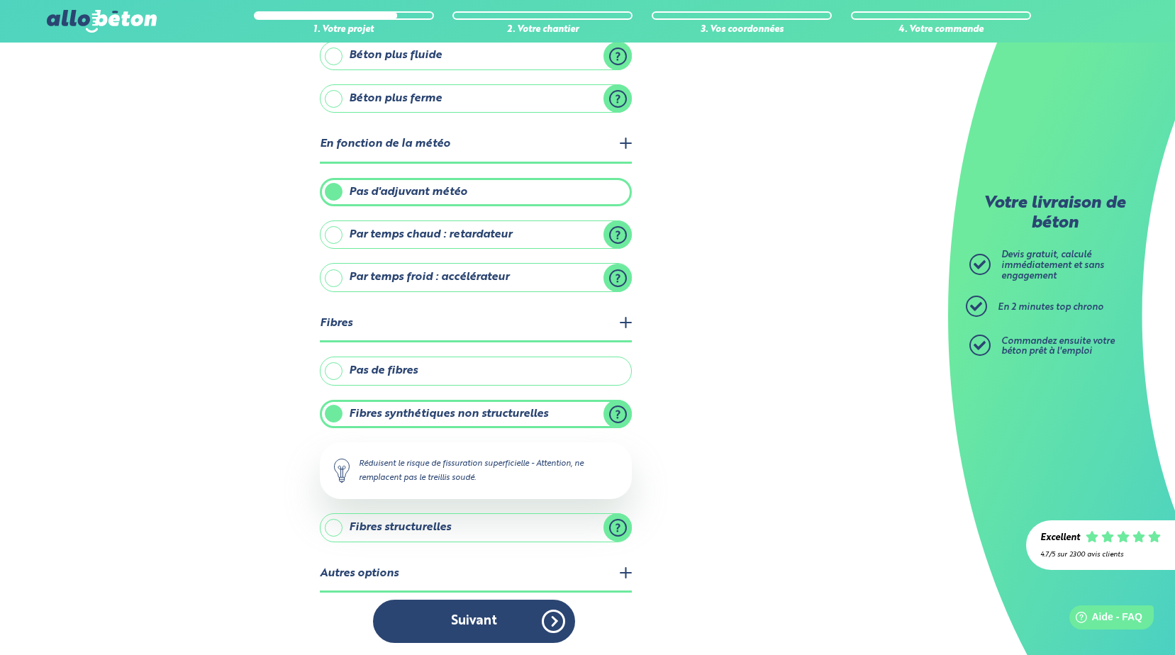
scroll to position [182, 0]
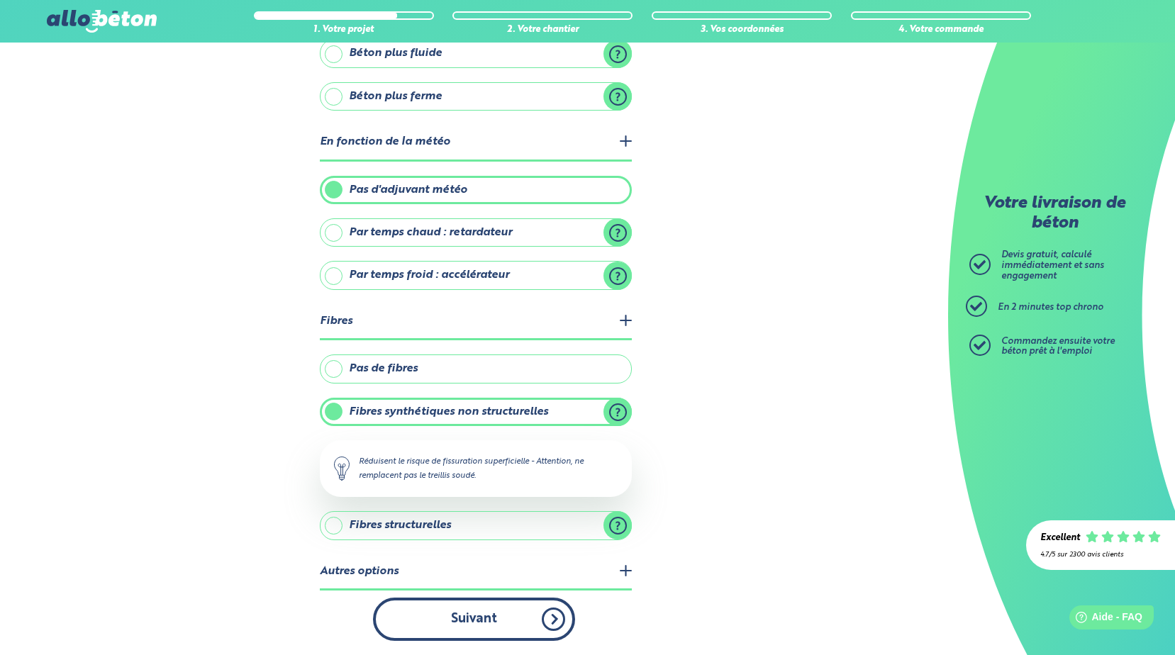
click at [487, 623] on button "Suivant" at bounding box center [474, 619] width 202 height 43
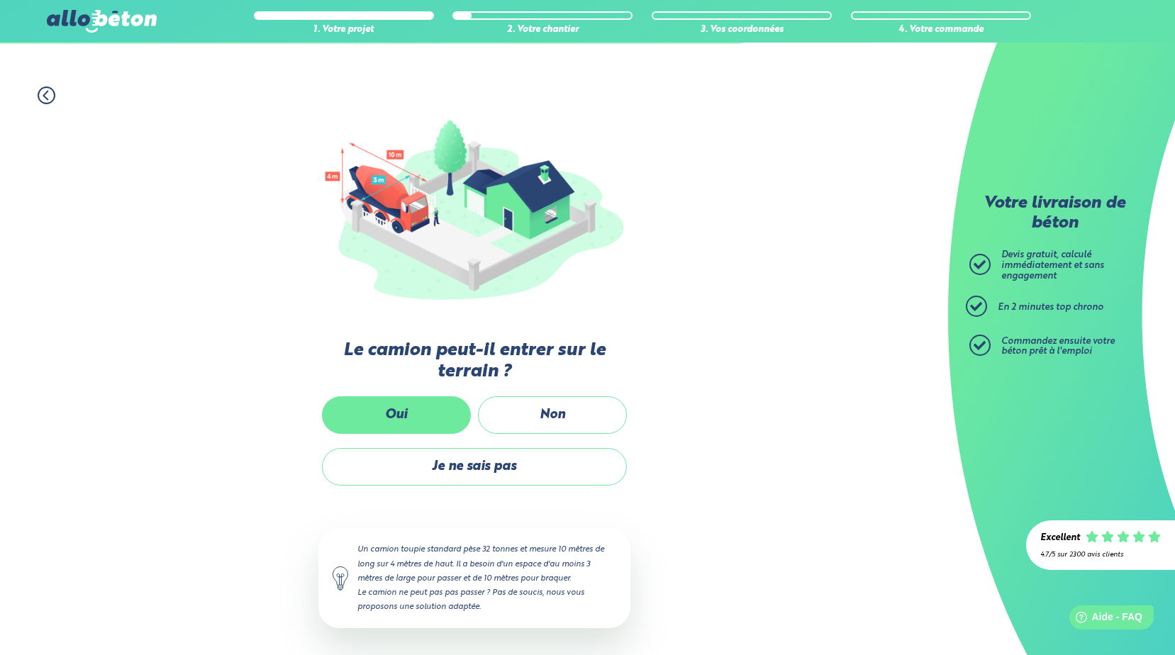
click at [407, 416] on label "Oui" at bounding box center [396, 415] width 149 height 38
click at [0, 0] on input "Oui" at bounding box center [0, 0] width 0 height 0
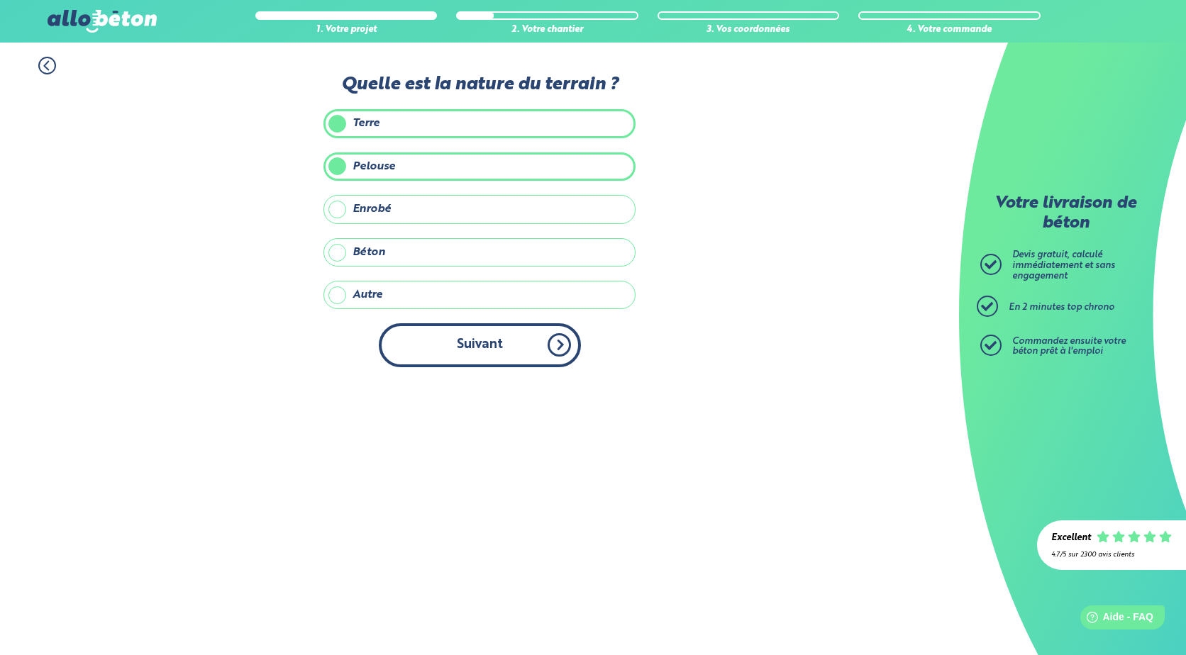
click at [477, 342] on button "Suivant" at bounding box center [480, 344] width 202 height 43
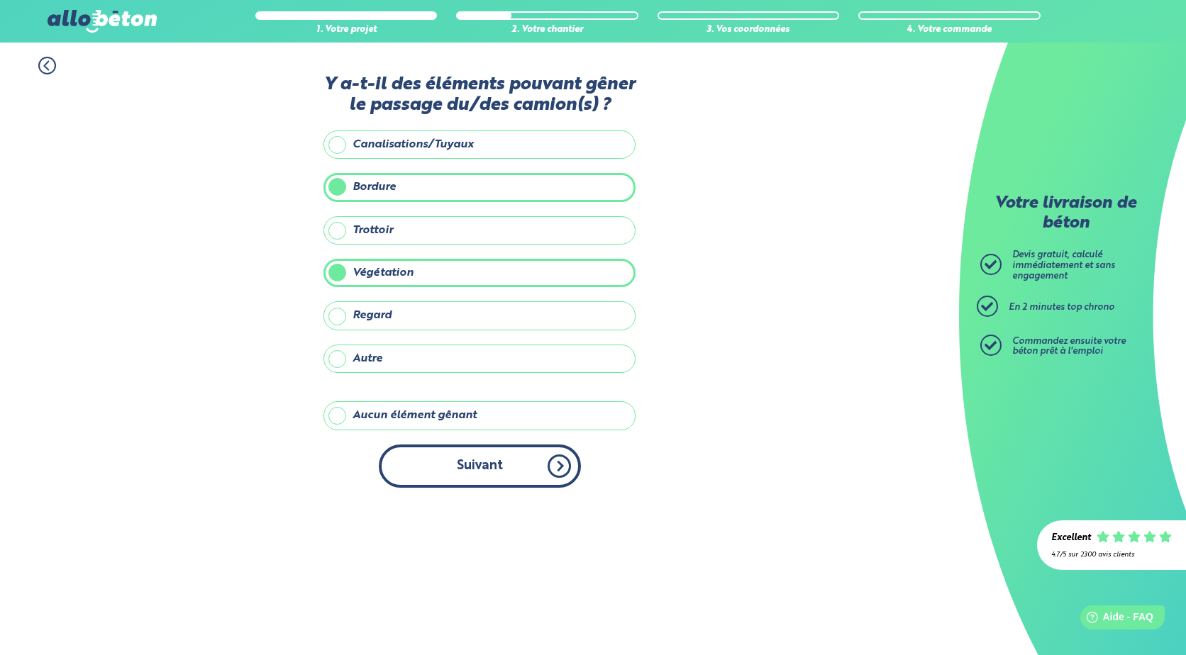
click at [483, 467] on button "Suivant" at bounding box center [480, 466] width 202 height 43
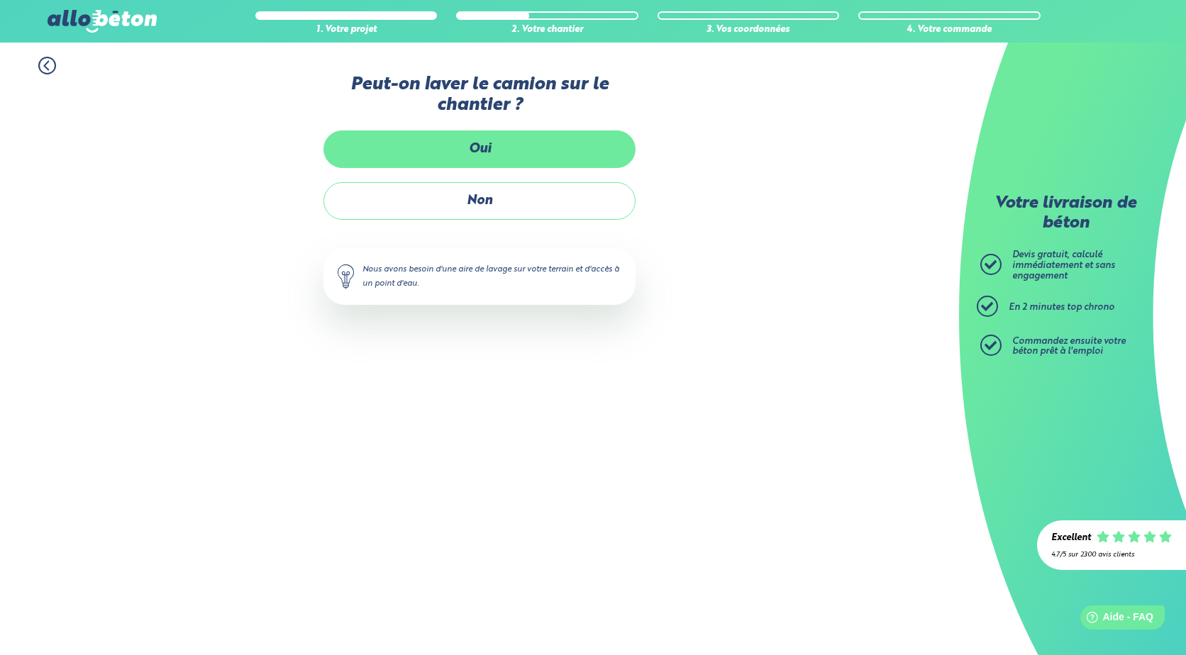
click at [491, 147] on label "Oui" at bounding box center [479, 149] width 312 height 38
click at [0, 0] on input "Oui" at bounding box center [0, 0] width 0 height 0
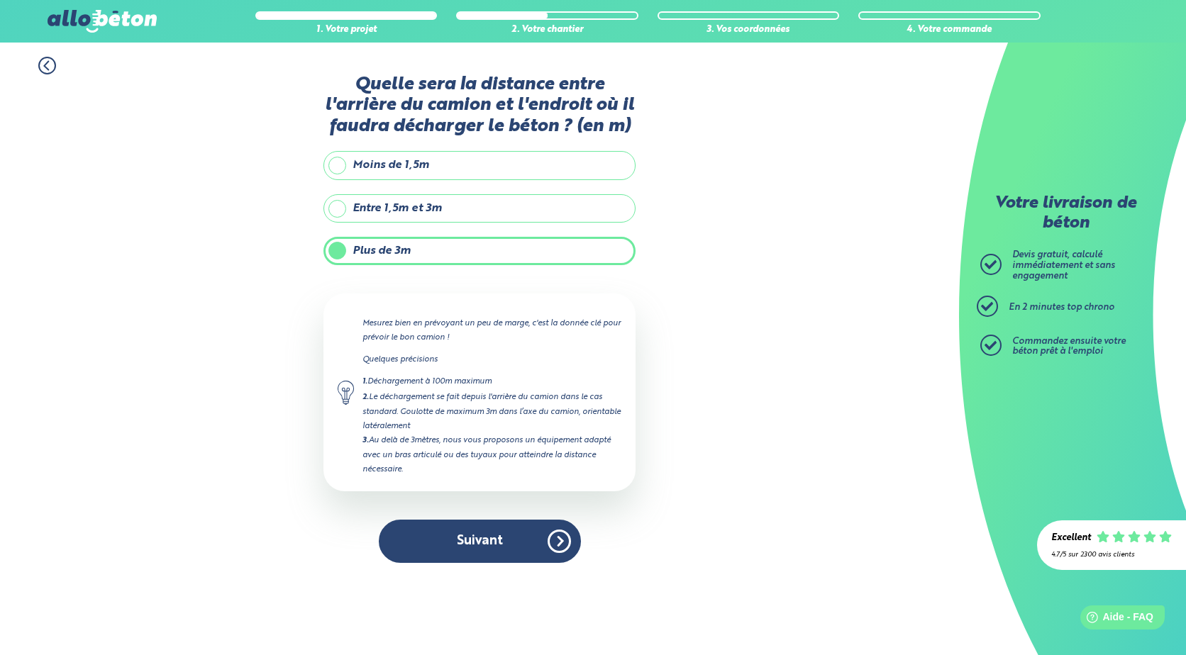
click at [379, 253] on label "Plus de 3m" at bounding box center [479, 251] width 312 height 28
click at [0, 0] on input "Plus de 3m" at bounding box center [0, 0] width 0 height 0
click at [483, 545] on button "Suivant" at bounding box center [480, 541] width 202 height 43
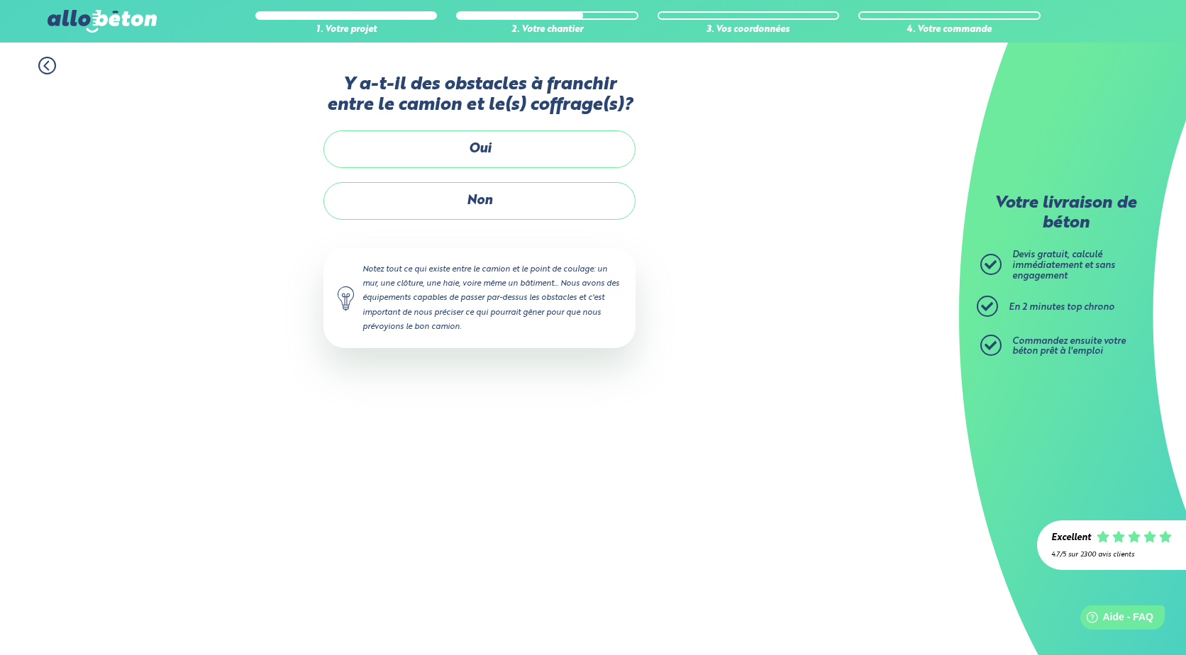
click at [47, 65] on icon at bounding box center [47, 66] width 18 height 18
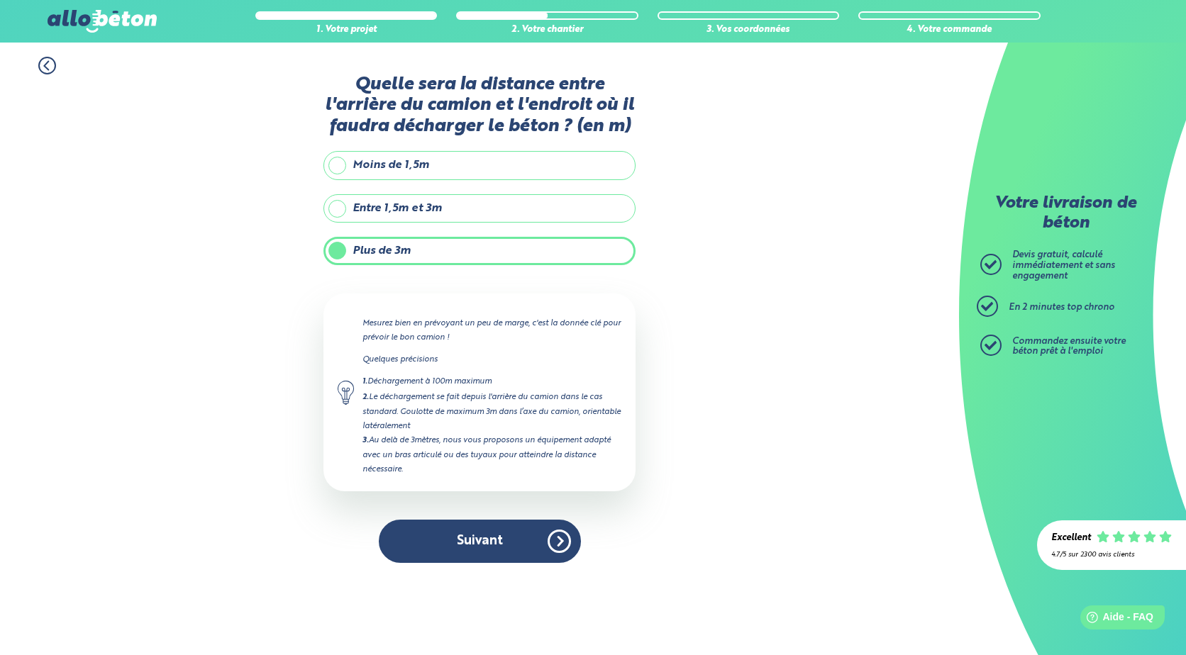
click at [371, 254] on label "Plus de 3m" at bounding box center [479, 251] width 312 height 28
click at [0, 0] on input "Plus de 3m" at bounding box center [0, 0] width 0 height 0
click at [356, 215] on label "Entre 1,5m et 3m" at bounding box center [479, 208] width 312 height 28
drag, startPoint x: 356, startPoint y: 215, endPoint x: 347, endPoint y: 169, distance: 46.9
click at [345, 169] on label "Moins de 1,5m" at bounding box center [479, 165] width 312 height 28
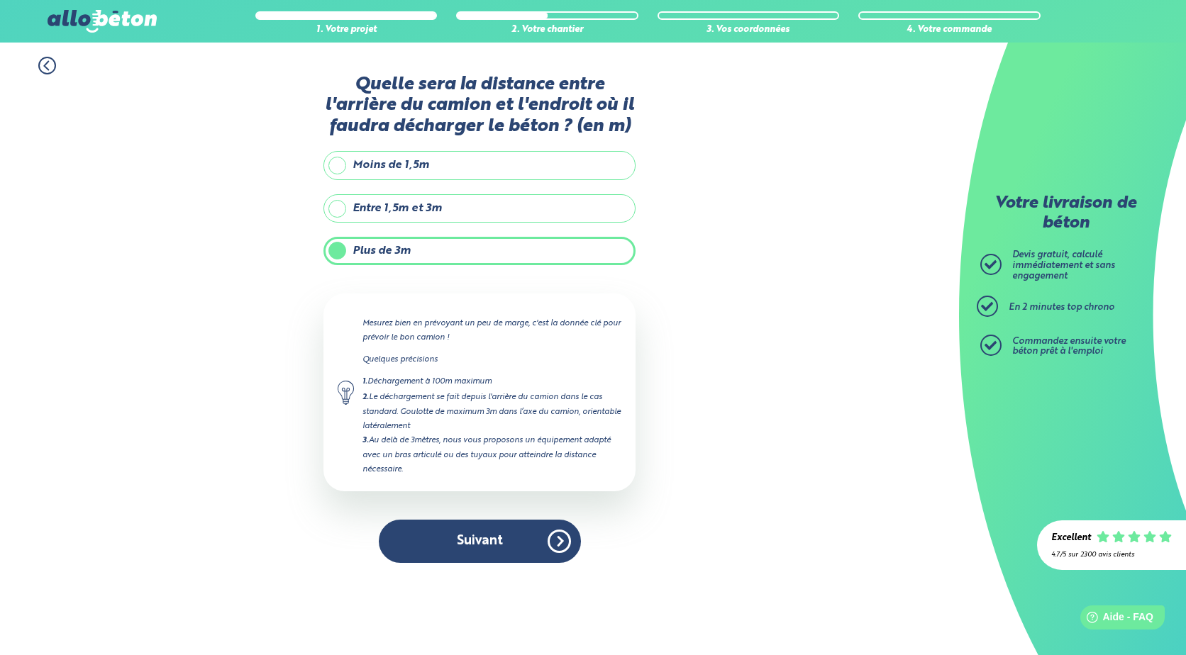
click at [0, 0] on input "Moins de 1,5m" at bounding box center [0, 0] width 0 height 0
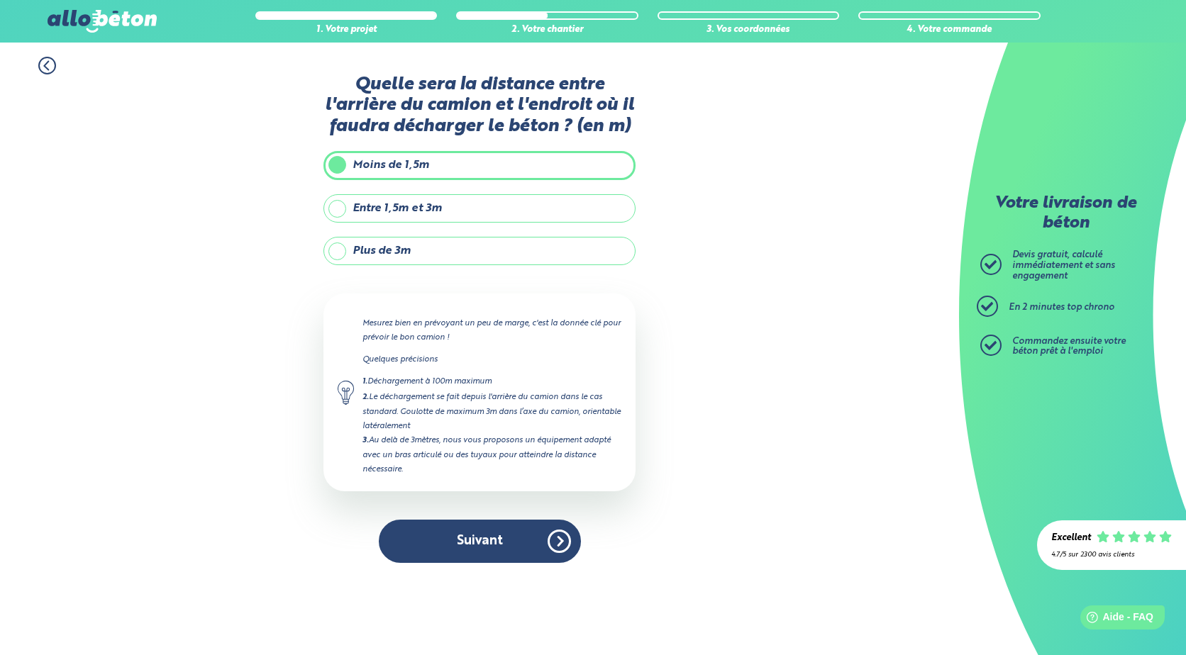
type input "1.5"
click at [340, 250] on label "Plus de 3m" at bounding box center [479, 251] width 312 height 28
click at [0, 0] on input "Plus de 3m" at bounding box center [0, 0] width 0 height 0
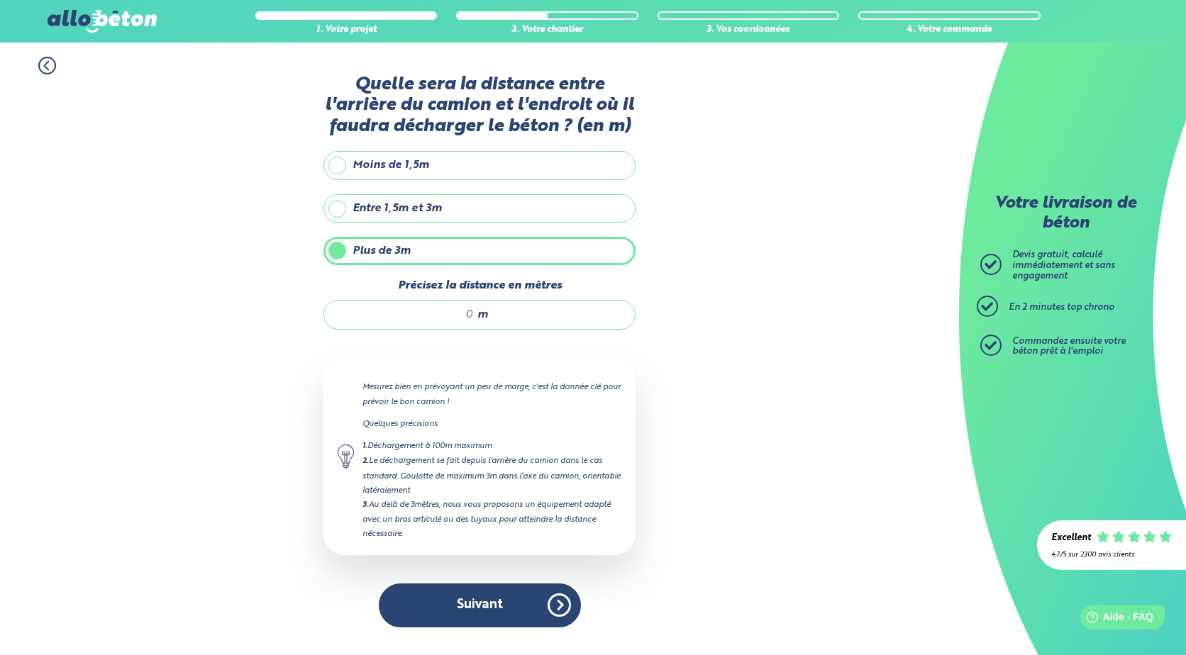
click at [471, 311] on input "Précisez la distance en mètres" at bounding box center [405, 315] width 135 height 14
type input "6"
click at [494, 603] on button "Suivant" at bounding box center [480, 605] width 202 height 43
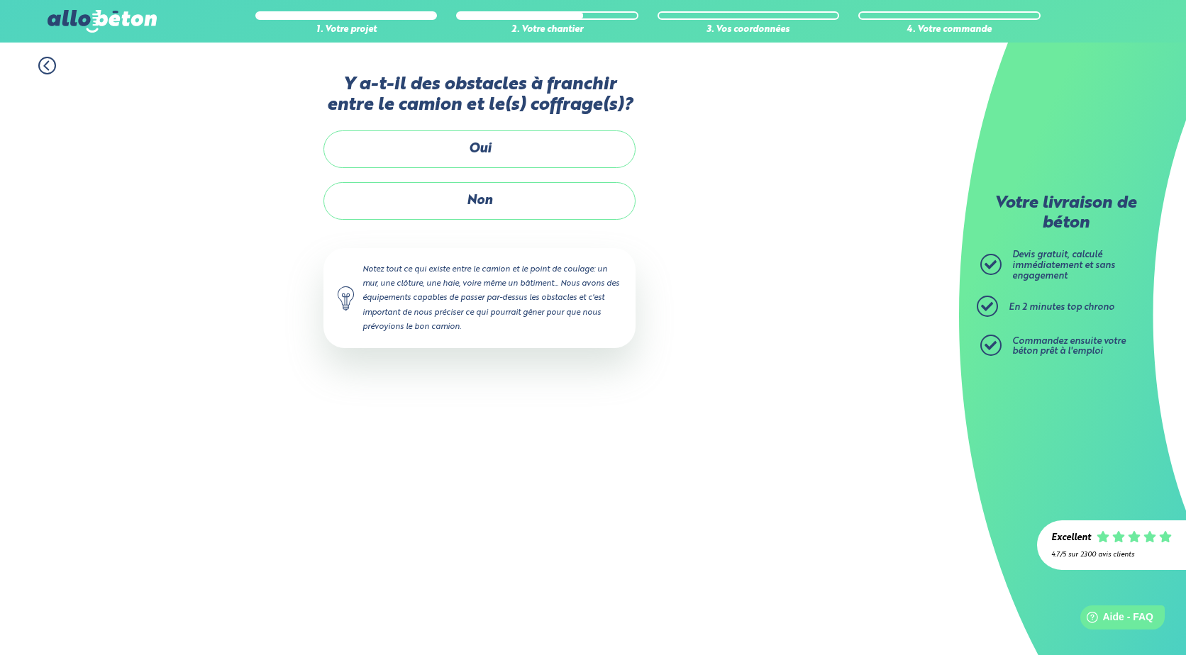
click at [480, 147] on label "Oui" at bounding box center [479, 149] width 312 height 38
click at [0, 0] on input "Oui" at bounding box center [0, 0] width 0 height 0
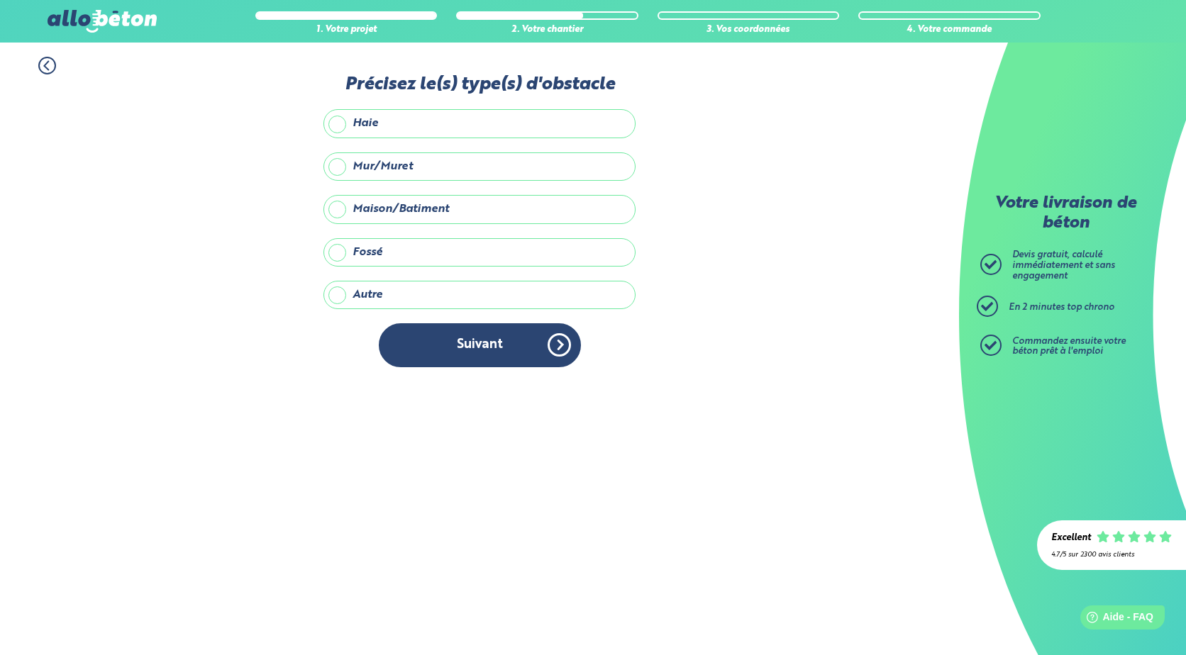
click at [45, 65] on icon at bounding box center [47, 66] width 4 height 9
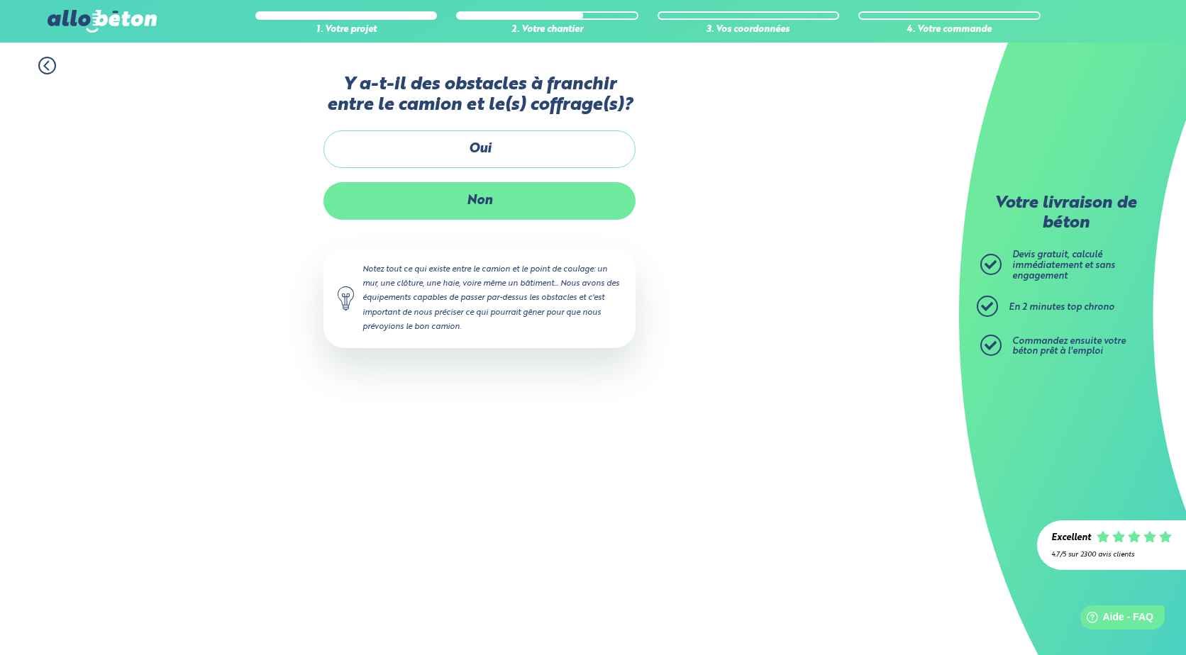
click at [479, 204] on label "Non" at bounding box center [479, 201] width 312 height 38
click at [0, 0] on input "Non" at bounding box center [0, 0] width 0 height 0
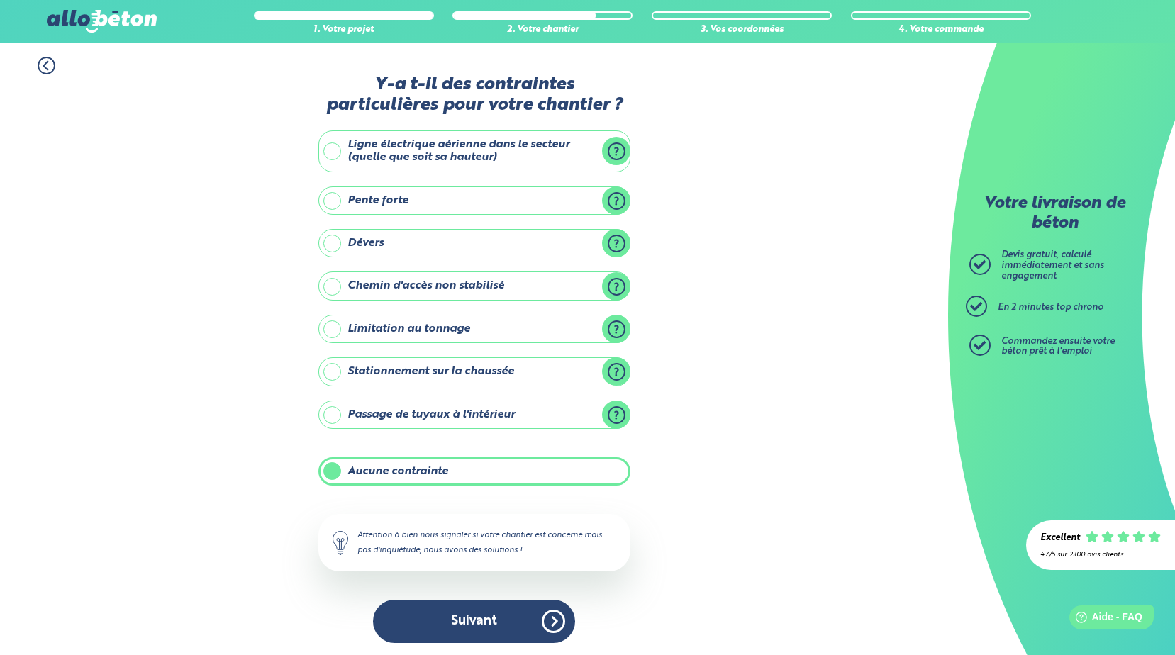
click at [381, 475] on label "Aucune contrainte" at bounding box center [474, 471] width 312 height 28
click at [0, 0] on input "Aucune contrainte" at bounding box center [0, 0] width 0 height 0
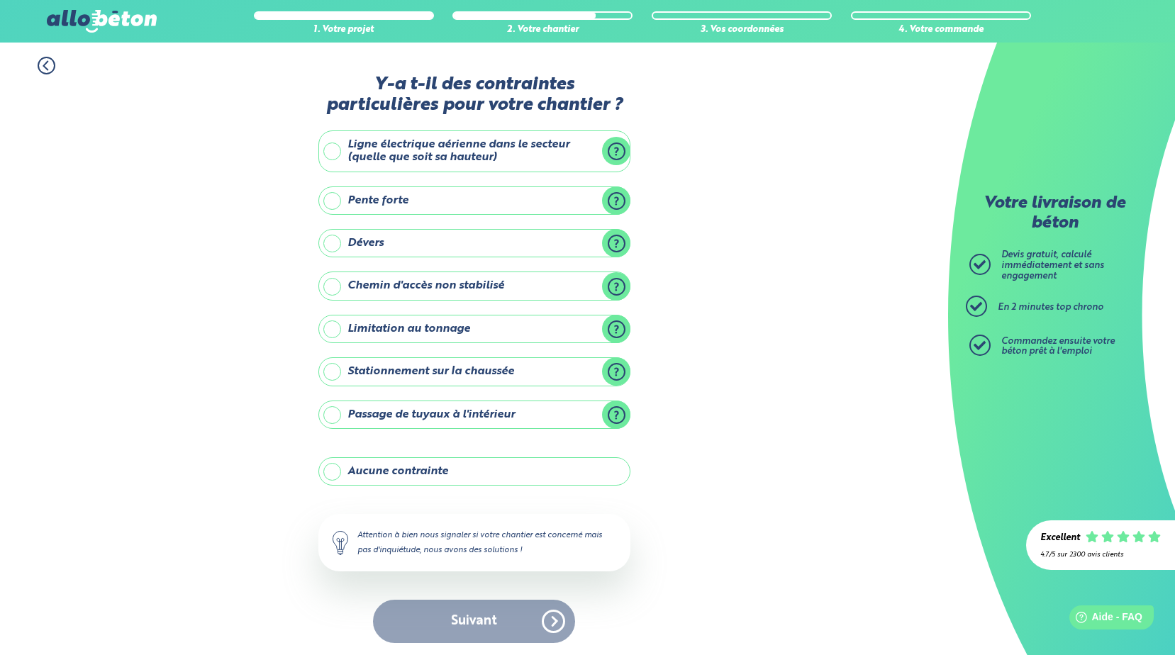
click at [330, 473] on label "Aucune contrainte" at bounding box center [474, 471] width 312 height 28
click at [0, 0] on input "Aucune contrainte" at bounding box center [0, 0] width 0 height 0
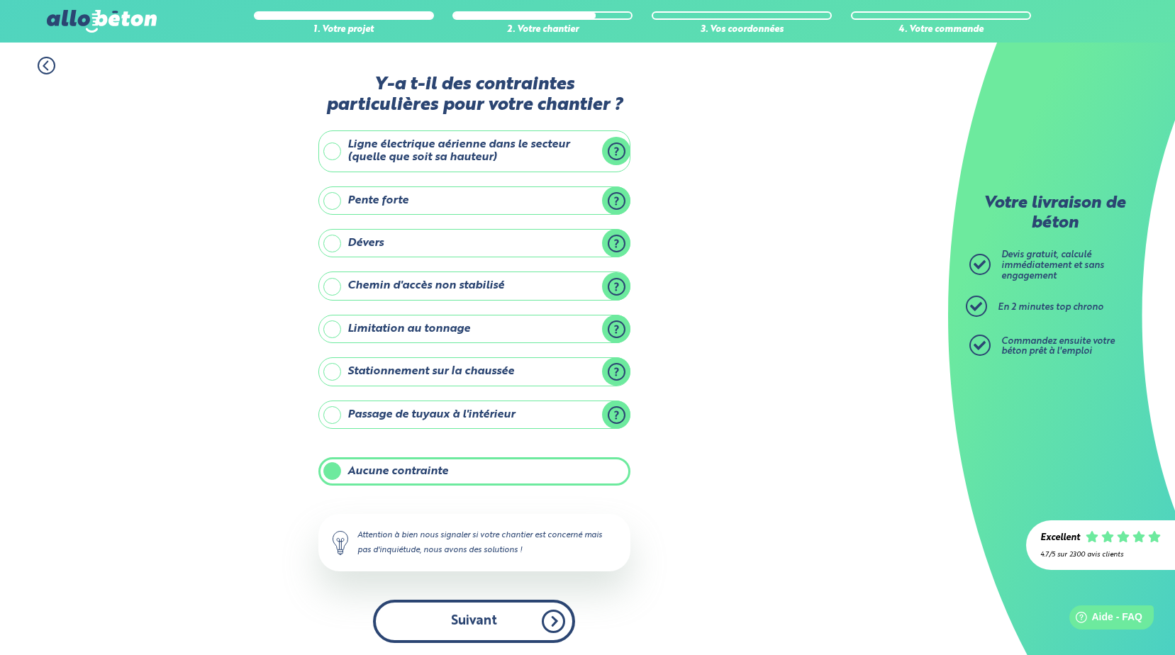
click at [499, 623] on button "Suivant" at bounding box center [474, 621] width 202 height 43
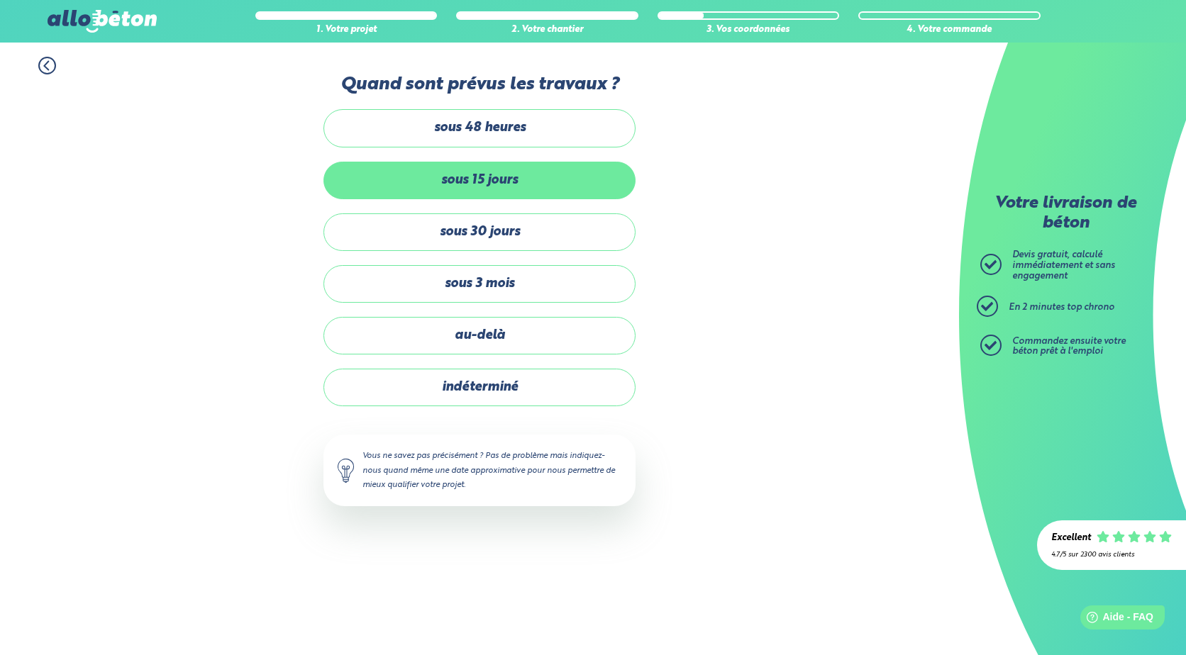
click at [491, 187] on label "sous 15 jours" at bounding box center [479, 181] width 312 height 38
click at [0, 0] on input "sous 15 jours" at bounding box center [0, 0] width 0 height 0
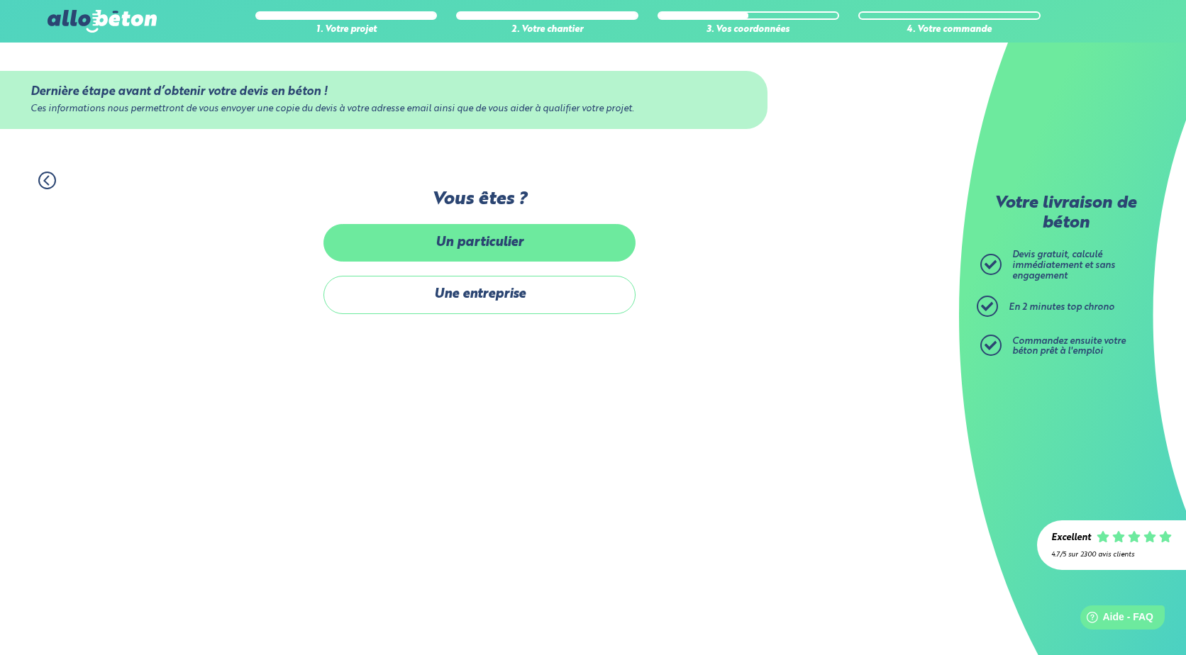
click at [453, 240] on label "Un particulier" at bounding box center [479, 243] width 312 height 38
click at [0, 0] on input "Un particulier" at bounding box center [0, 0] width 0 height 0
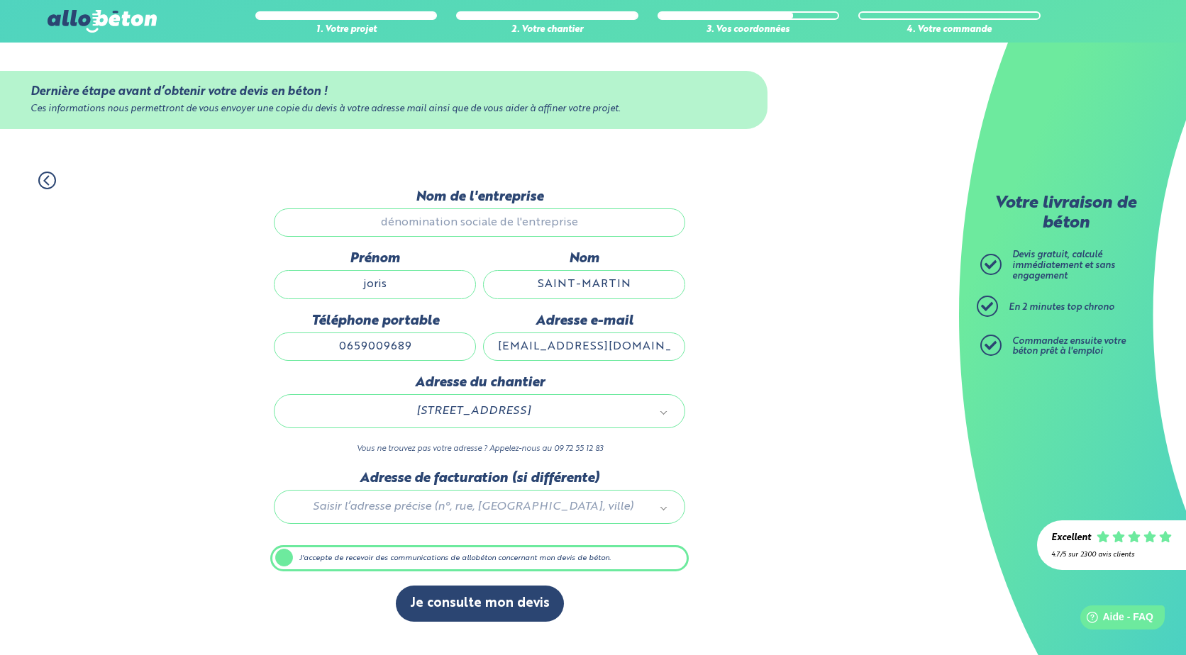
click at [379, 283] on input "joris" at bounding box center [375, 284] width 202 height 28
click at [531, 290] on input "SAINT-MARTIN" at bounding box center [584, 284] width 202 height 28
click at [557, 284] on input "SAINT-MARTIN" at bounding box center [584, 284] width 202 height 28
click at [487, 605] on button "Je consulte mon devis" at bounding box center [480, 604] width 168 height 36
click at [488, 605] on button "Je consulte mon devis" at bounding box center [480, 604] width 168 height 36
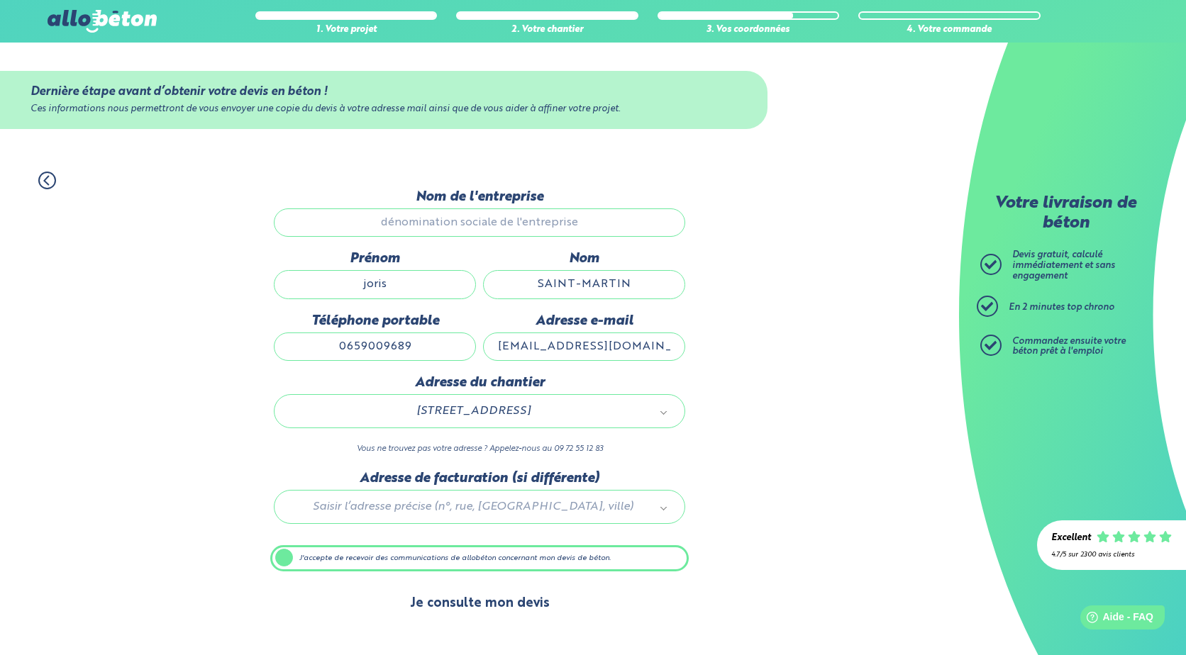
click at [490, 611] on button "Je consulte mon devis" at bounding box center [480, 604] width 168 height 36
click at [492, 607] on button "Je consulte mon devis" at bounding box center [480, 604] width 168 height 36
click at [318, 556] on label "J'accepte de recevoir des communications de allobéton concernant mon devis de b…" at bounding box center [479, 558] width 418 height 27
click at [0, 0] on input "J'accepte de recevoir des communications de allobéton concernant mon devis de b…" at bounding box center [0, 0] width 0 height 0
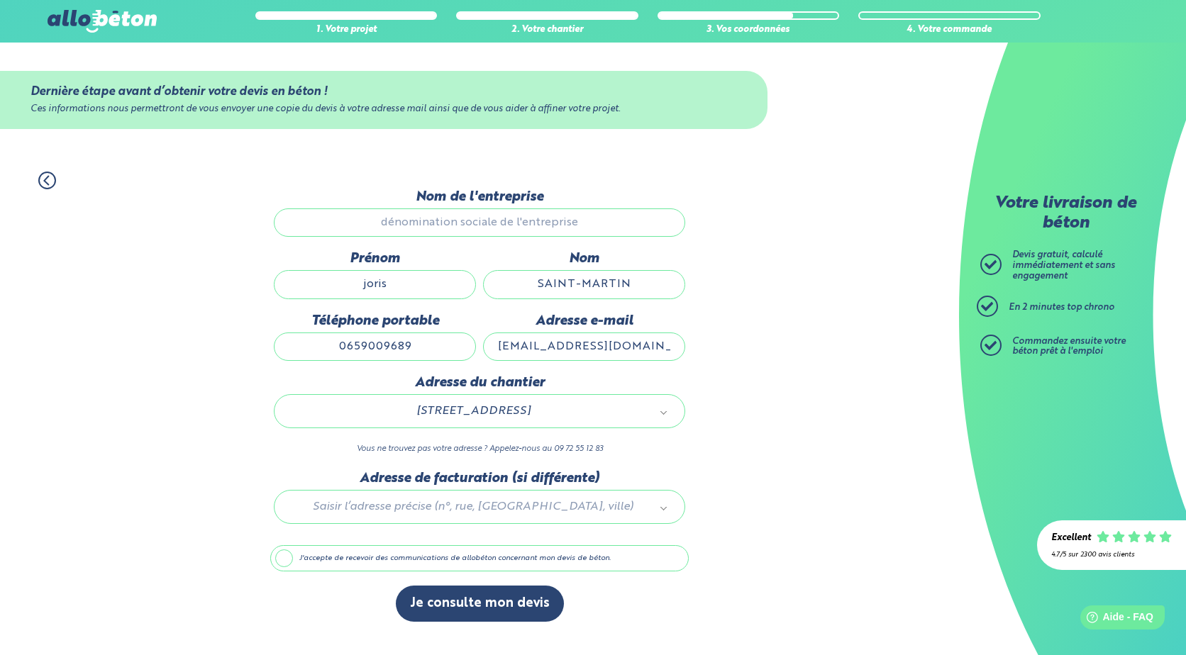
click at [321, 558] on label "J'accepte de recevoir des communications de allobéton concernant mon devis de b…" at bounding box center [479, 558] width 418 height 27
click at [0, 0] on input "J'accepte de recevoir des communications de allobéton concernant mon devis de b…" at bounding box center [0, 0] width 0 height 0
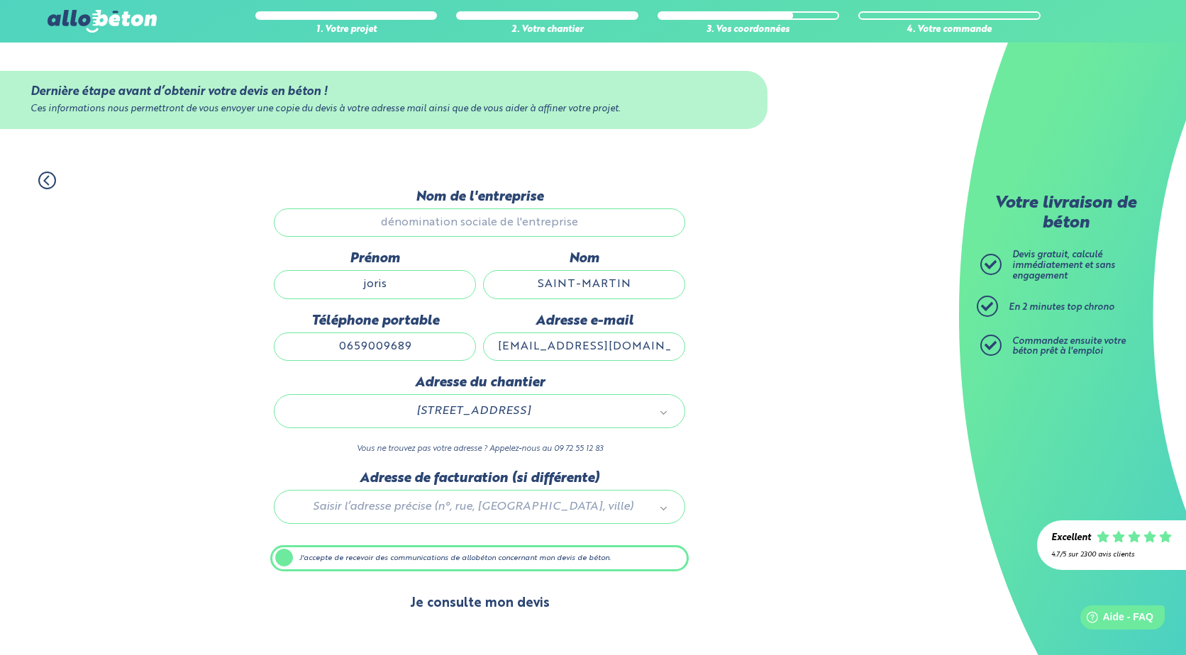
click at [454, 603] on button "Je consulte mon devis" at bounding box center [480, 604] width 168 height 36
